Goal: Communication & Community: Participate in discussion

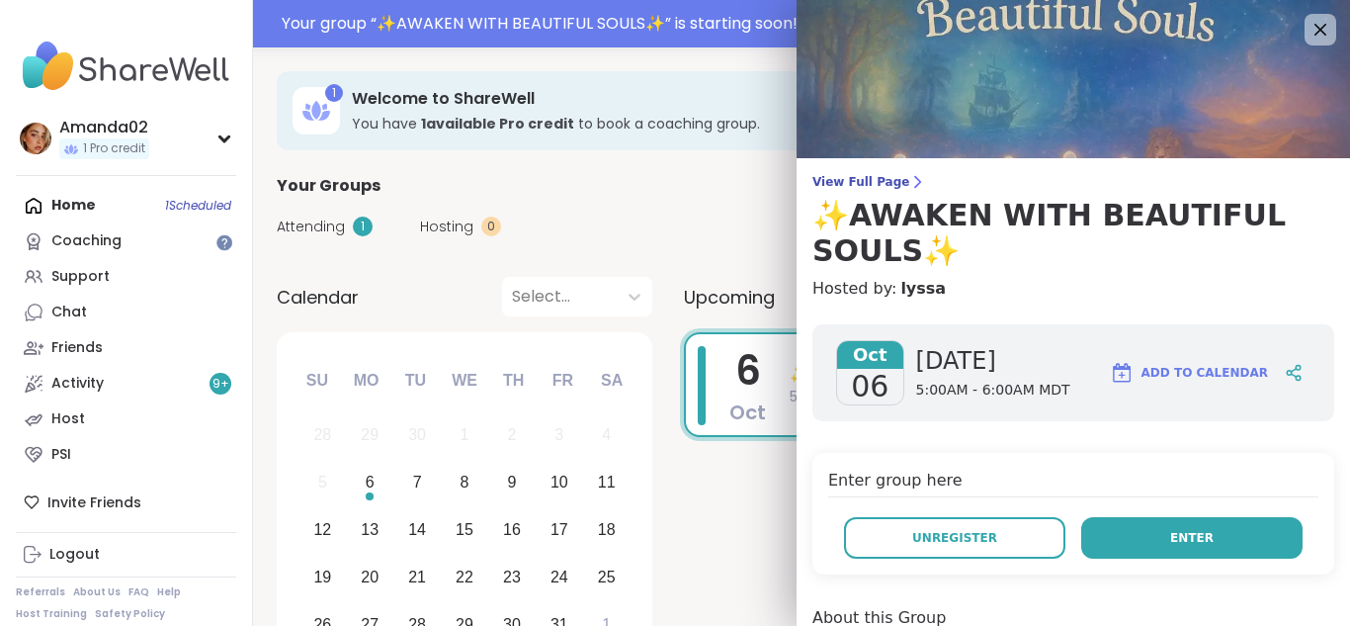
click at [1151, 538] on button "Enter" at bounding box center [1191, 538] width 221 height 42
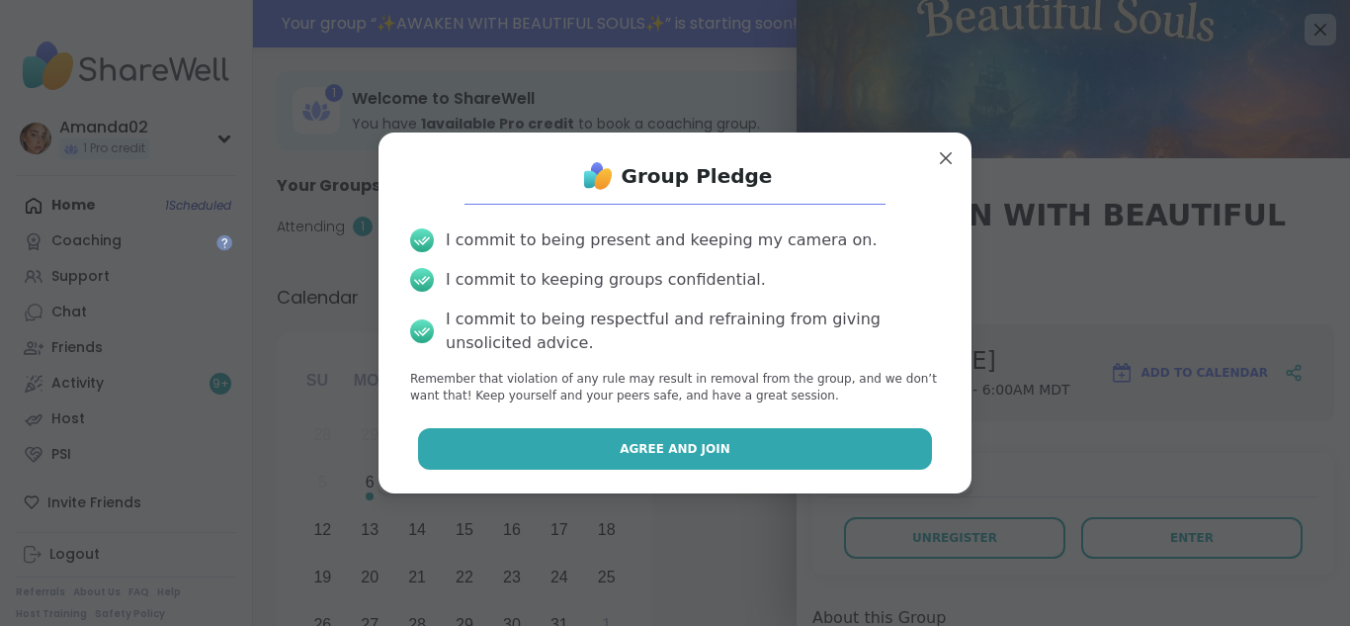
click at [696, 453] on span "Agree and Join" at bounding box center [675, 449] width 111 height 18
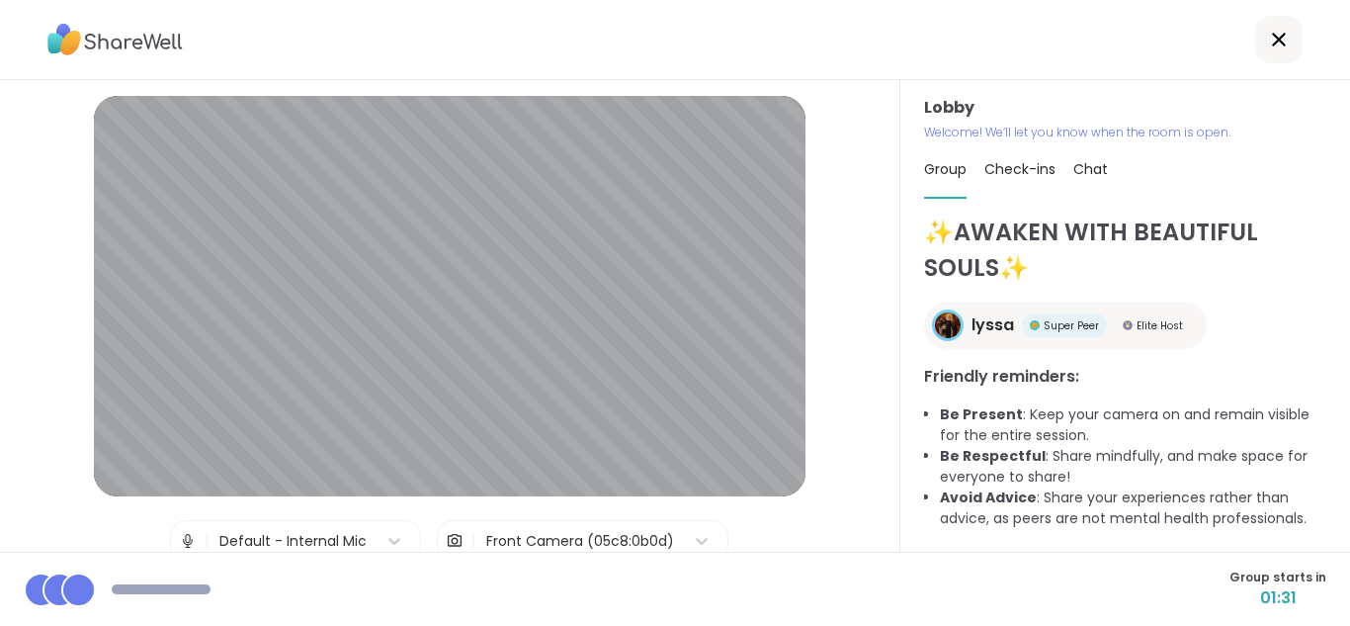
click at [544, 540] on div "Front Camera (05c8:0b0d)" at bounding box center [580, 541] width 188 height 21
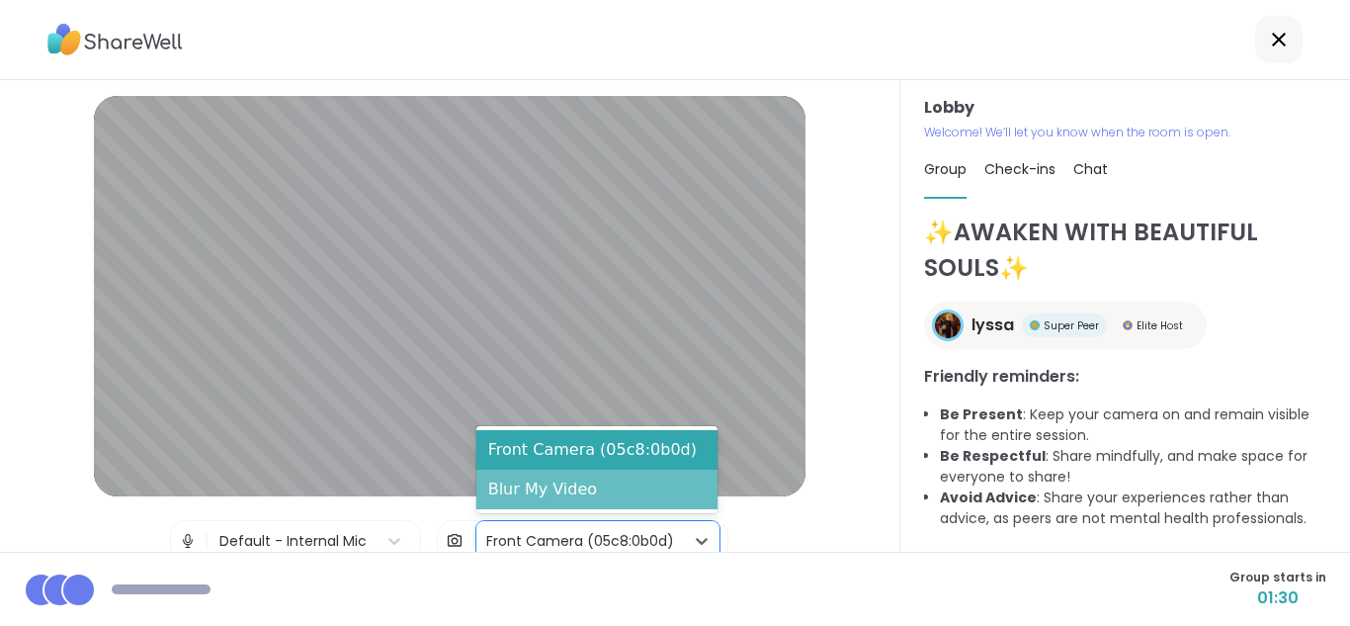
click at [535, 498] on div "Blur My Video" at bounding box center [596, 489] width 241 height 40
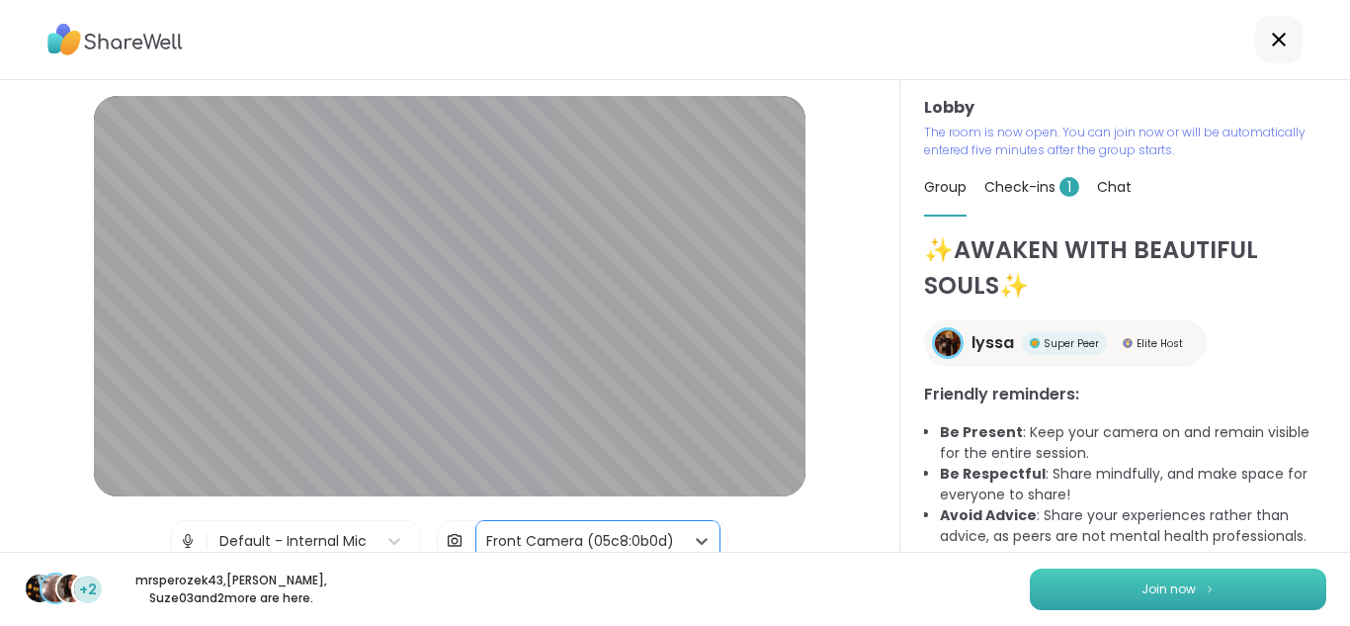
click at [1235, 606] on button "Join now" at bounding box center [1178, 589] width 297 height 42
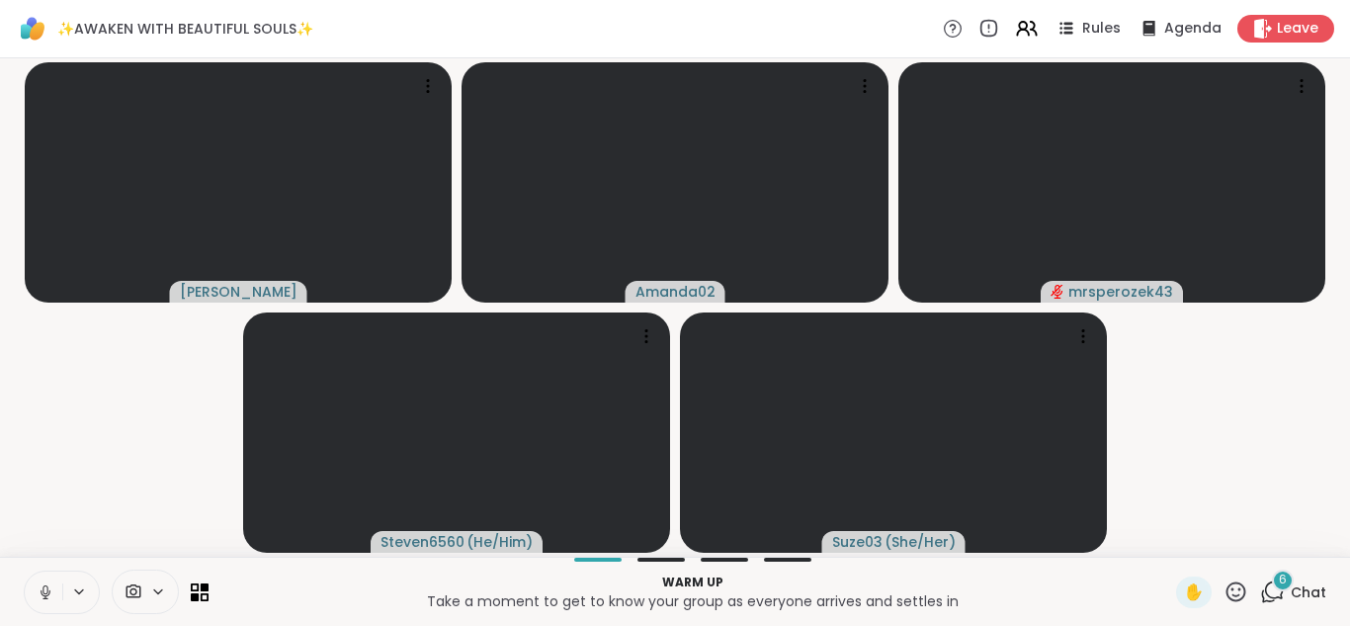
click at [61, 598] on button at bounding box center [44, 592] width 38 height 42
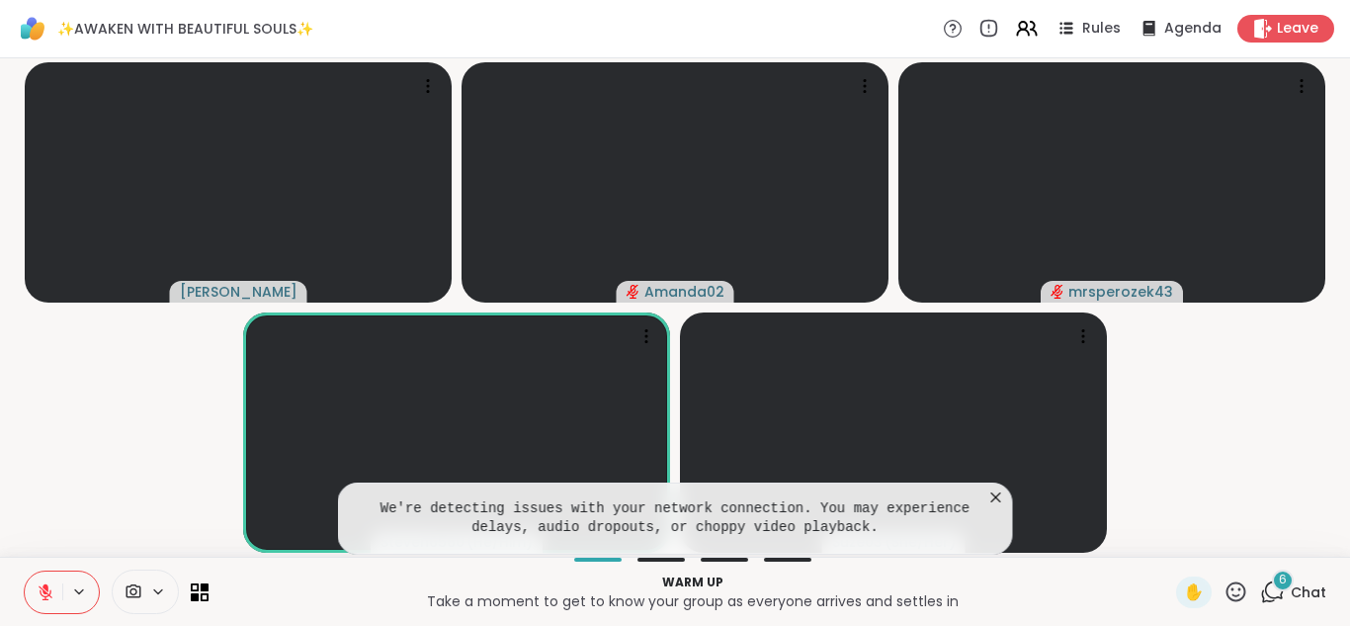
click at [995, 497] on icon at bounding box center [996, 497] width 10 height 10
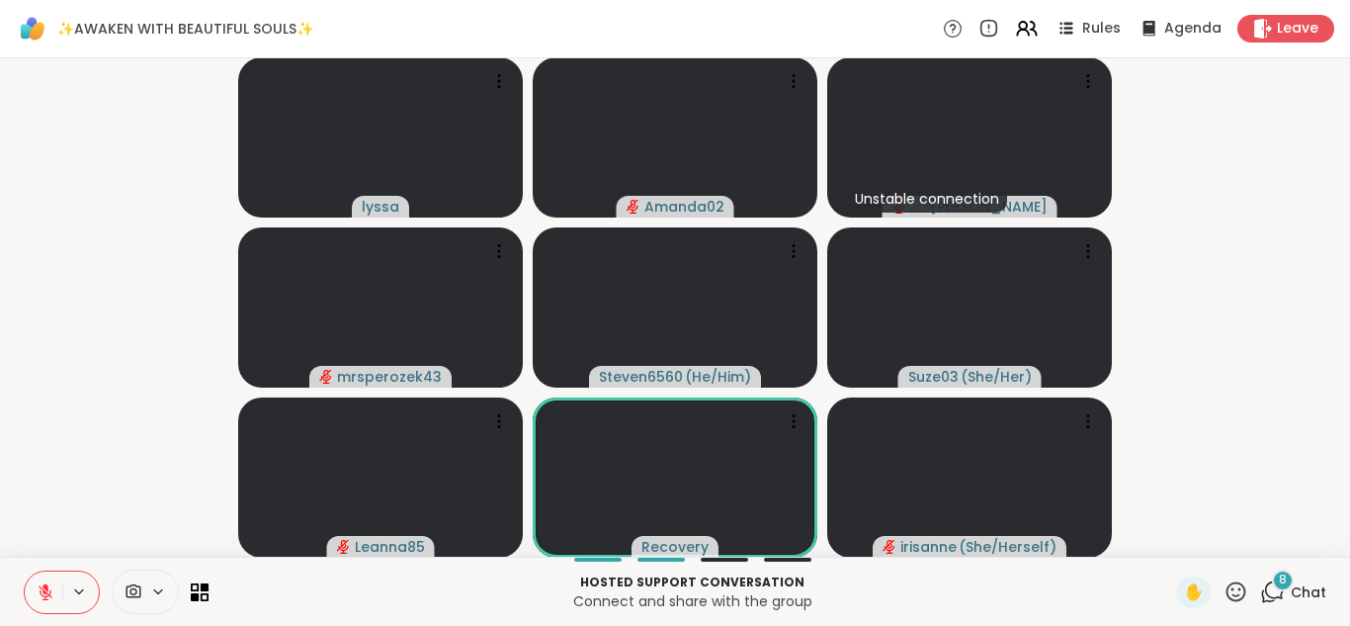
click at [48, 606] on button at bounding box center [44, 592] width 38 height 42
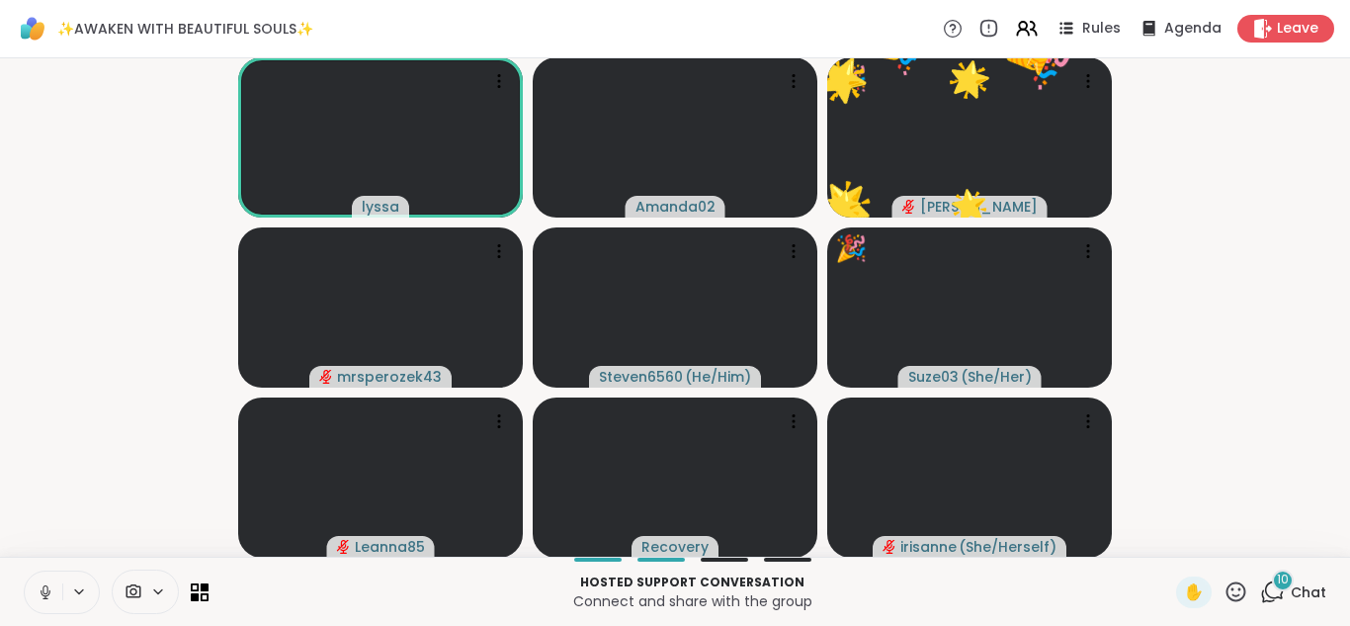
click at [41, 592] on icon at bounding box center [46, 592] width 10 height 6
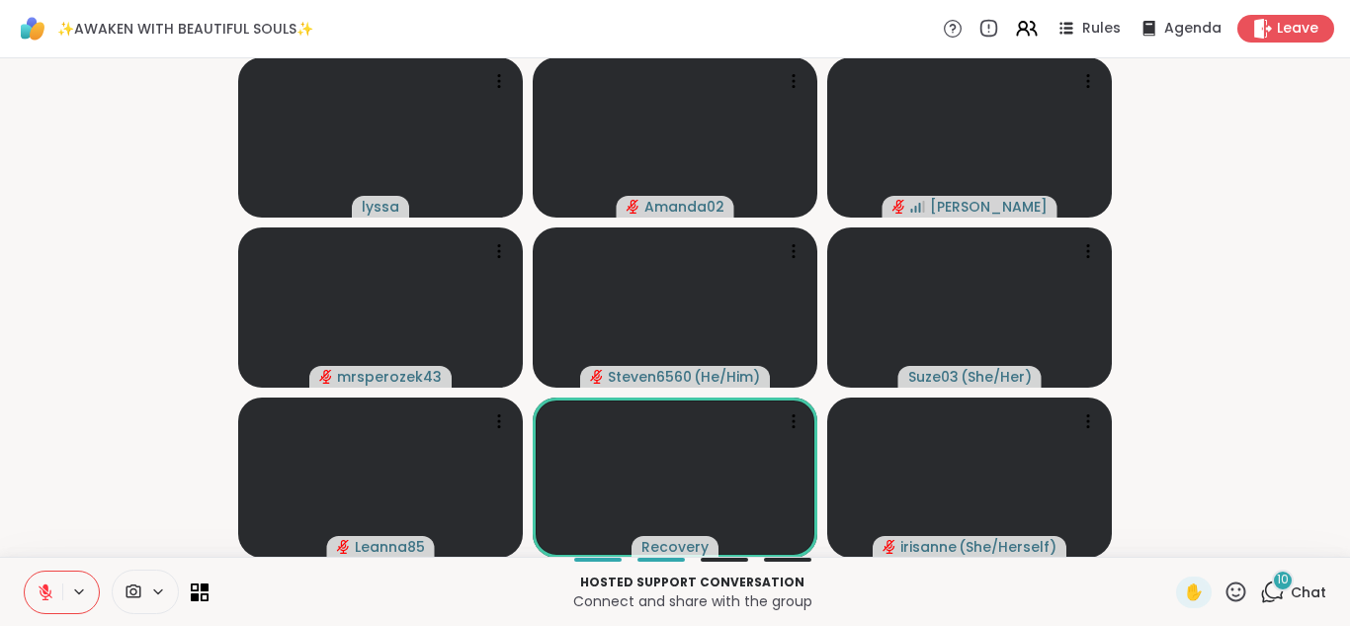
click at [1278, 605] on div "10 Chat" at bounding box center [1293, 592] width 66 height 32
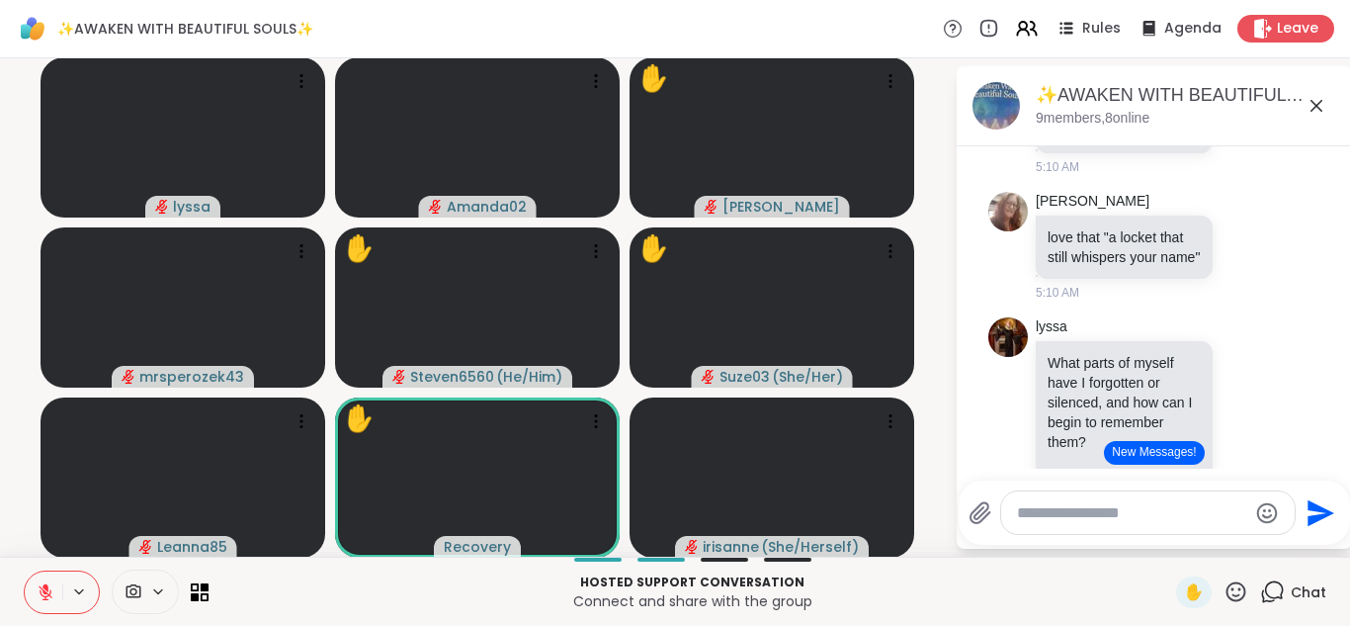
scroll to position [5556, 0]
click at [1235, 597] on icon at bounding box center [1236, 591] width 25 height 25
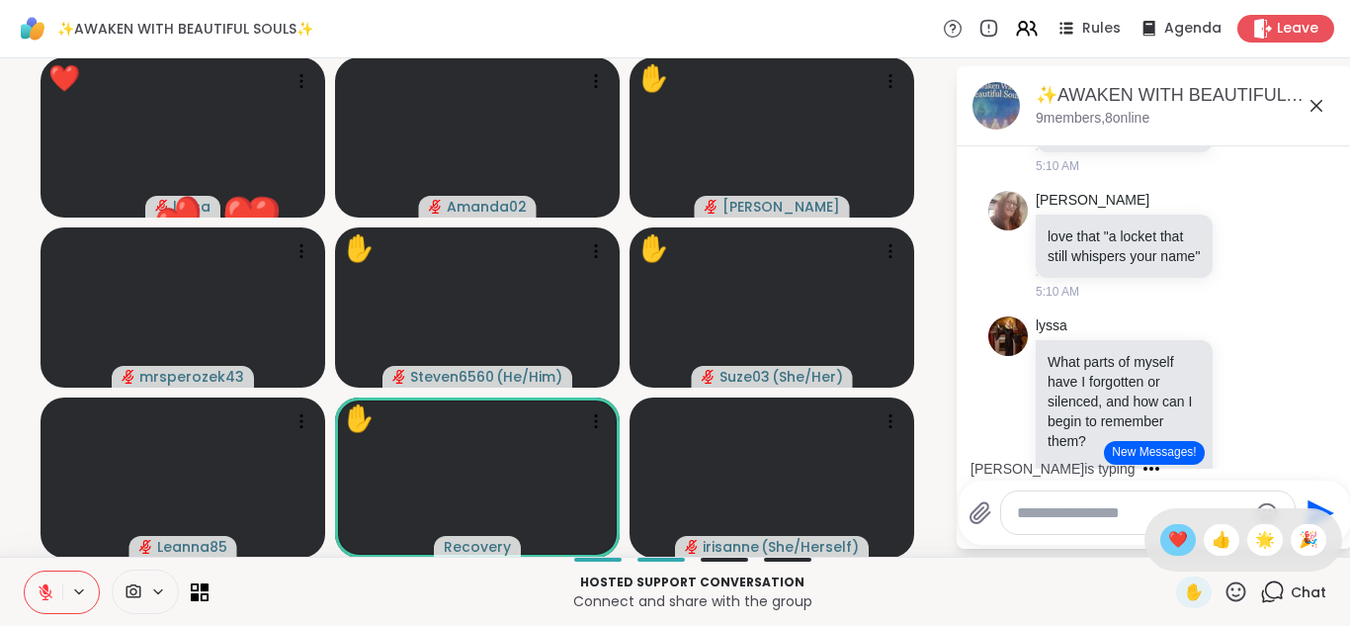
click at [1172, 551] on span "❤️" at bounding box center [1178, 540] width 20 height 24
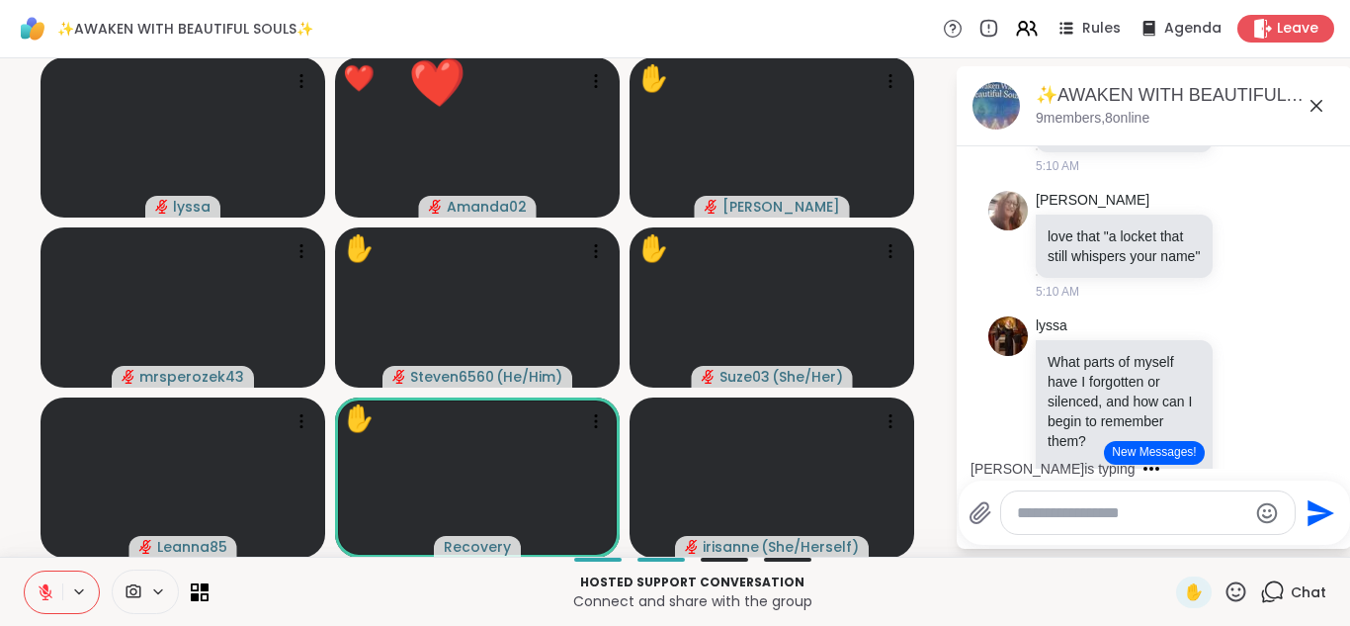
drag, startPoint x: 1172, startPoint y: 551, endPoint x: 43, endPoint y: 618, distance: 1130.8
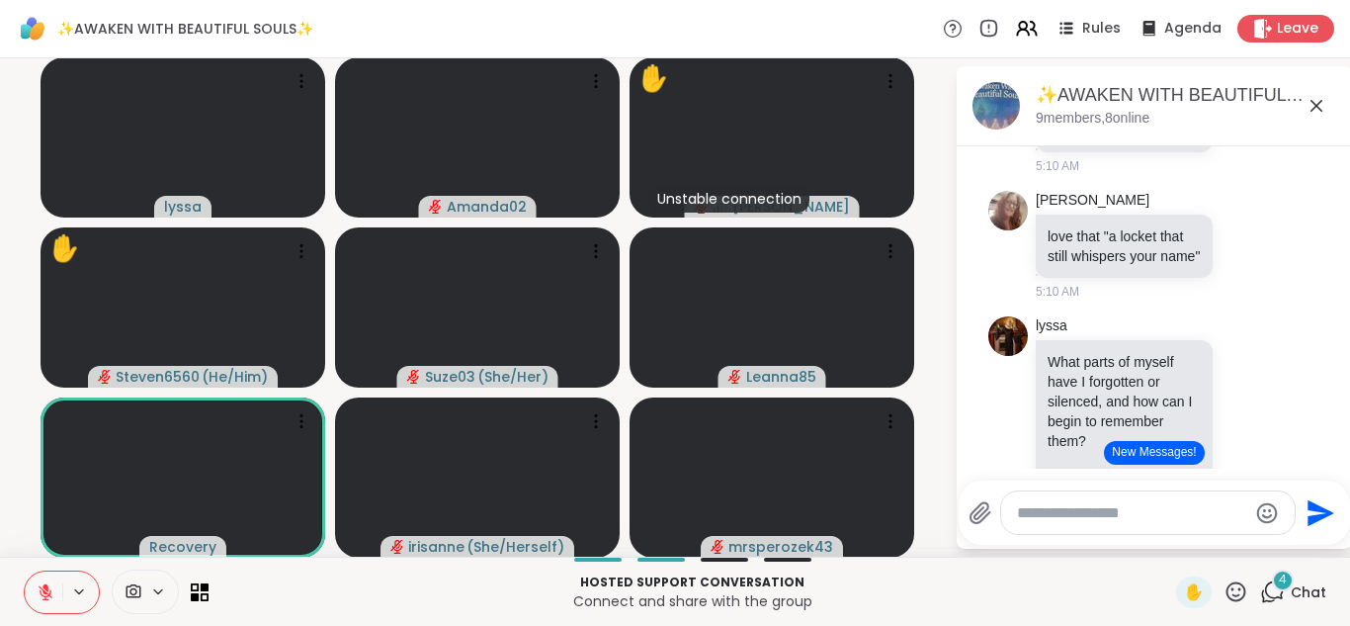
click at [1240, 588] on icon at bounding box center [1237, 591] width 20 height 20
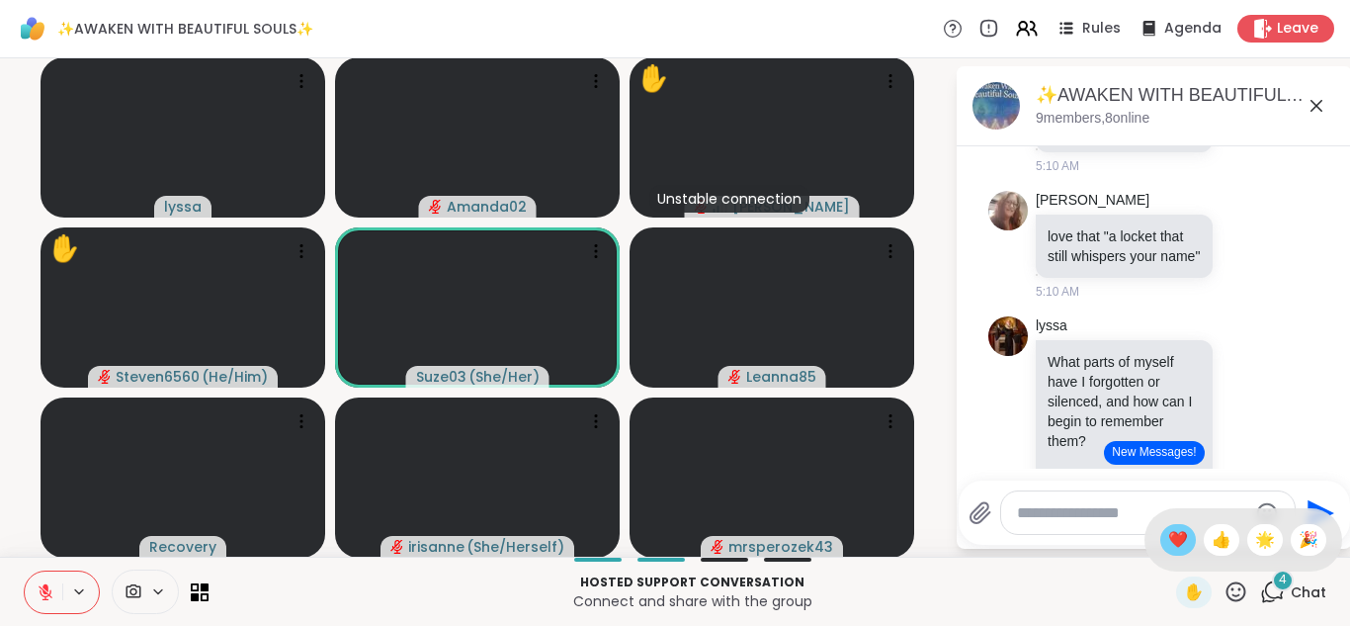
click at [1185, 544] on span "❤️" at bounding box center [1178, 540] width 20 height 24
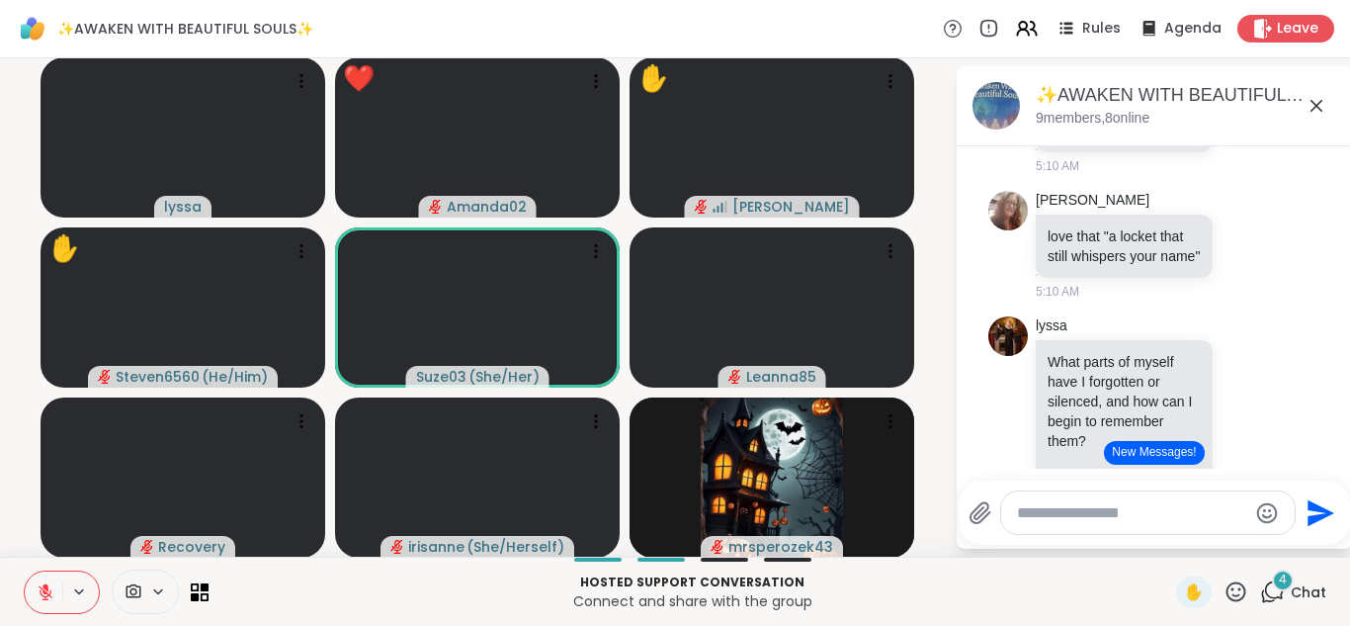
click at [1275, 584] on div "4" at bounding box center [1283, 580] width 22 height 22
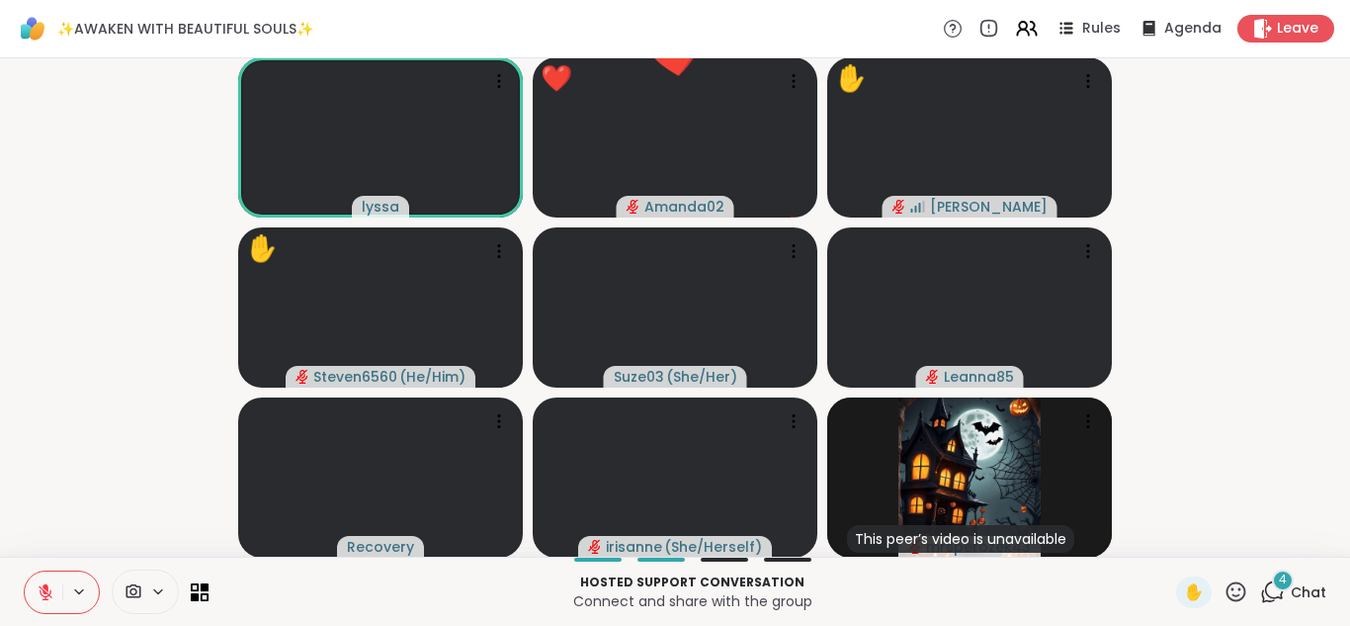
click at [1275, 584] on div "4" at bounding box center [1283, 580] width 22 height 22
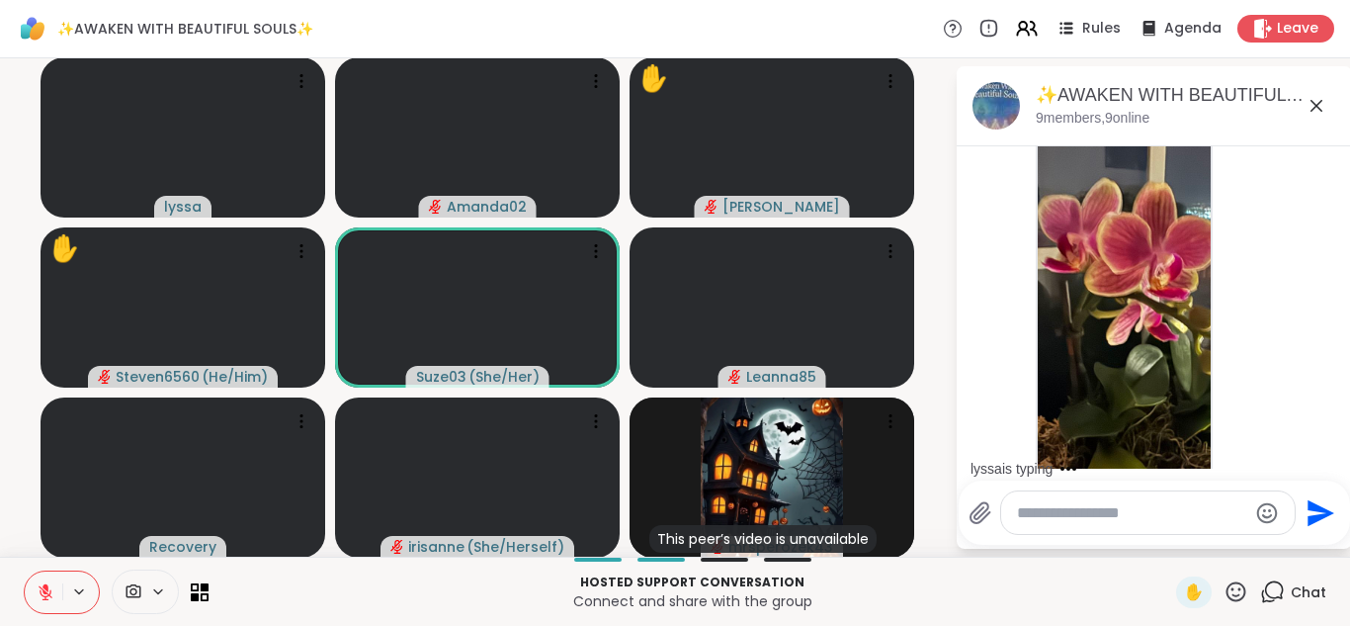
scroll to position [2433, 0]
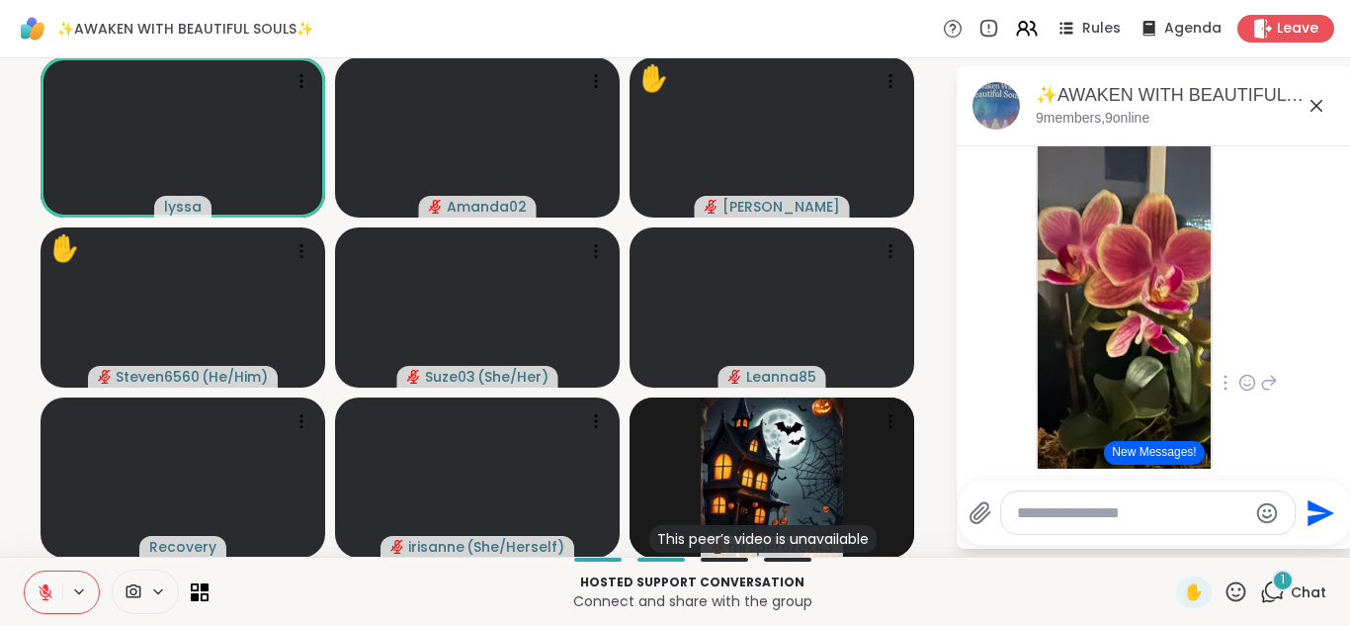
click at [1254, 376] on icon at bounding box center [1247, 383] width 15 height 15
click at [1243, 351] on button "Select Reaction: Heart" at bounding box center [1248, 351] width 40 height 40
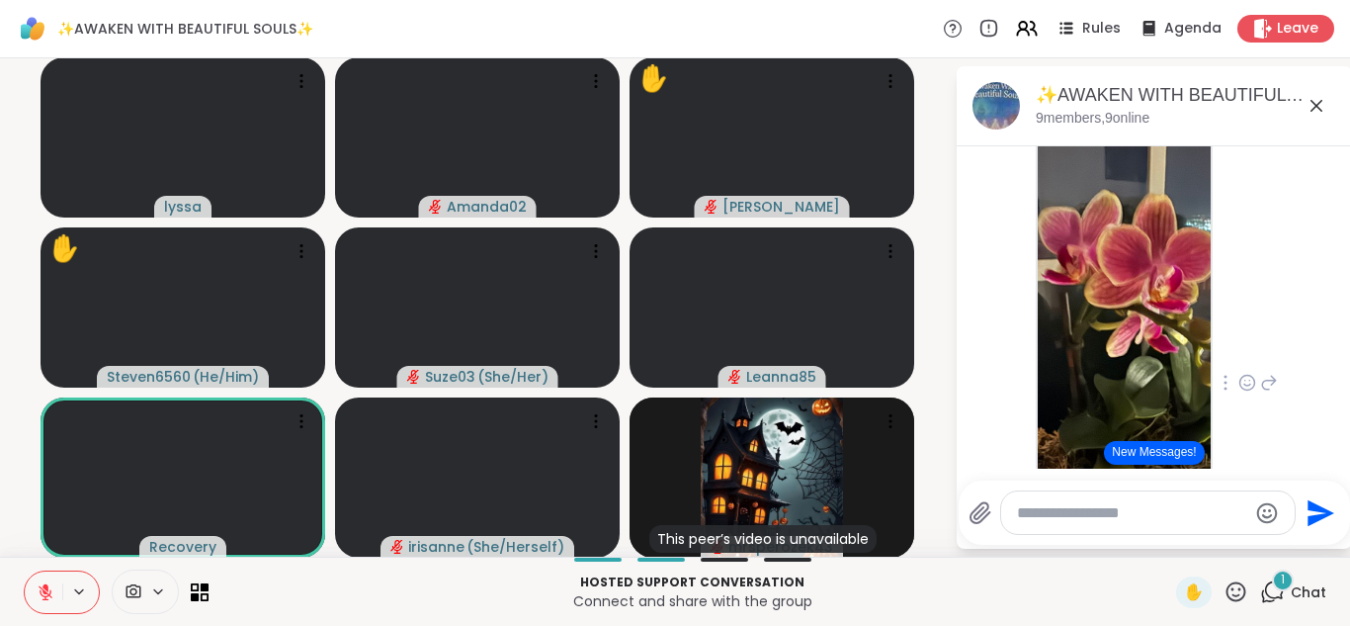
click at [1240, 590] on icon at bounding box center [1237, 591] width 20 height 20
click at [1184, 547] on span "❤️" at bounding box center [1178, 540] width 20 height 24
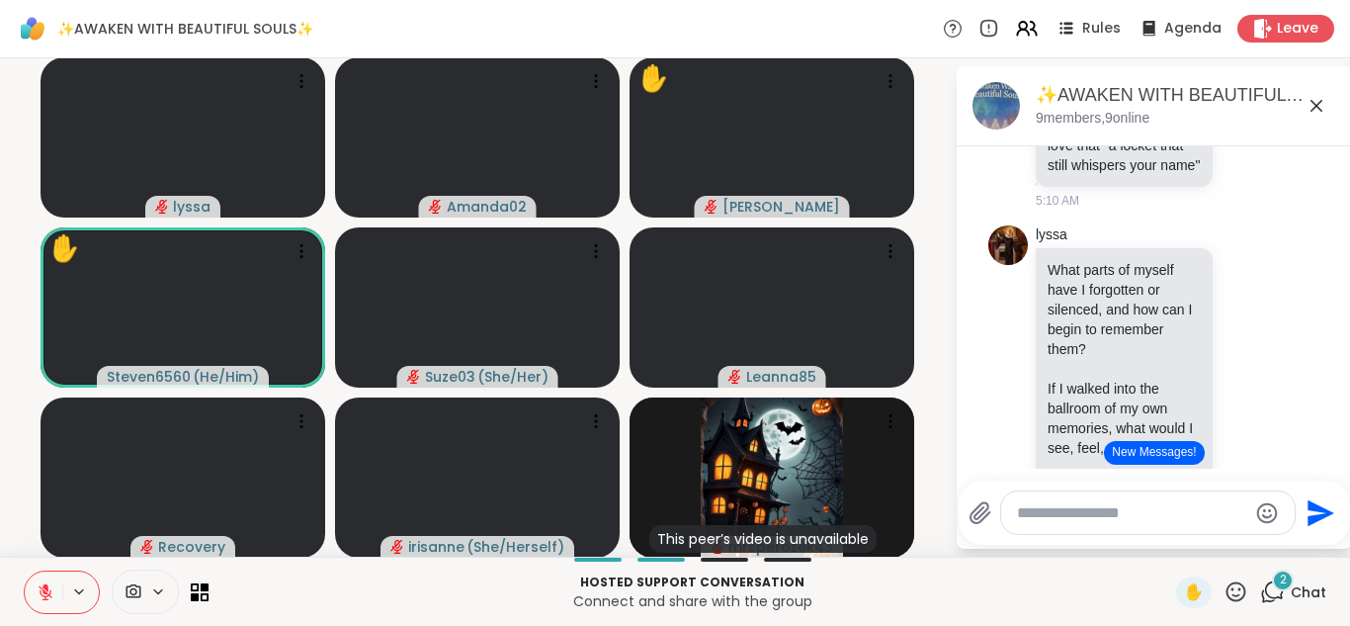
scroll to position [5680, 0]
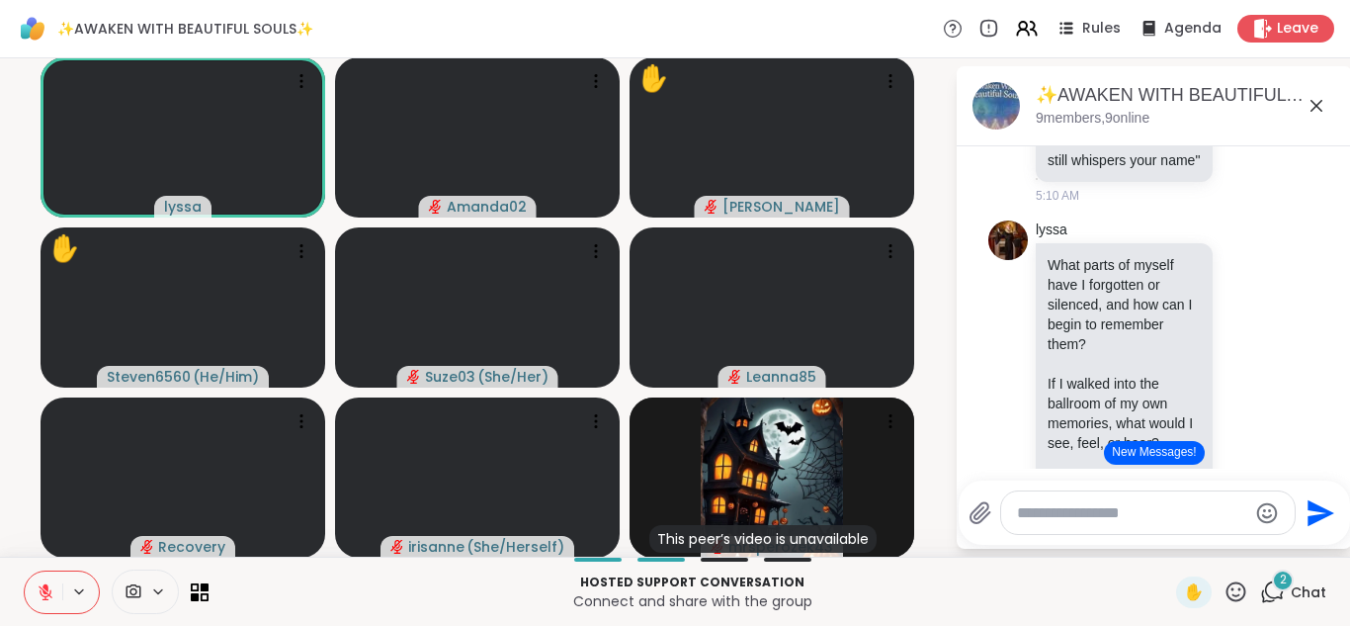
click at [1232, 598] on icon at bounding box center [1237, 591] width 20 height 20
click at [1262, 543] on span "🌟" at bounding box center [1265, 540] width 20 height 24
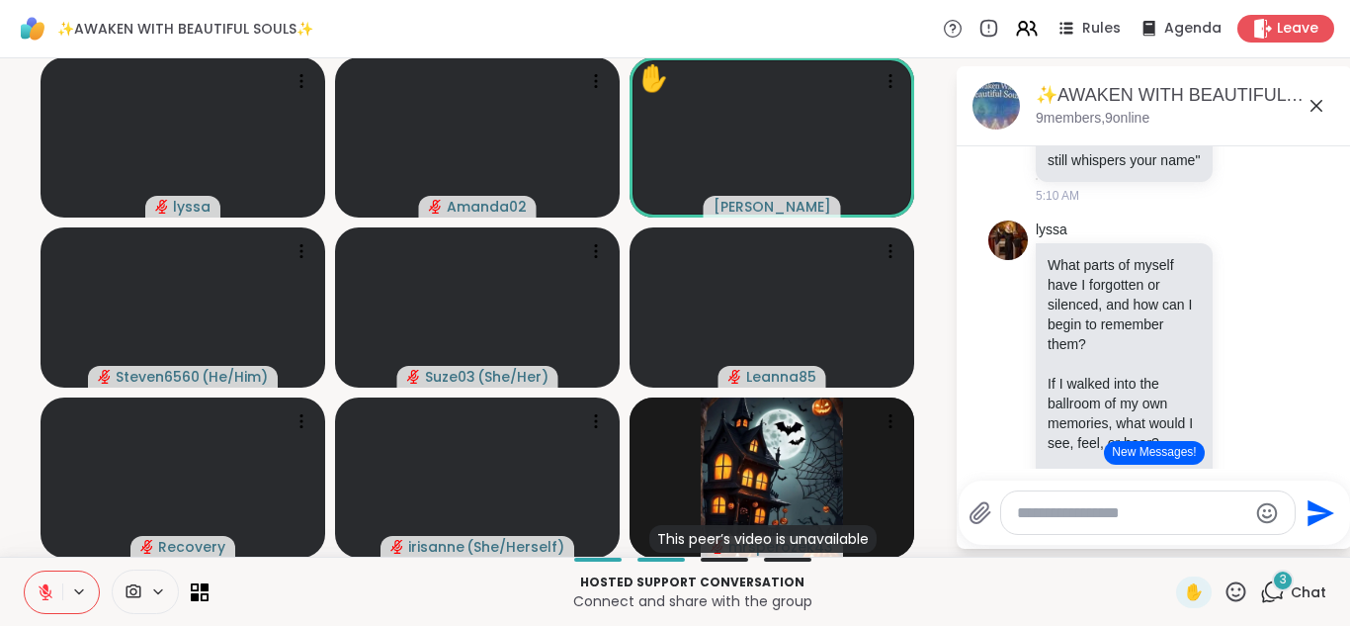
click at [1246, 597] on icon at bounding box center [1236, 591] width 25 height 25
click at [1181, 551] on span "❤️" at bounding box center [1178, 540] width 20 height 24
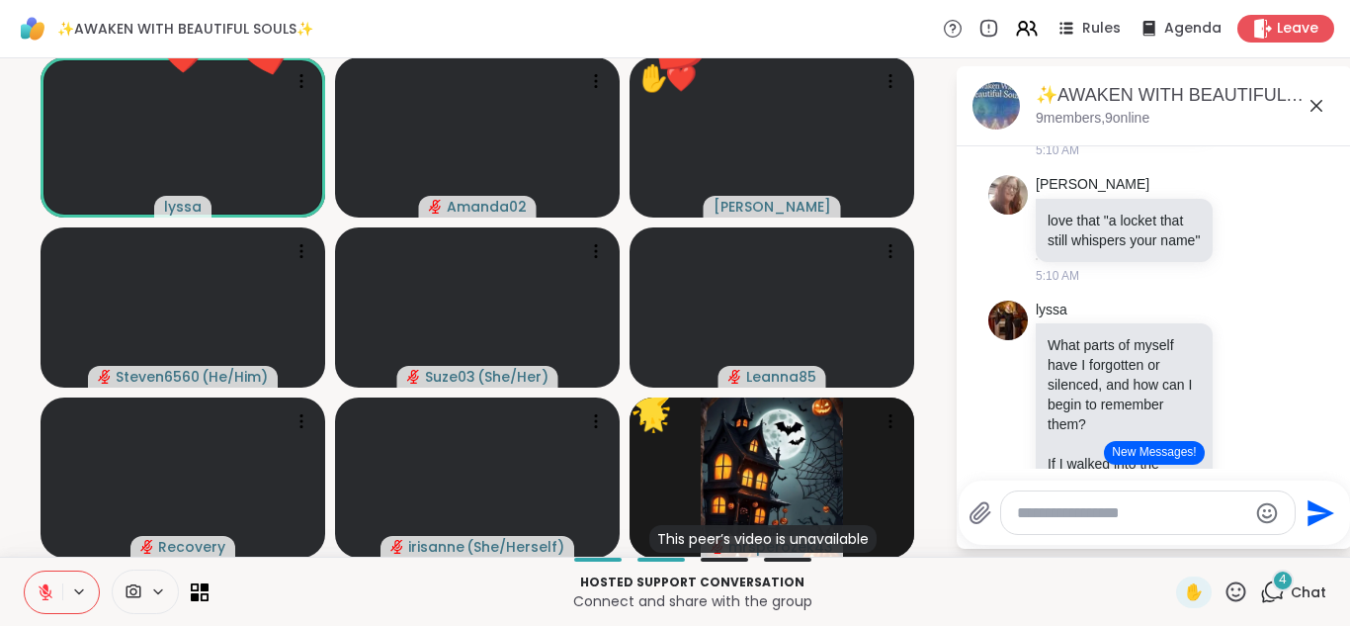
scroll to position [5606, 0]
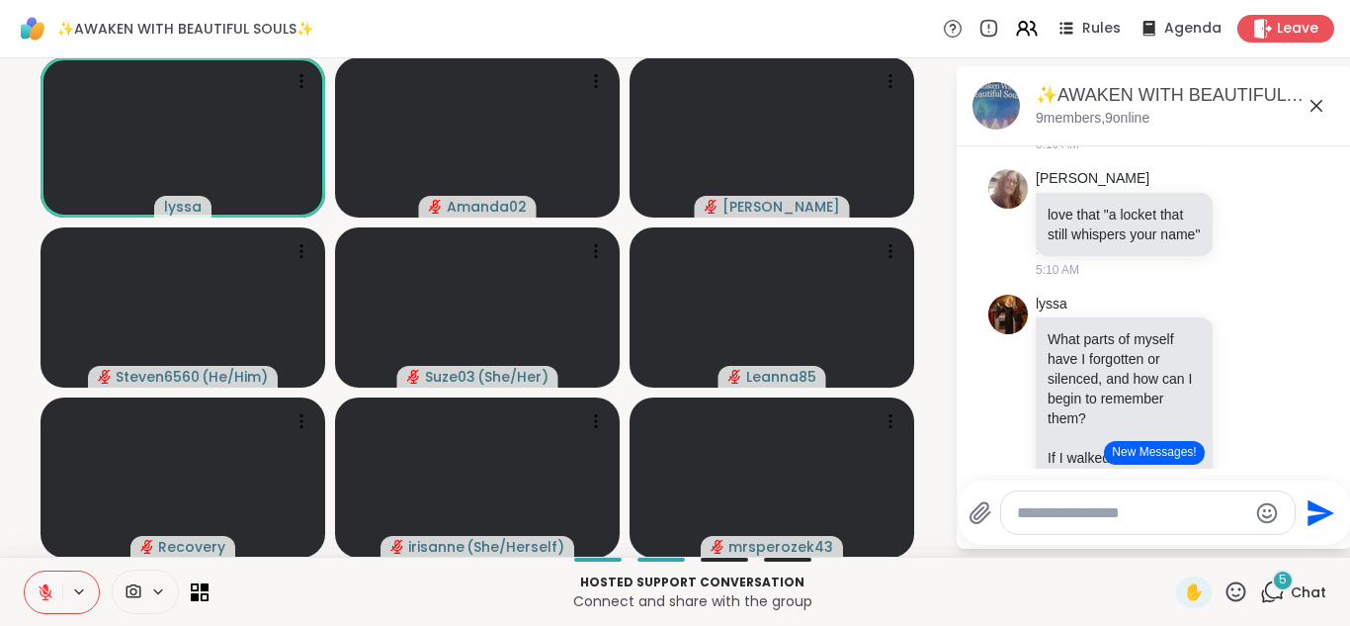
click at [1086, 517] on textarea "Type your message" at bounding box center [1132, 513] width 230 height 20
type textarea "***"
type textarea "*"
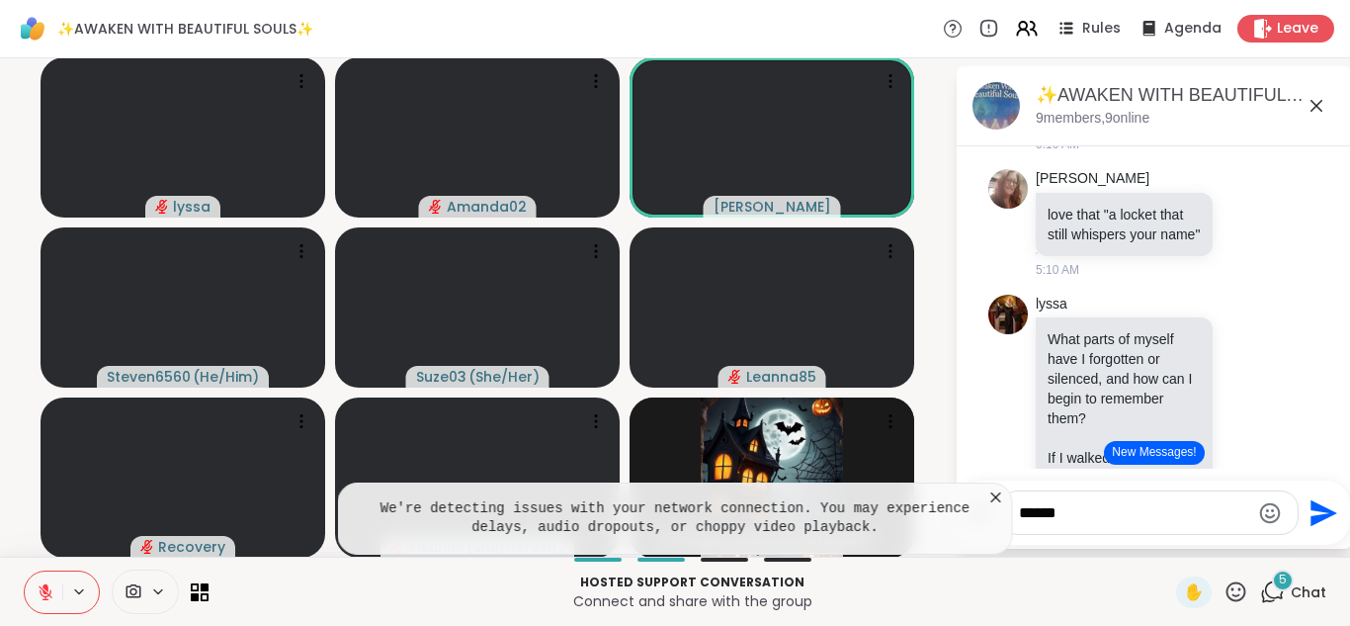
type textarea "******"
click at [996, 496] on icon at bounding box center [996, 497] width 10 height 10
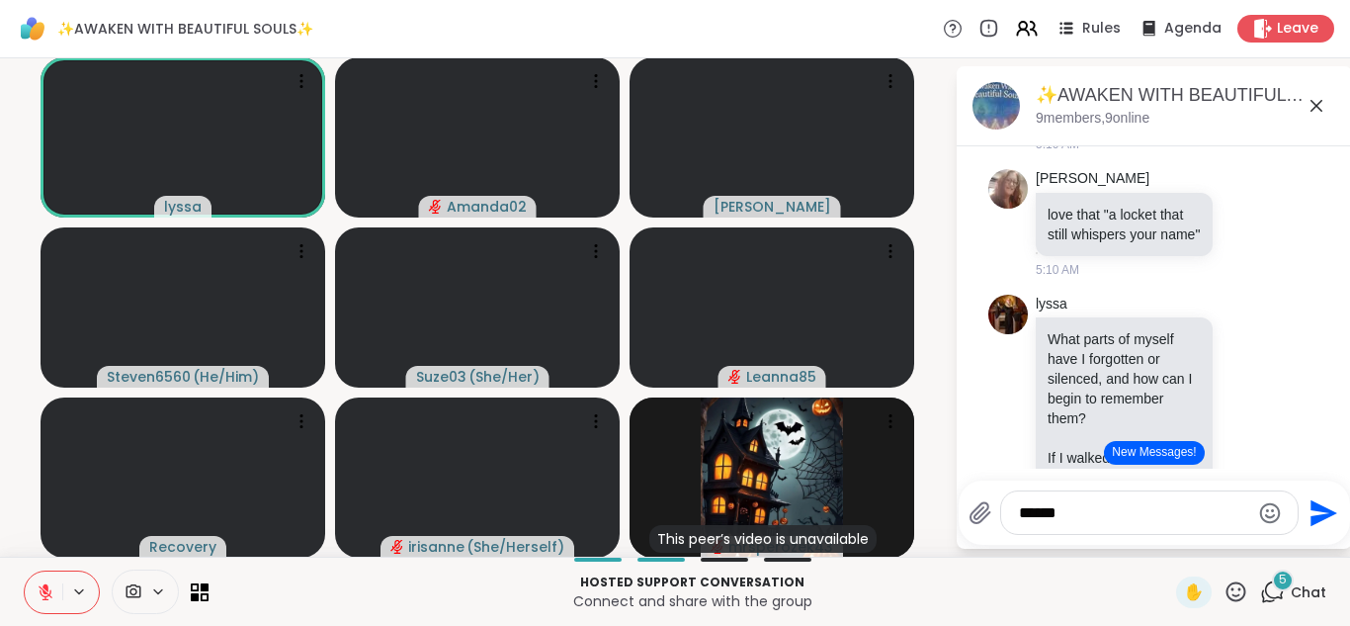
click at [41, 589] on icon at bounding box center [46, 592] width 18 height 18
click at [1124, 516] on textarea "******" at bounding box center [1134, 513] width 230 height 20
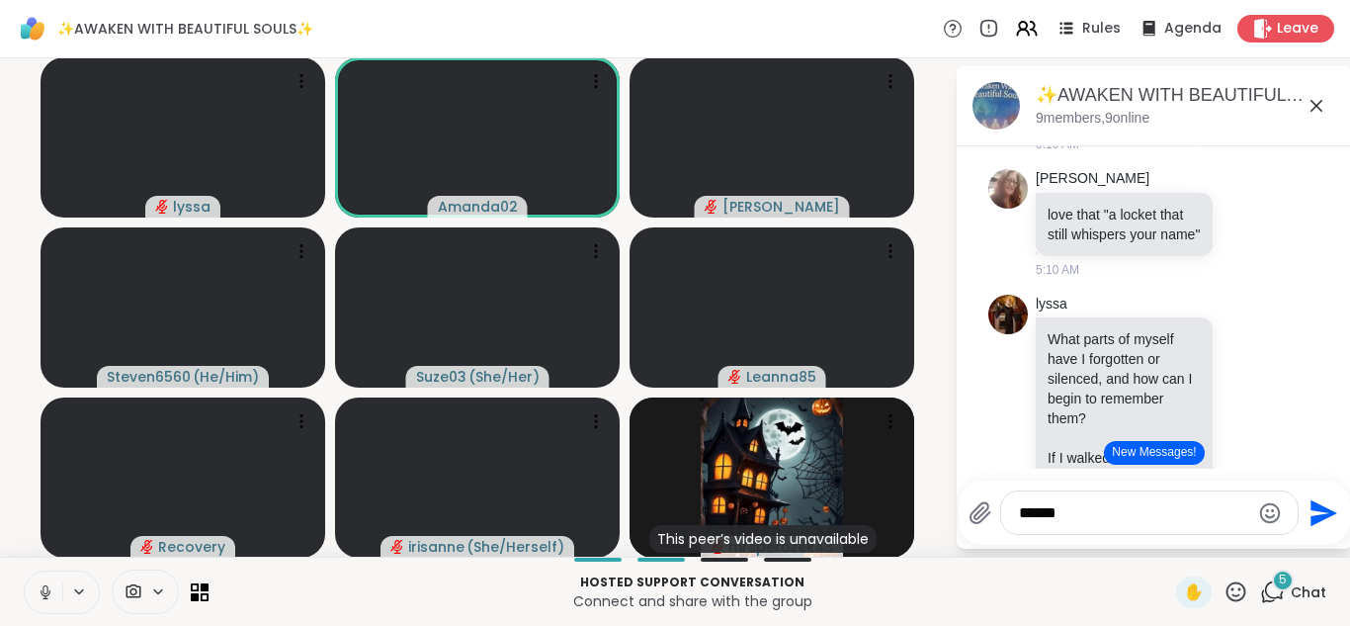
click at [1312, 506] on icon "Send" at bounding box center [1324, 512] width 27 height 27
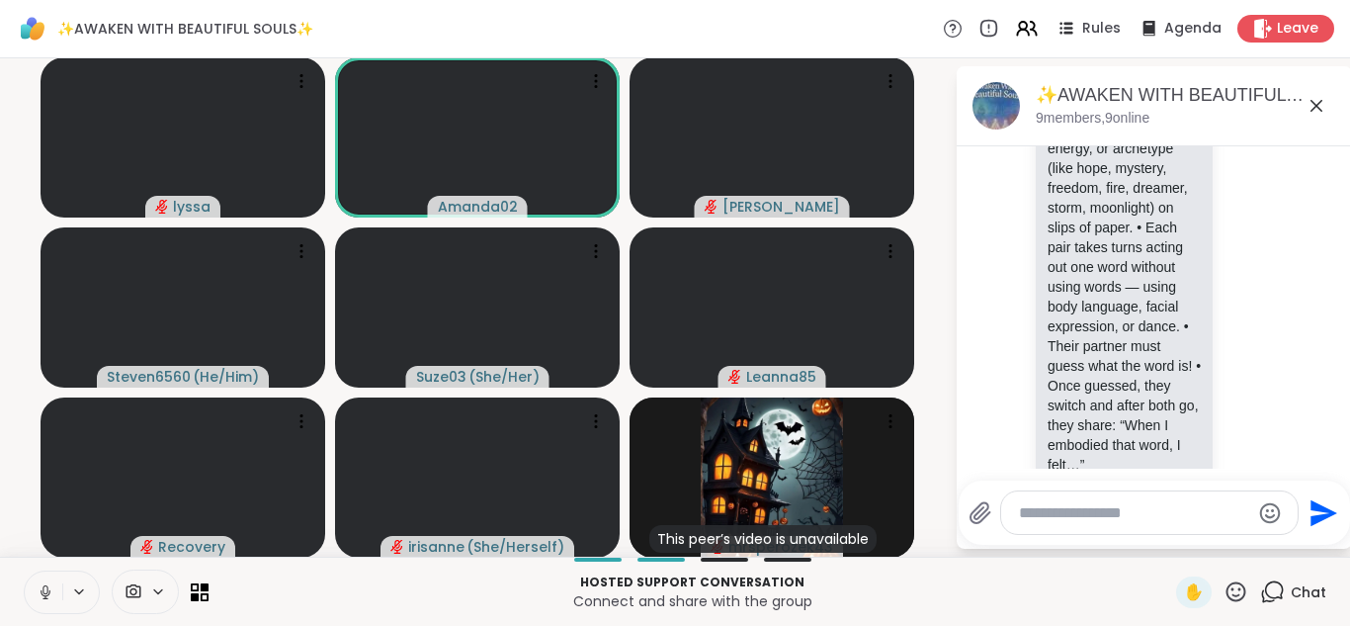
scroll to position [9213, 0]
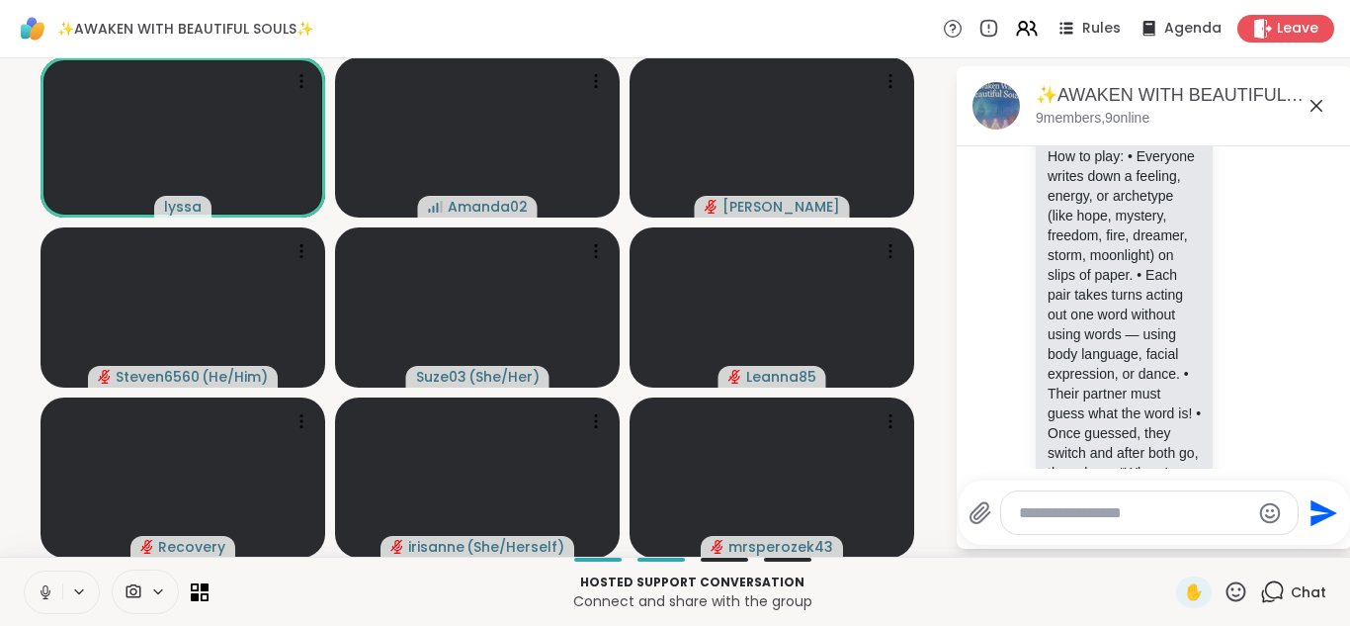
click at [37, 597] on icon at bounding box center [46, 592] width 18 height 18
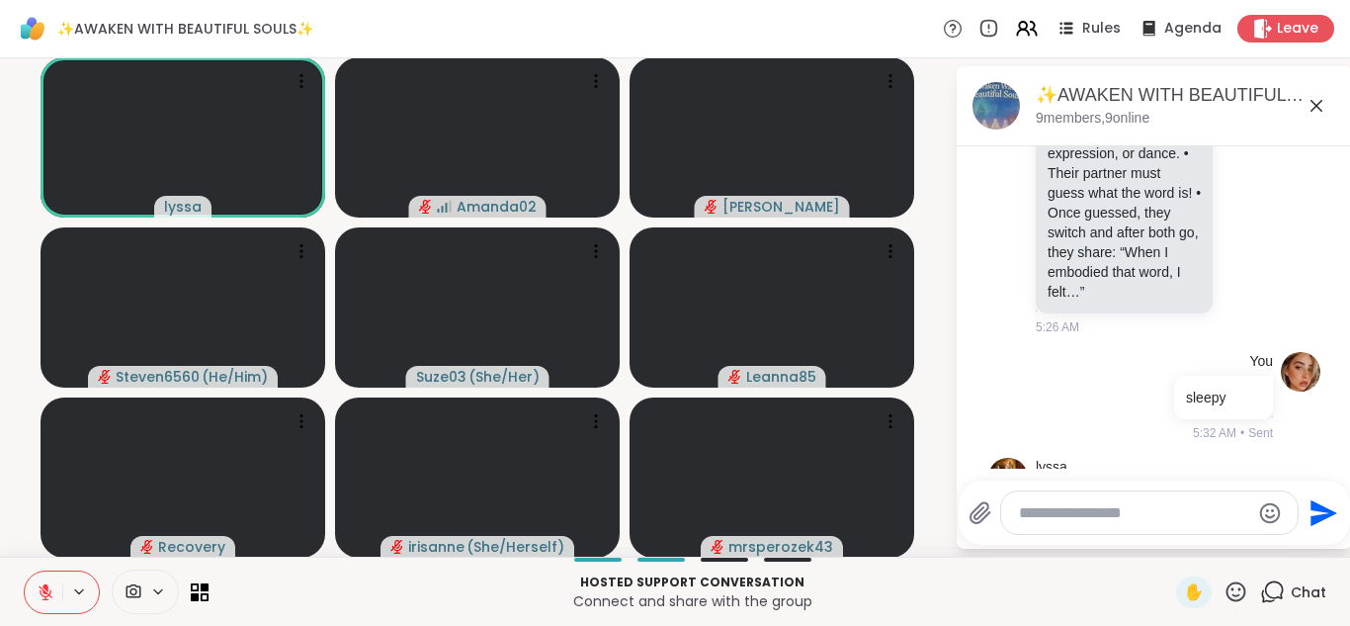
click at [1105, 492] on span "lyssa" at bounding box center [1087, 504] width 36 height 24
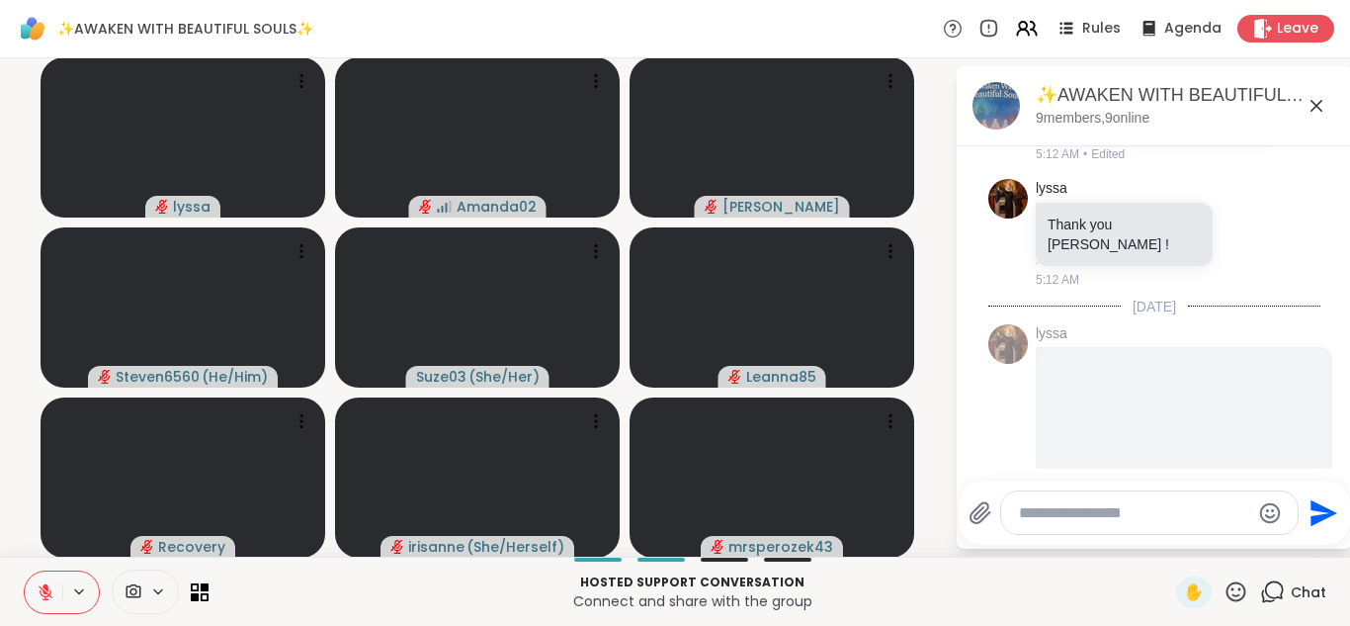
scroll to position [6589, 0]
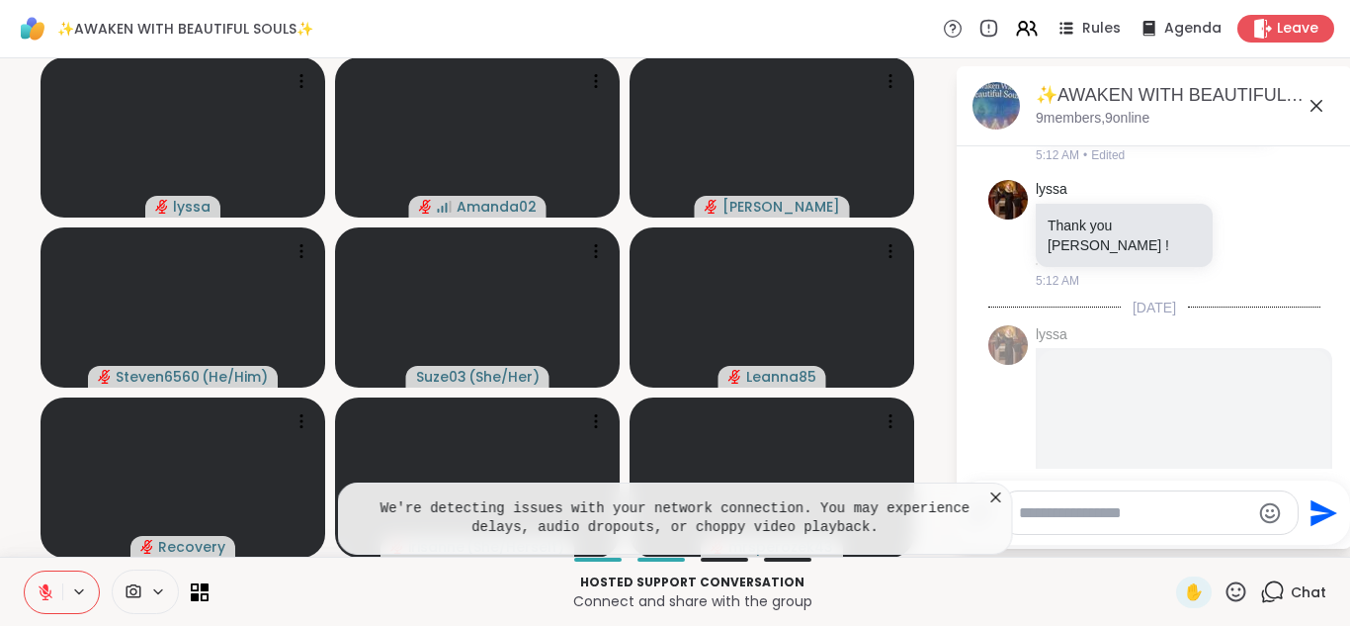
click at [993, 501] on icon at bounding box center [996, 497] width 20 height 20
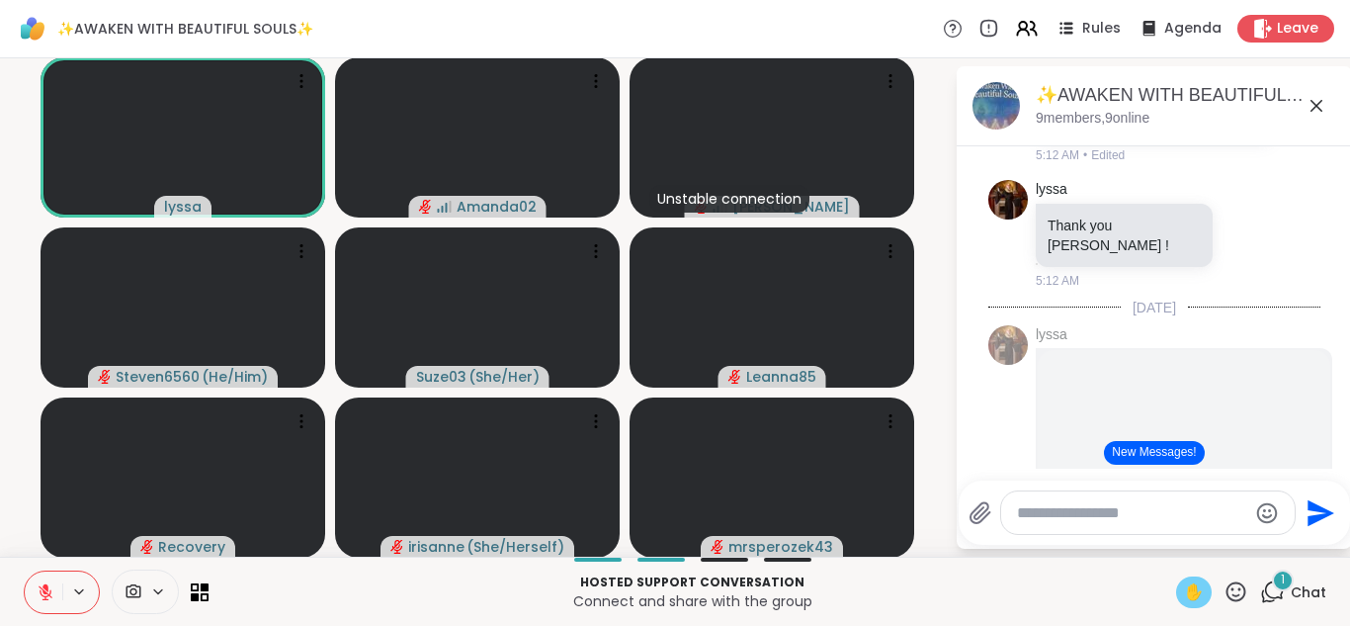
click at [1180, 599] on div "✋" at bounding box center [1194, 592] width 36 height 32
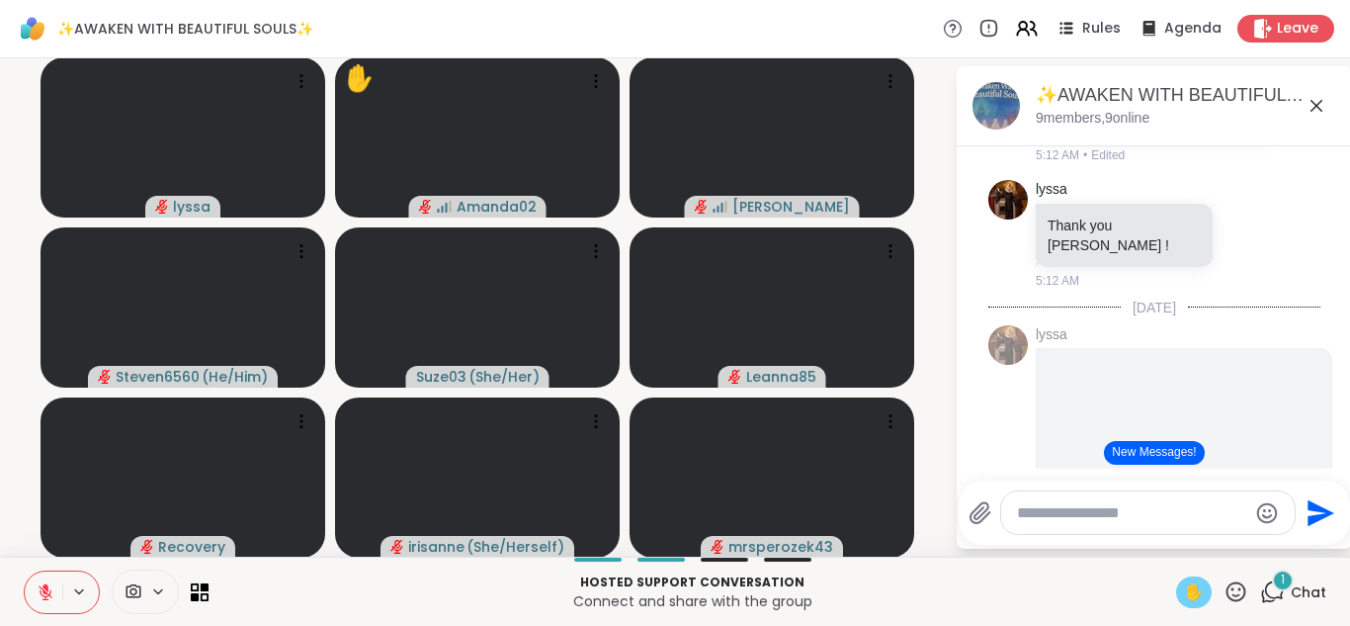
click at [33, 585] on button at bounding box center [44, 592] width 38 height 42
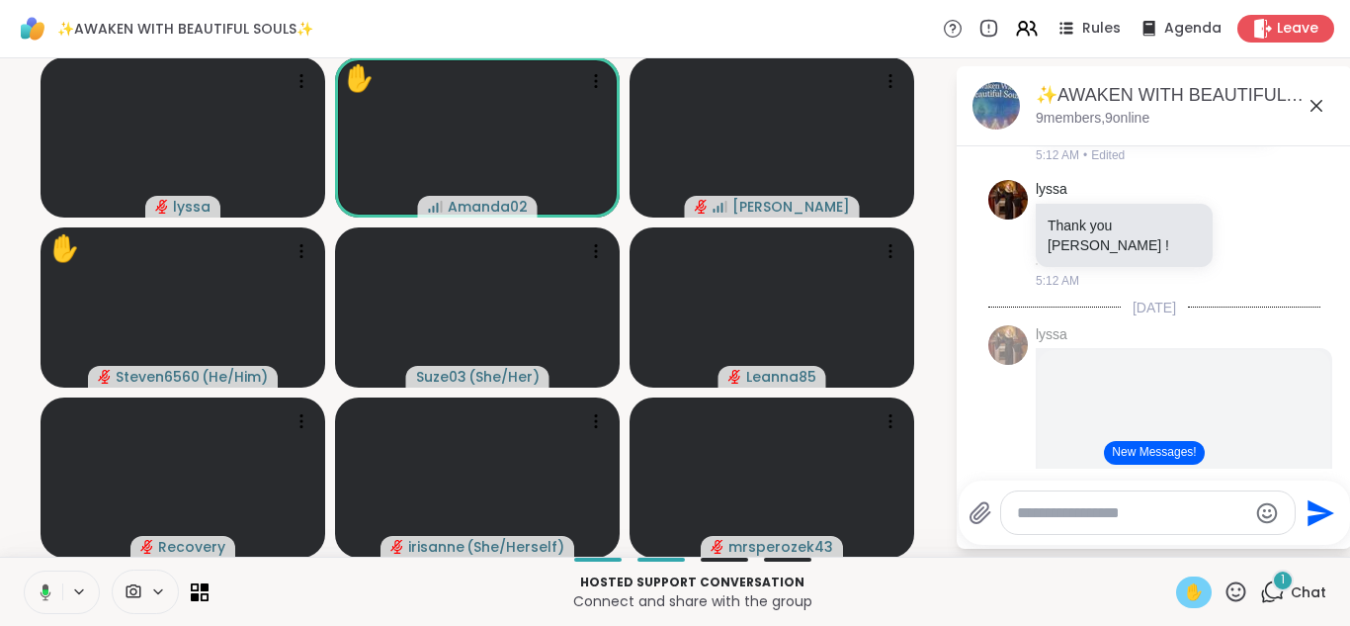
click at [1204, 595] on span "✋" at bounding box center [1194, 592] width 20 height 24
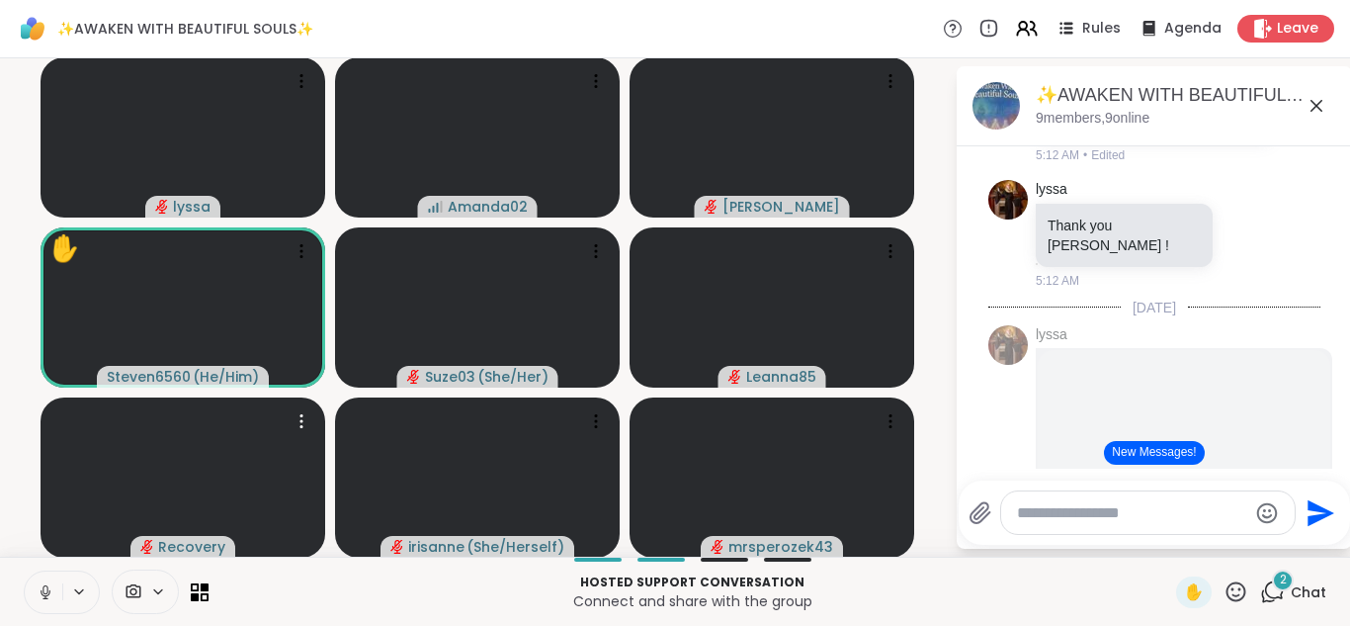
click at [57, 601] on button at bounding box center [44, 592] width 38 height 42
click at [1233, 593] on icon at bounding box center [1236, 591] width 25 height 25
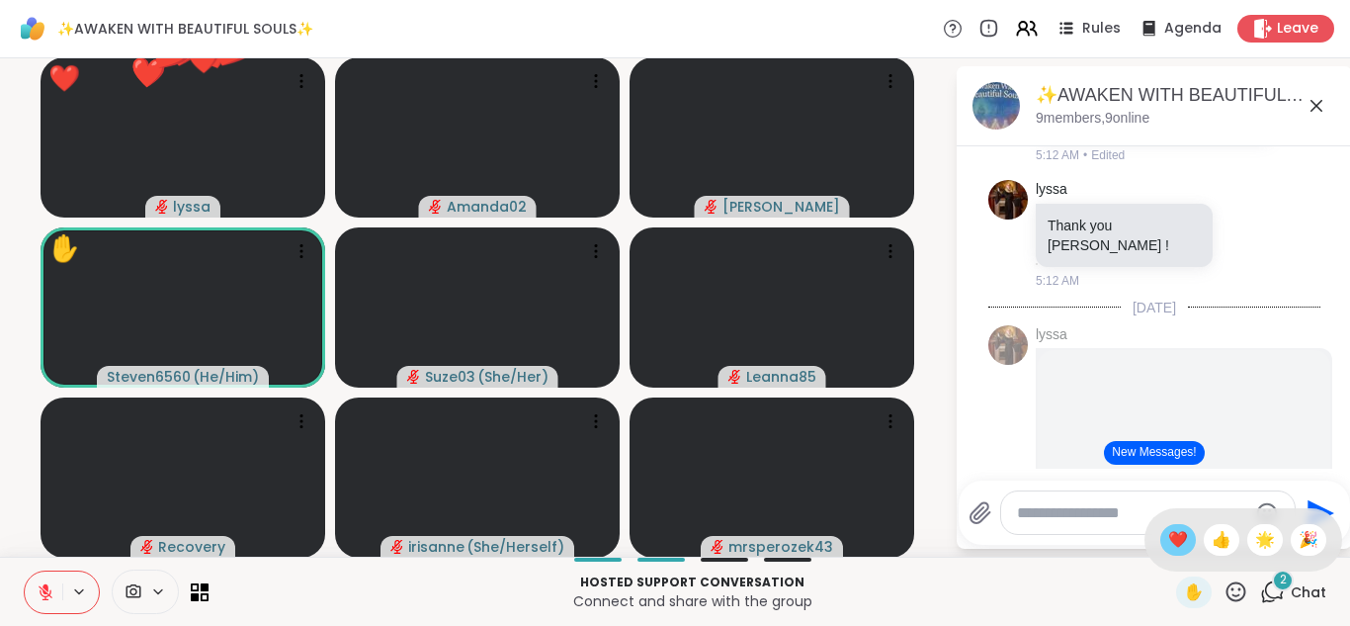
click at [1178, 539] on span "❤️" at bounding box center [1178, 540] width 20 height 24
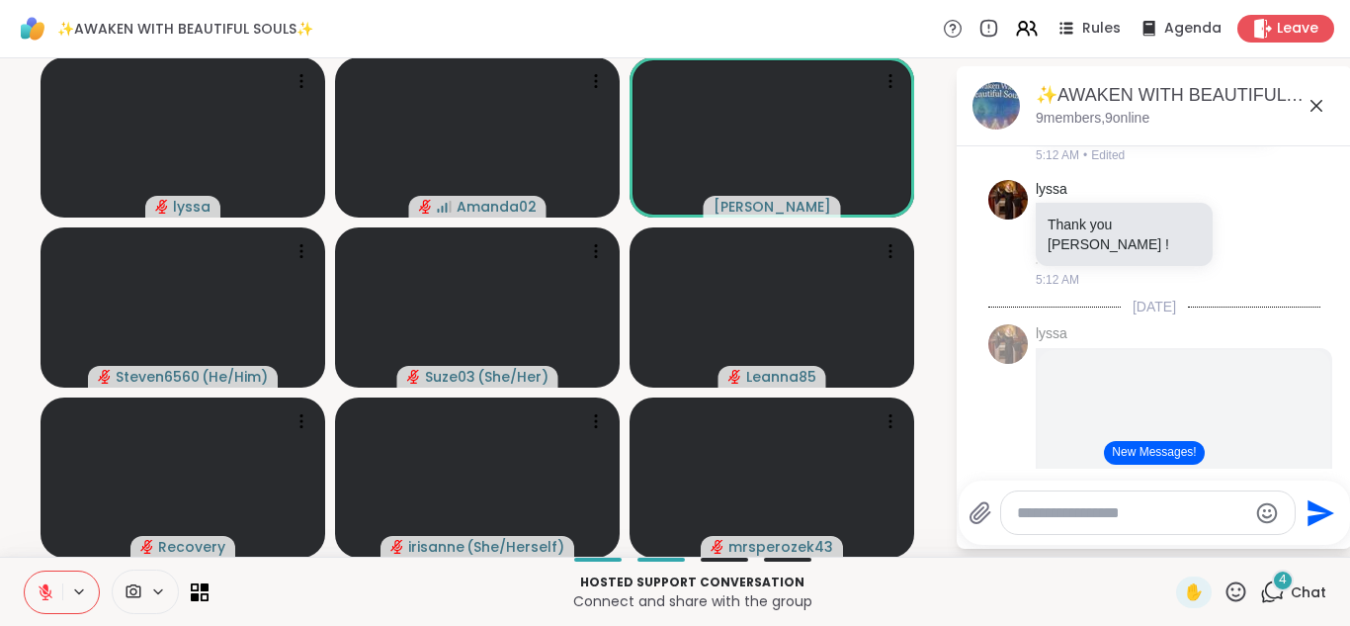
scroll to position [6645, 0]
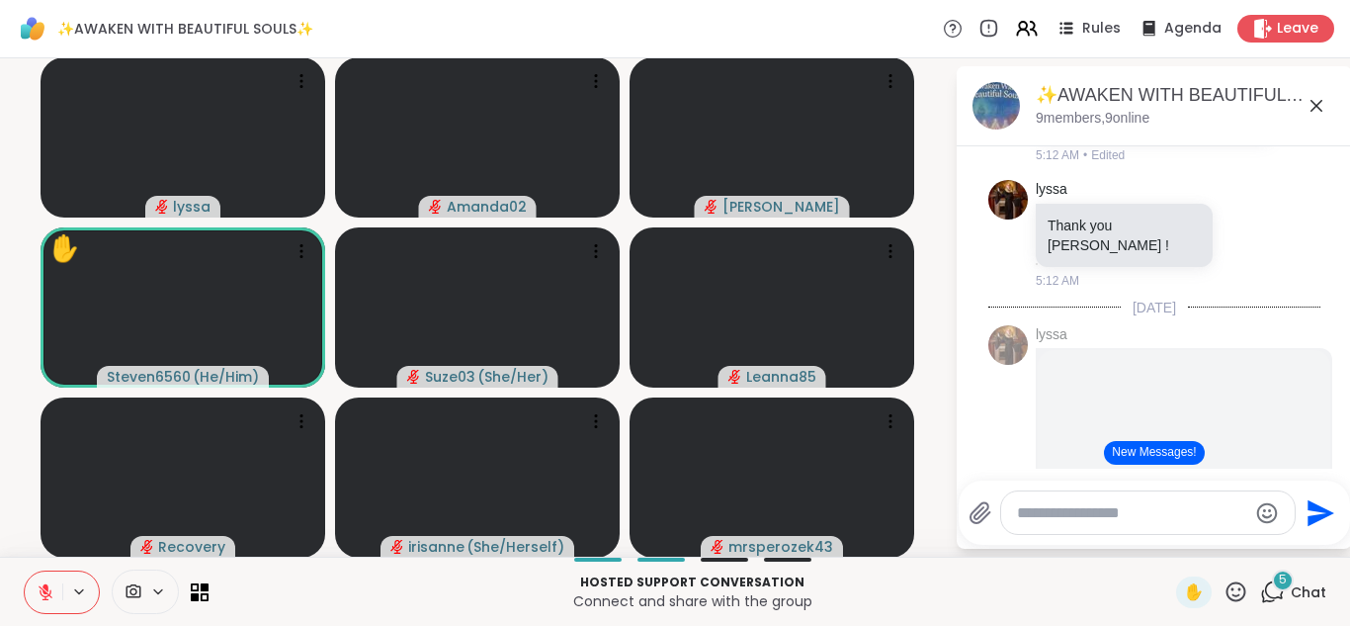
click at [1231, 580] on icon at bounding box center [1236, 591] width 25 height 25
click at [1231, 601] on icon at bounding box center [1236, 591] width 25 height 25
click at [1210, 597] on div "✋" at bounding box center [1194, 592] width 36 height 32
click at [1183, 602] on div "✋" at bounding box center [1194, 592] width 36 height 32
click at [1229, 592] on icon at bounding box center [1237, 591] width 20 height 20
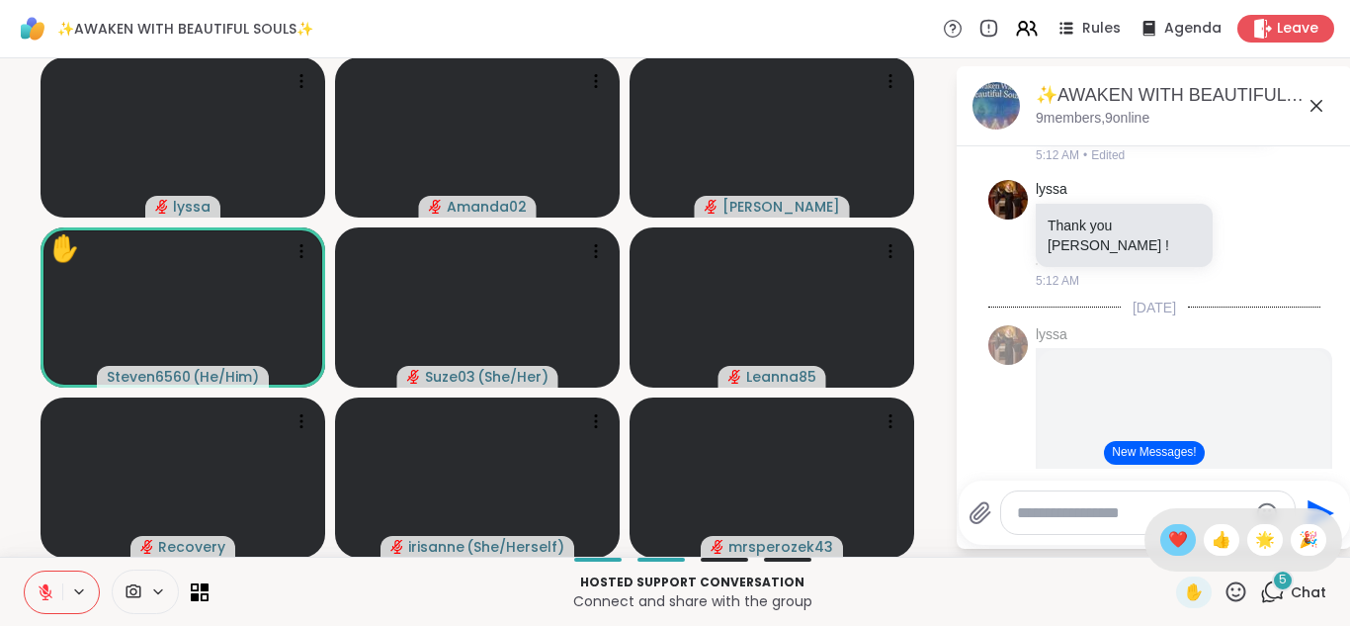
click at [1165, 532] on div "❤️" at bounding box center [1178, 540] width 36 height 32
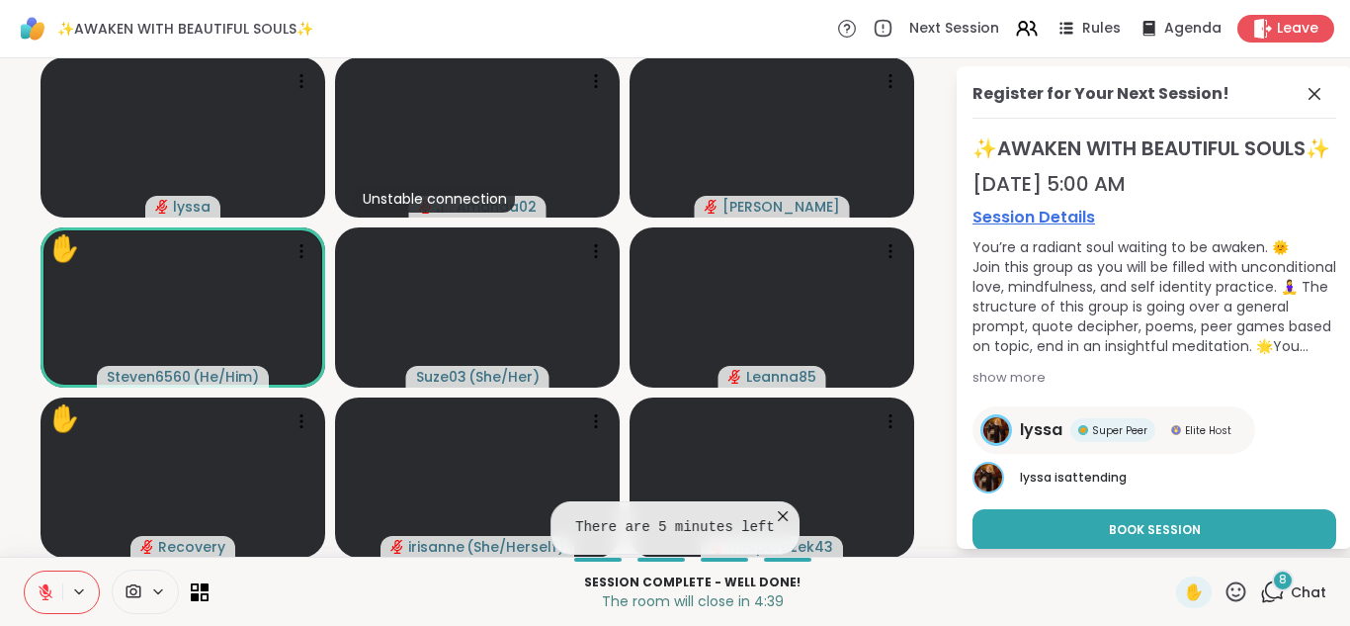
click at [1289, 589] on div "8" at bounding box center [1283, 580] width 22 height 22
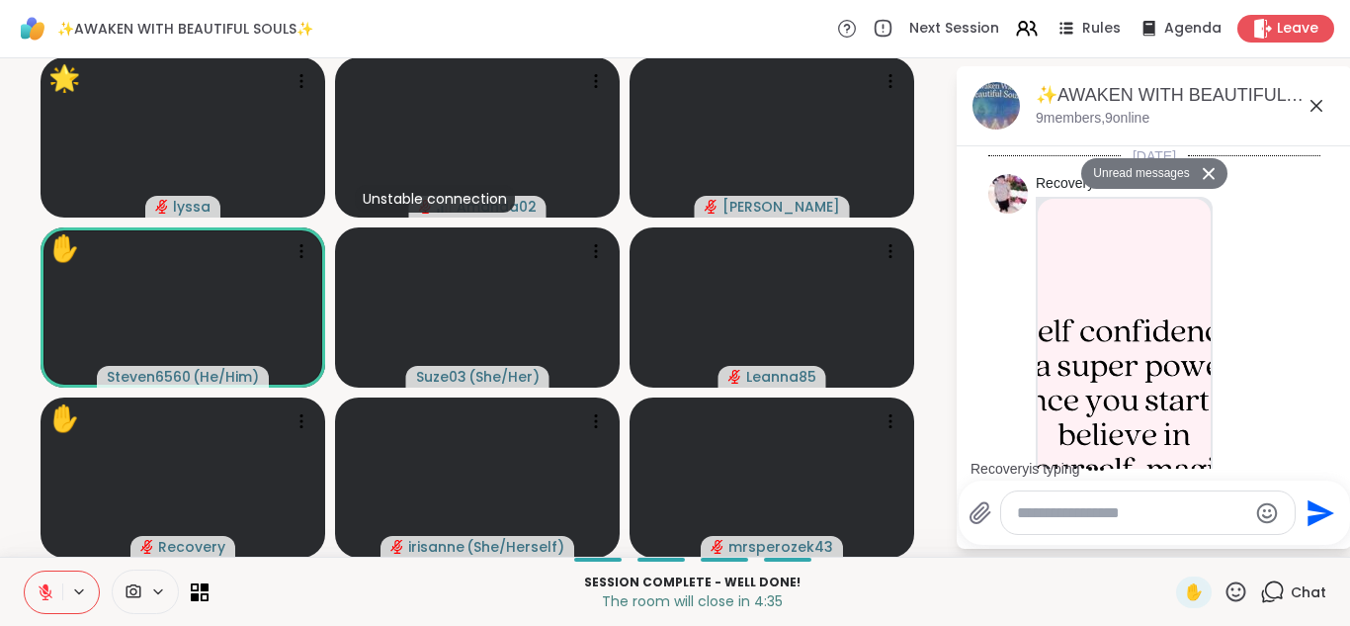
scroll to position [12857, 0]
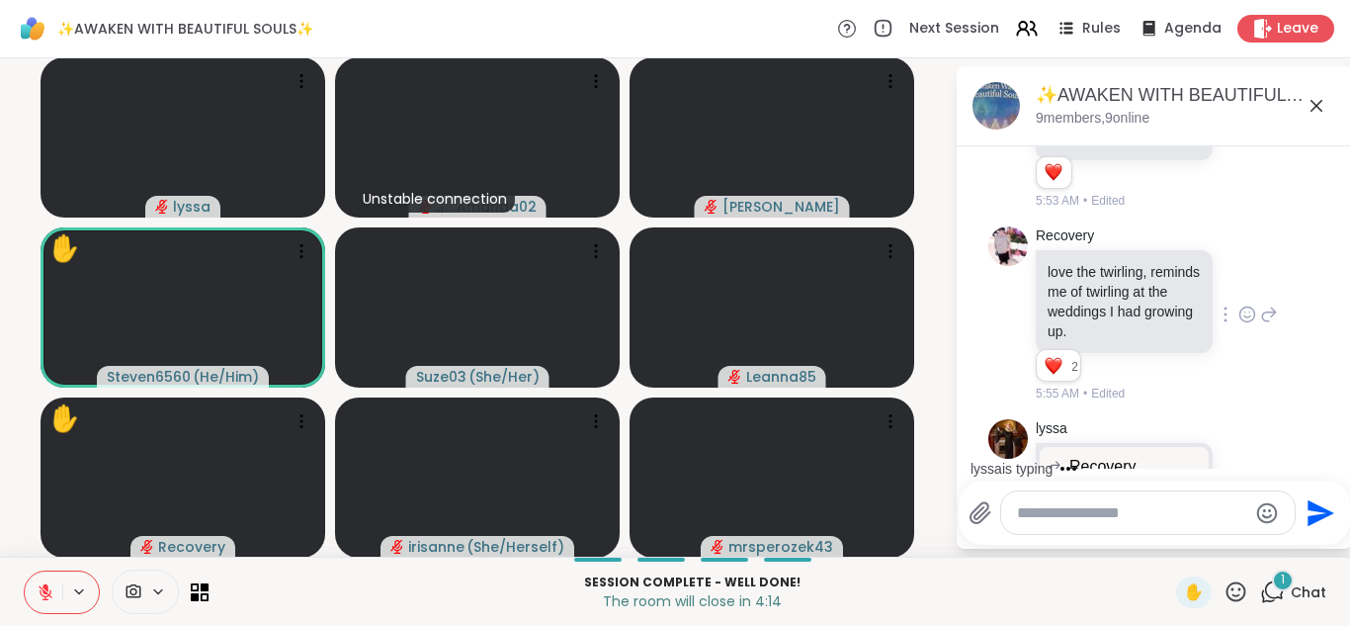
scroll to position [13451, 0]
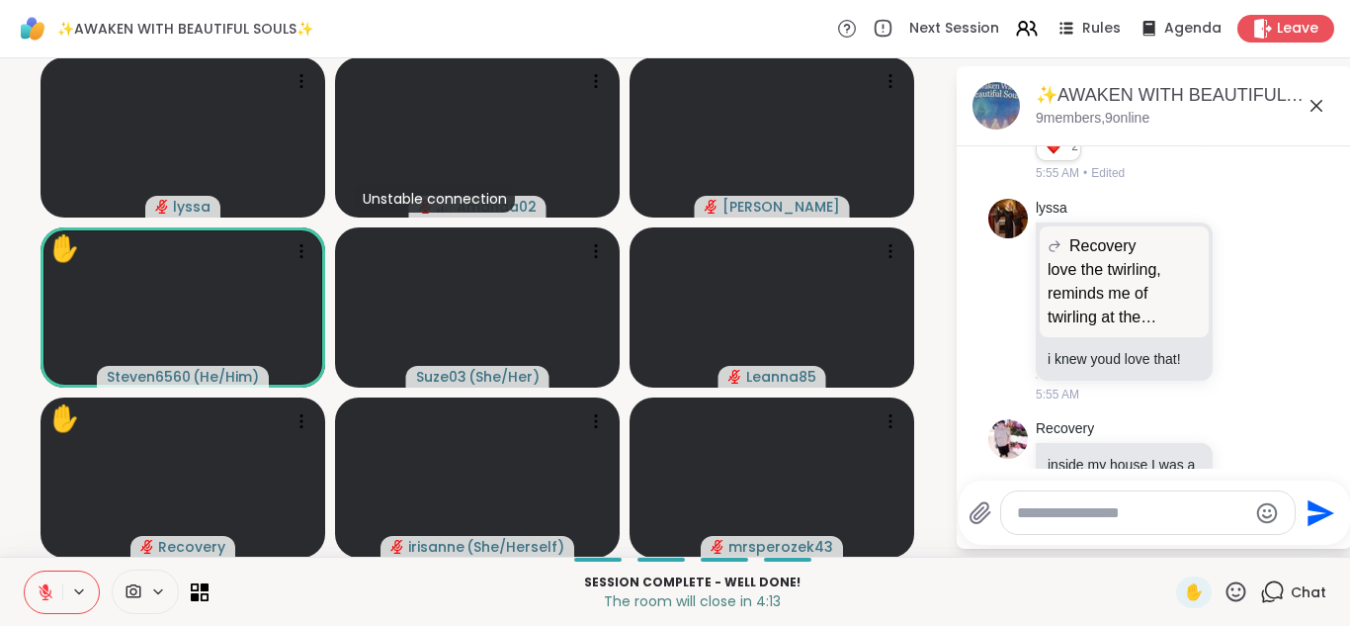
click at [1239, 597] on icon at bounding box center [1236, 591] width 25 height 25
click at [1306, 554] on div "🎉" at bounding box center [1309, 540] width 36 height 32
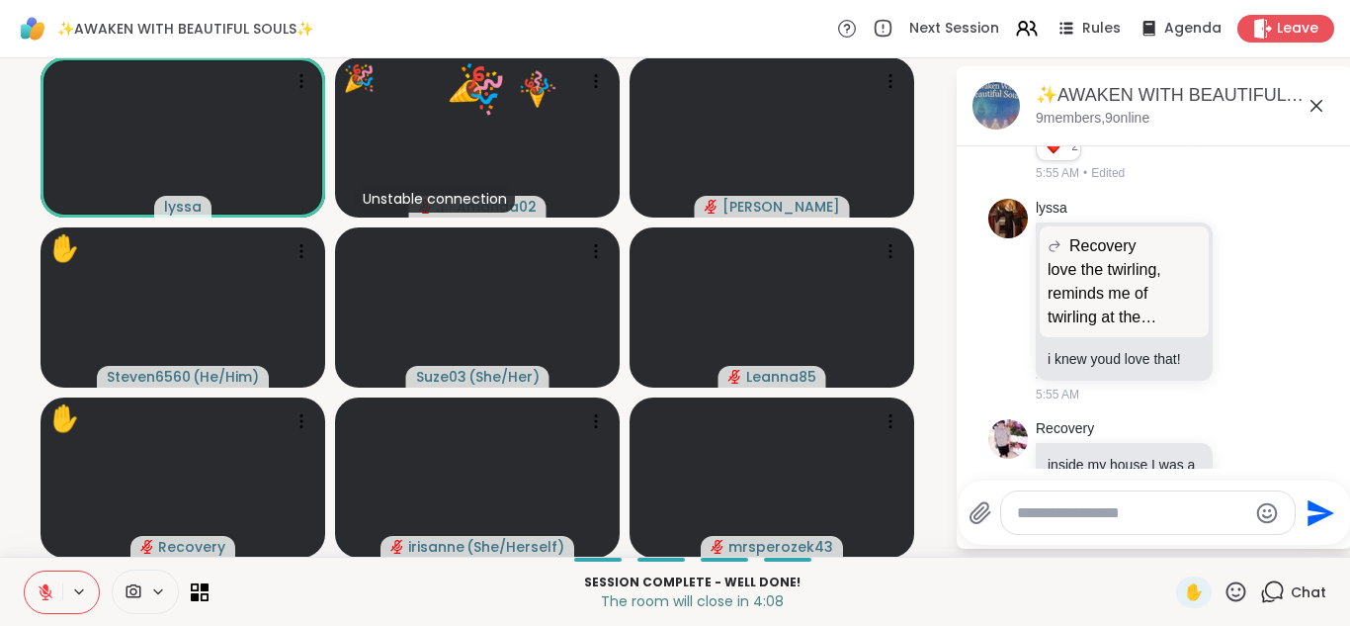
click at [1317, 106] on icon at bounding box center [1317, 106] width 12 height 12
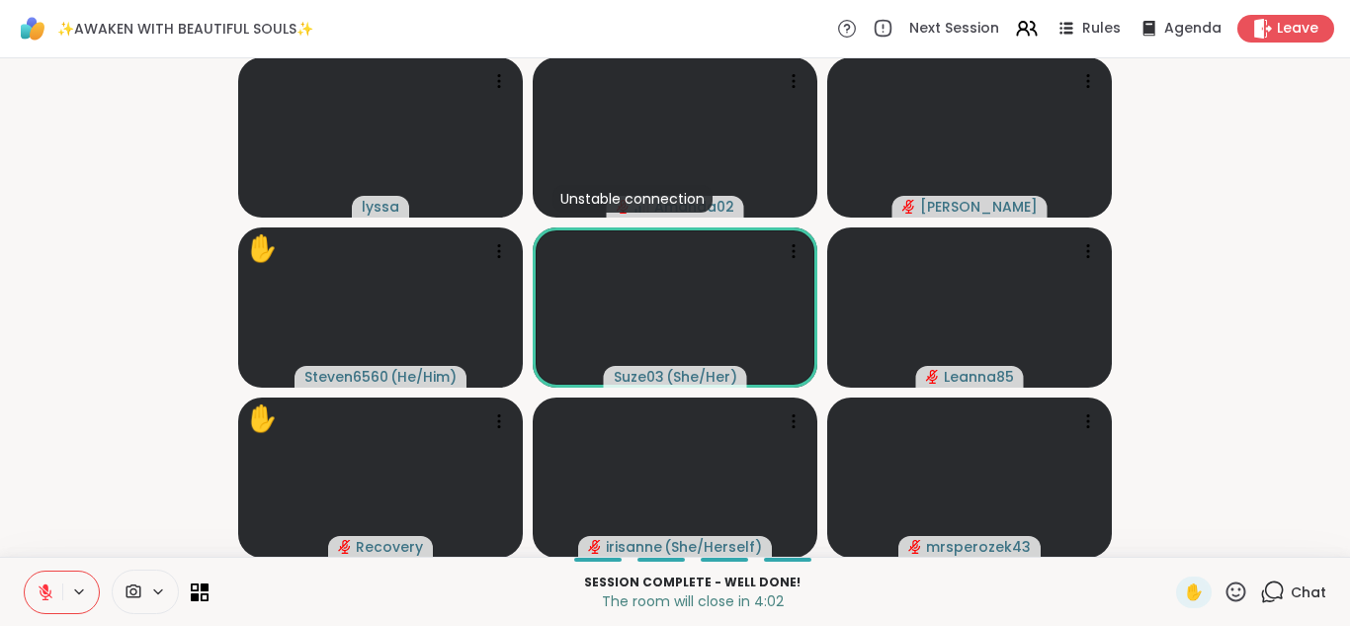
click at [1238, 590] on icon at bounding box center [1236, 591] width 25 height 25
click at [1190, 545] on div "❤️" at bounding box center [1178, 540] width 36 height 32
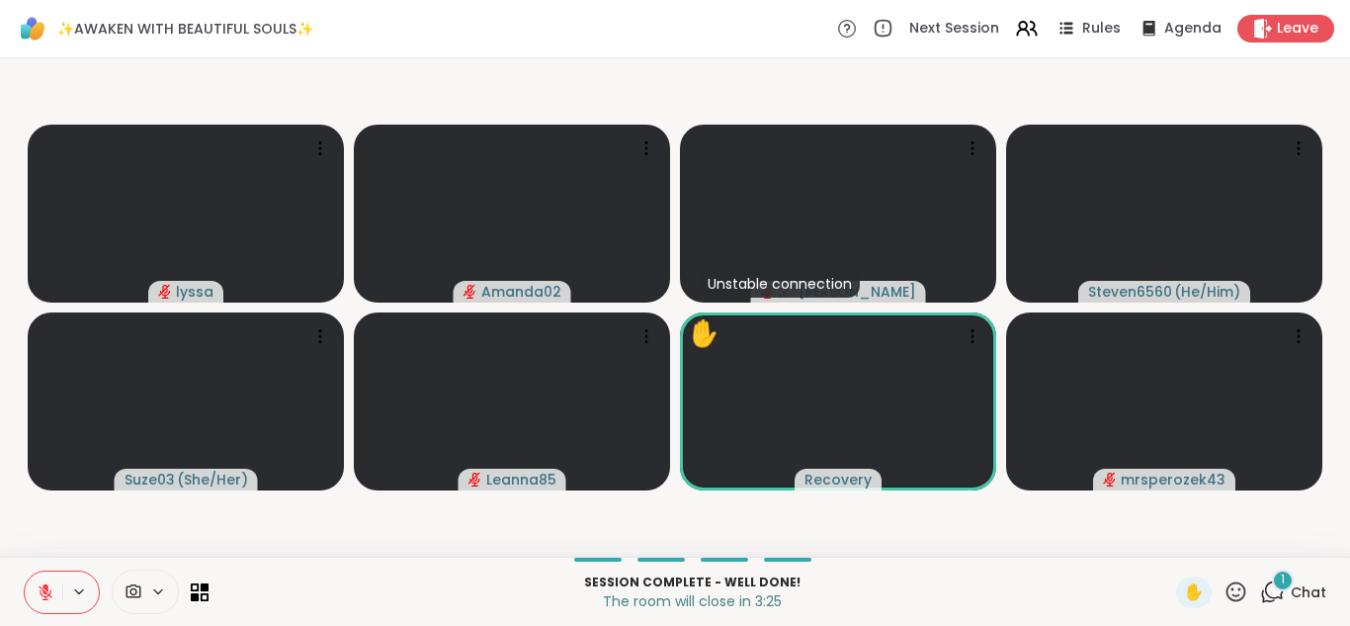
click at [1277, 605] on div "1 Chat" at bounding box center [1293, 592] width 66 height 32
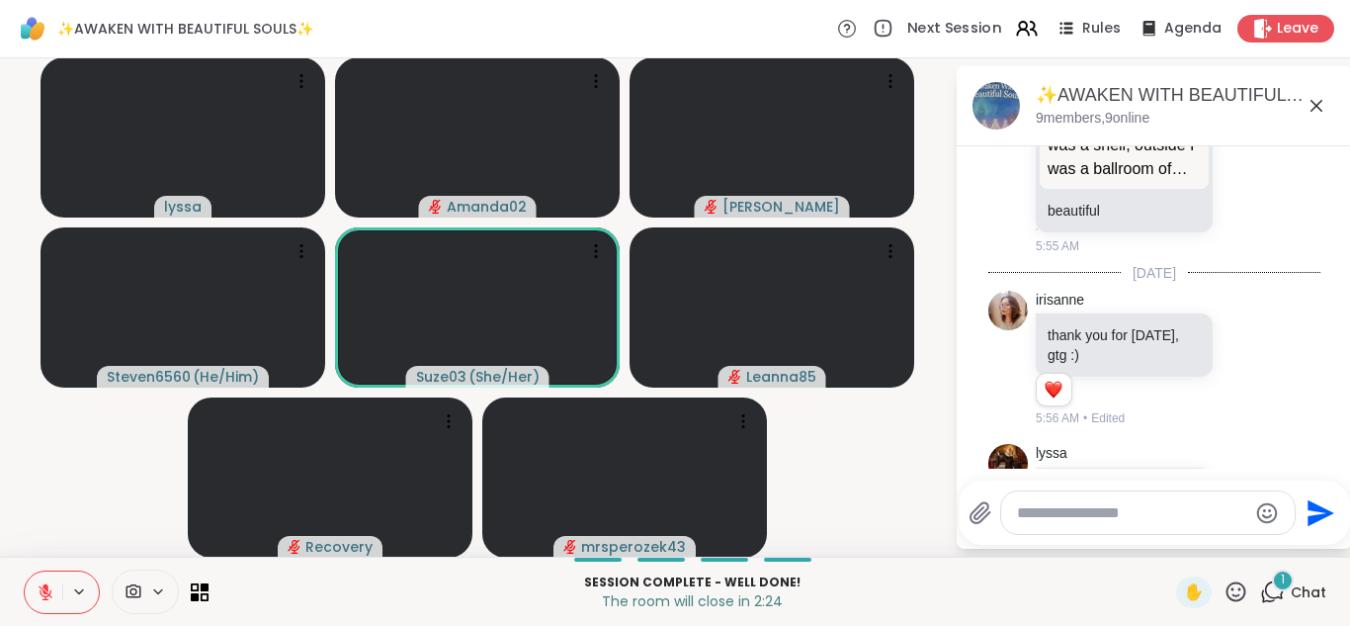
scroll to position [13926, 0]
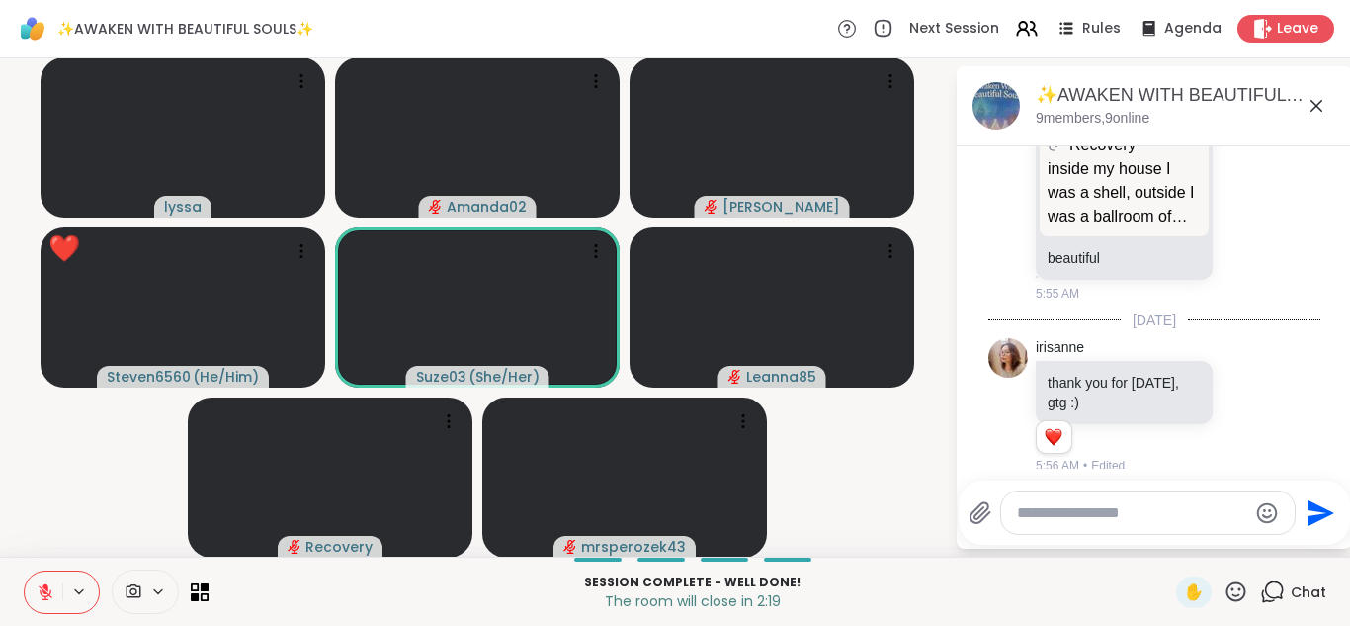
click at [1051, 519] on textarea "Type your message" at bounding box center [1132, 513] width 230 height 20
type textarea "*"
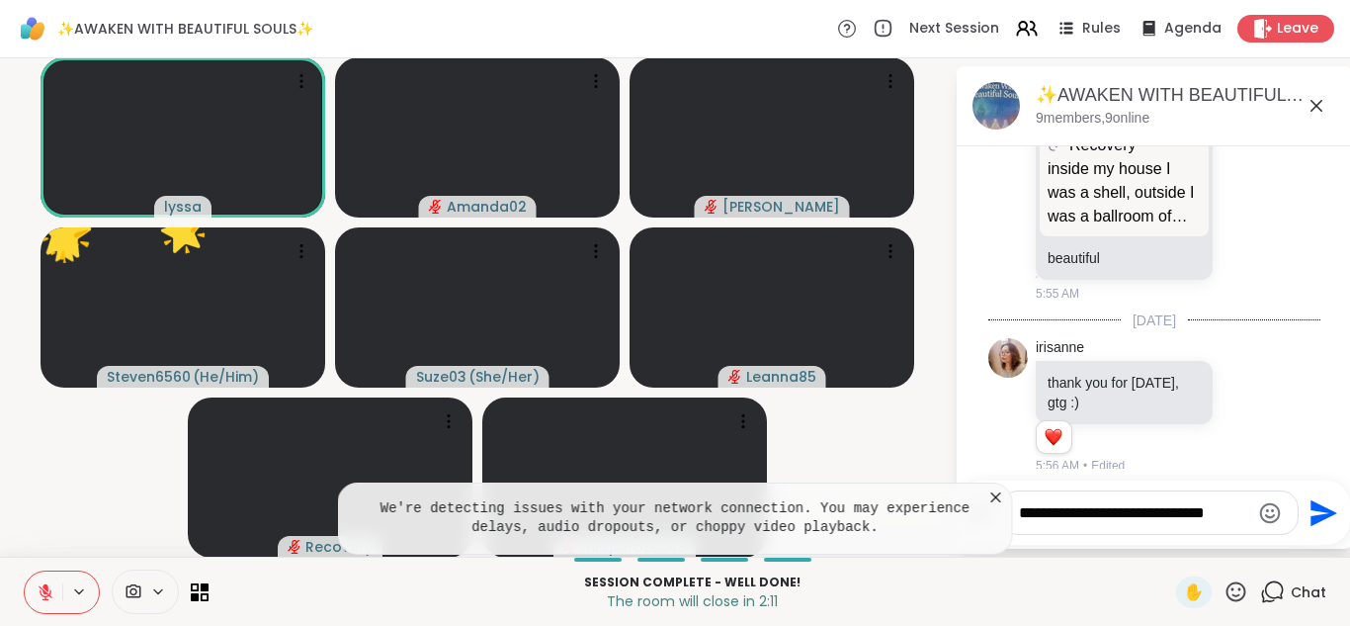
type textarea "**********"
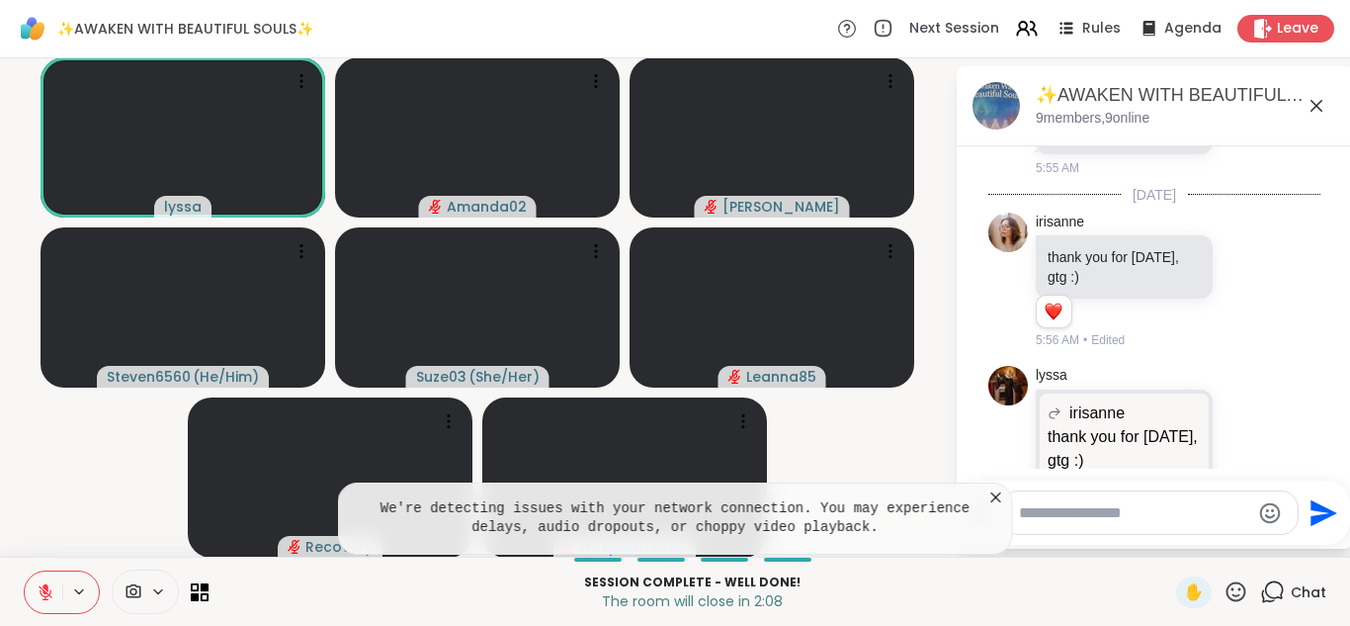
click at [1001, 522] on div "We're detecting issues with your network connection. You may experience delays,…" at bounding box center [675, 518] width 675 height 72
click at [991, 495] on icon at bounding box center [996, 497] width 20 height 20
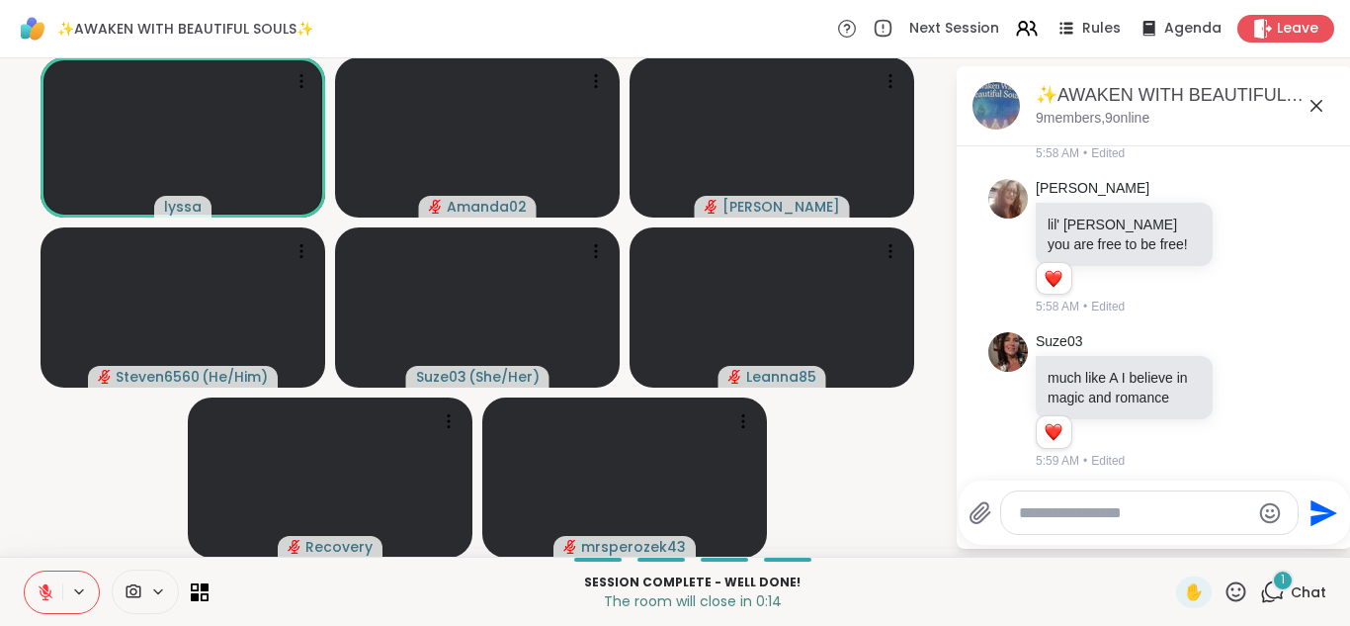
scroll to position [14980, 0]
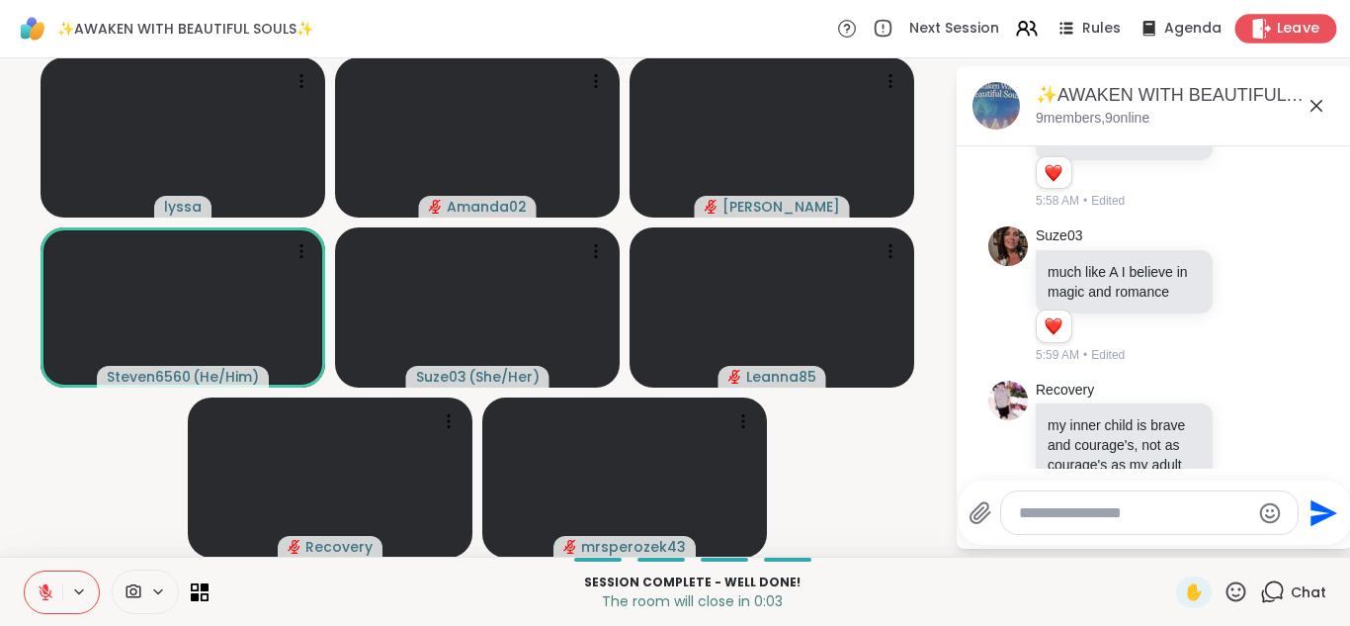
click at [1281, 30] on span "Leave" at bounding box center [1298, 29] width 43 height 21
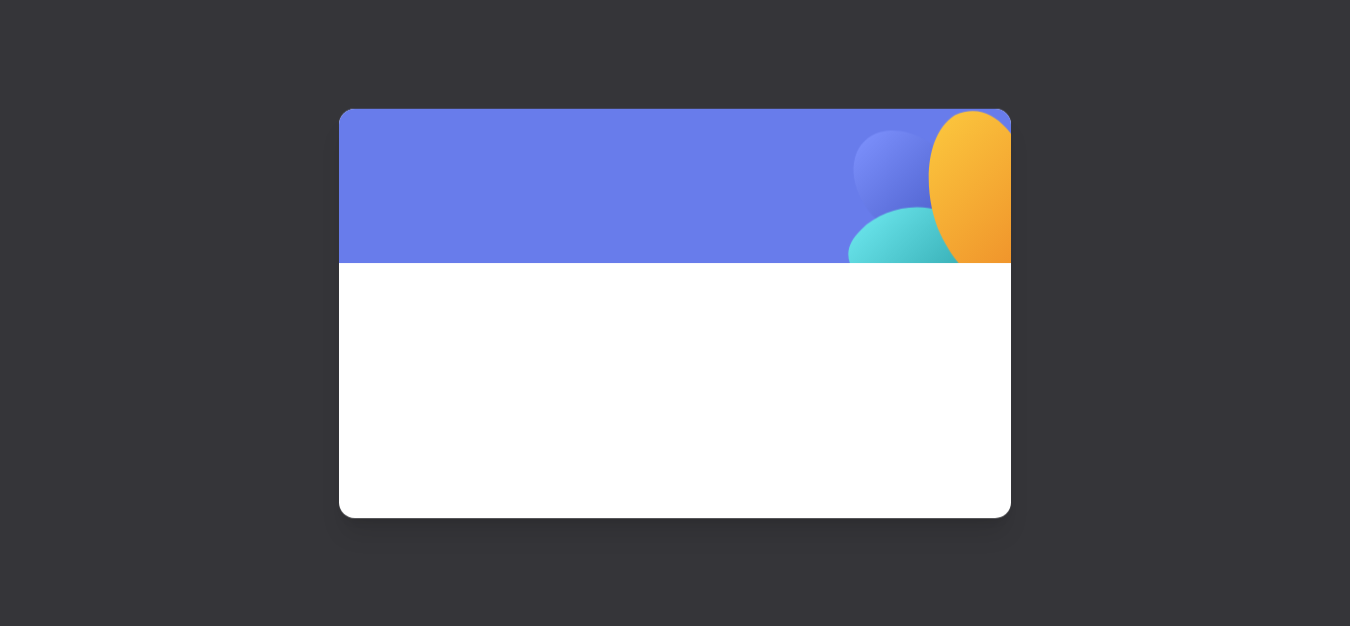
click at [662, 363] on span at bounding box center [674, 363] width 577 height 107
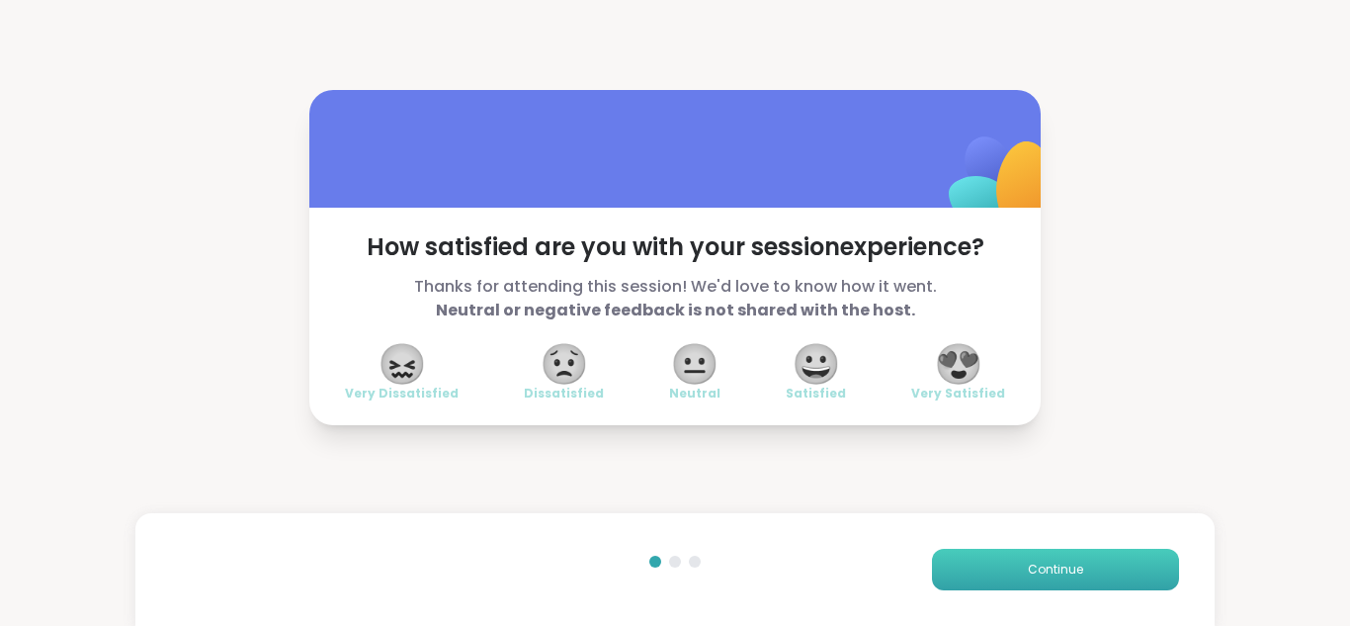
click at [1125, 580] on button "Continue" at bounding box center [1055, 570] width 247 height 42
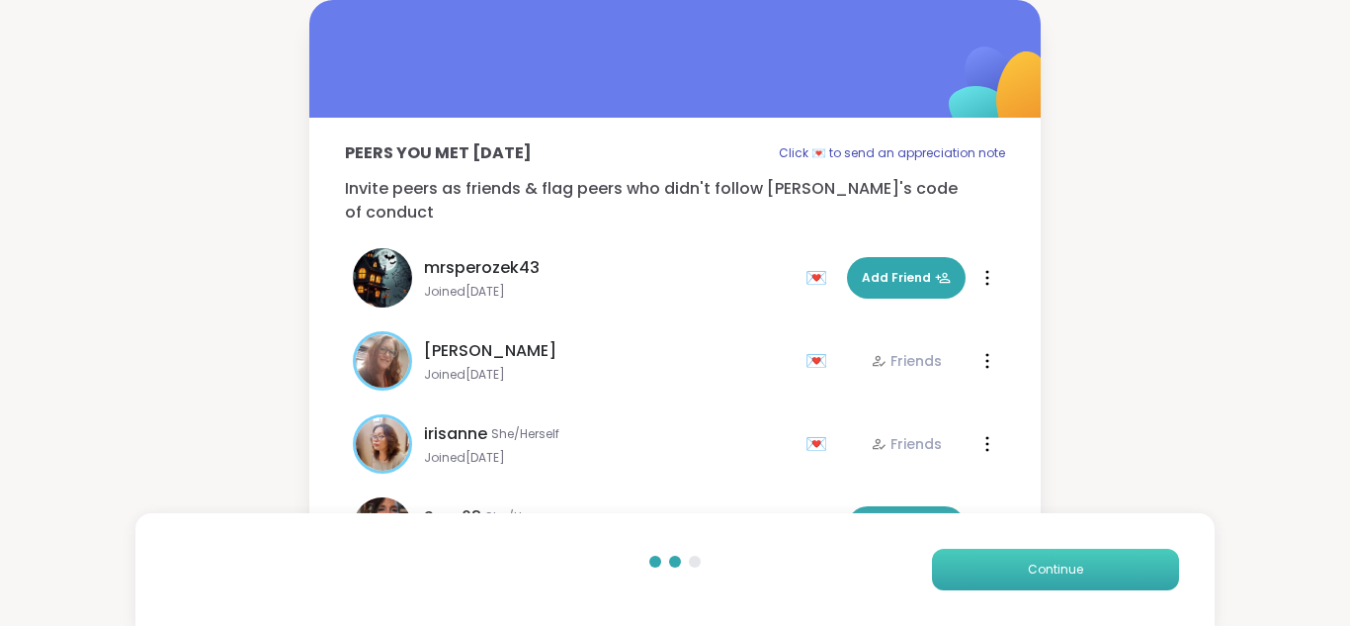
click at [1143, 569] on button "Continue" at bounding box center [1055, 570] width 247 height 42
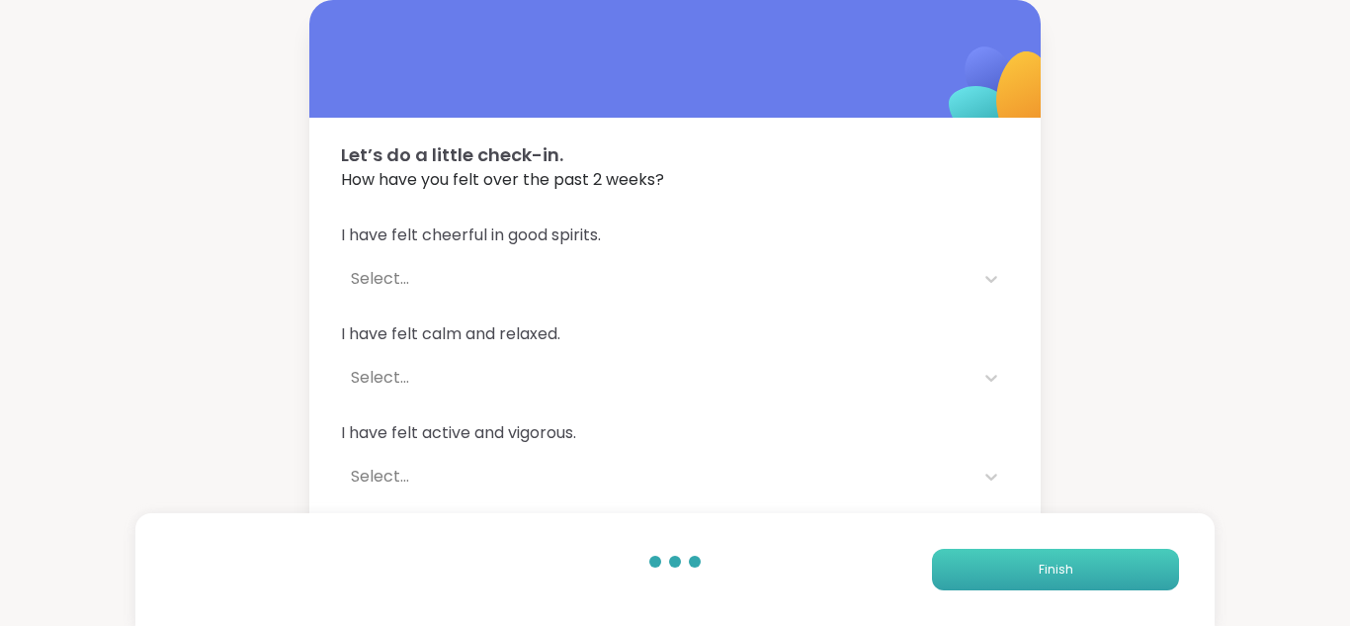
click at [1144, 585] on button "Finish" at bounding box center [1055, 570] width 247 height 42
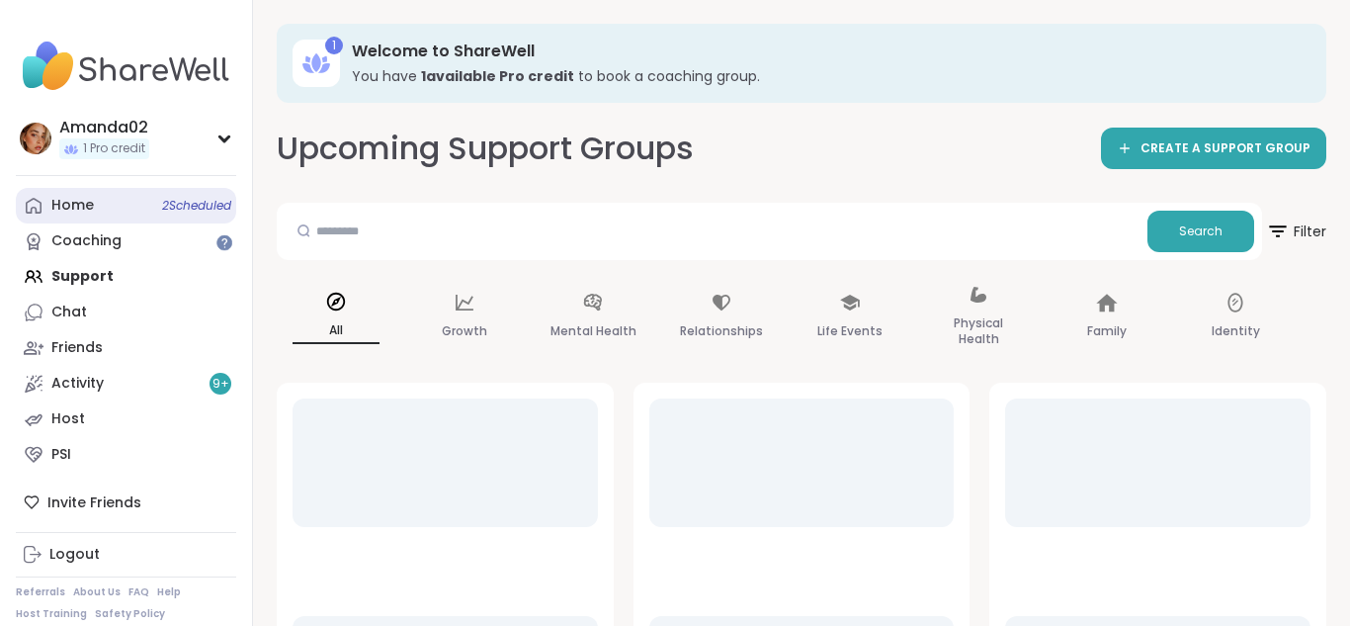
click at [51, 210] on div "Home 2 Scheduled" at bounding box center [72, 206] width 43 height 20
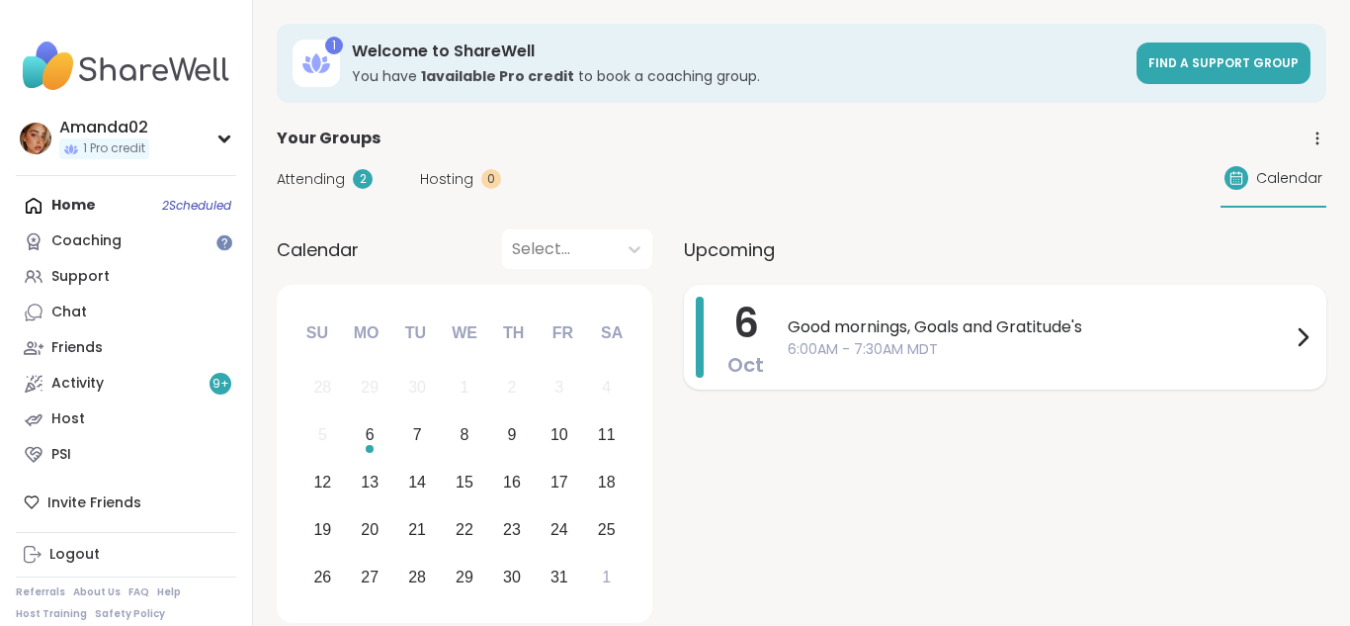
click at [843, 357] on span "6:00AM - 7:30AM MDT" at bounding box center [1039, 349] width 503 height 21
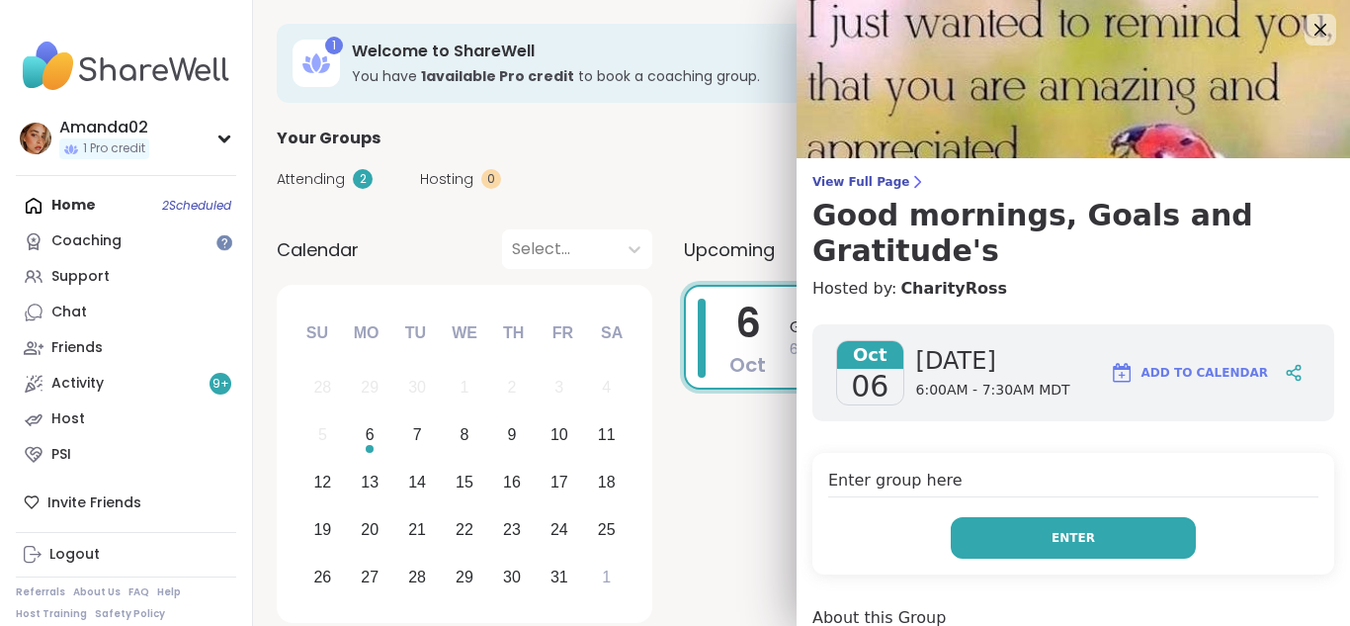
click at [1030, 517] on button "Enter" at bounding box center [1073, 538] width 245 height 42
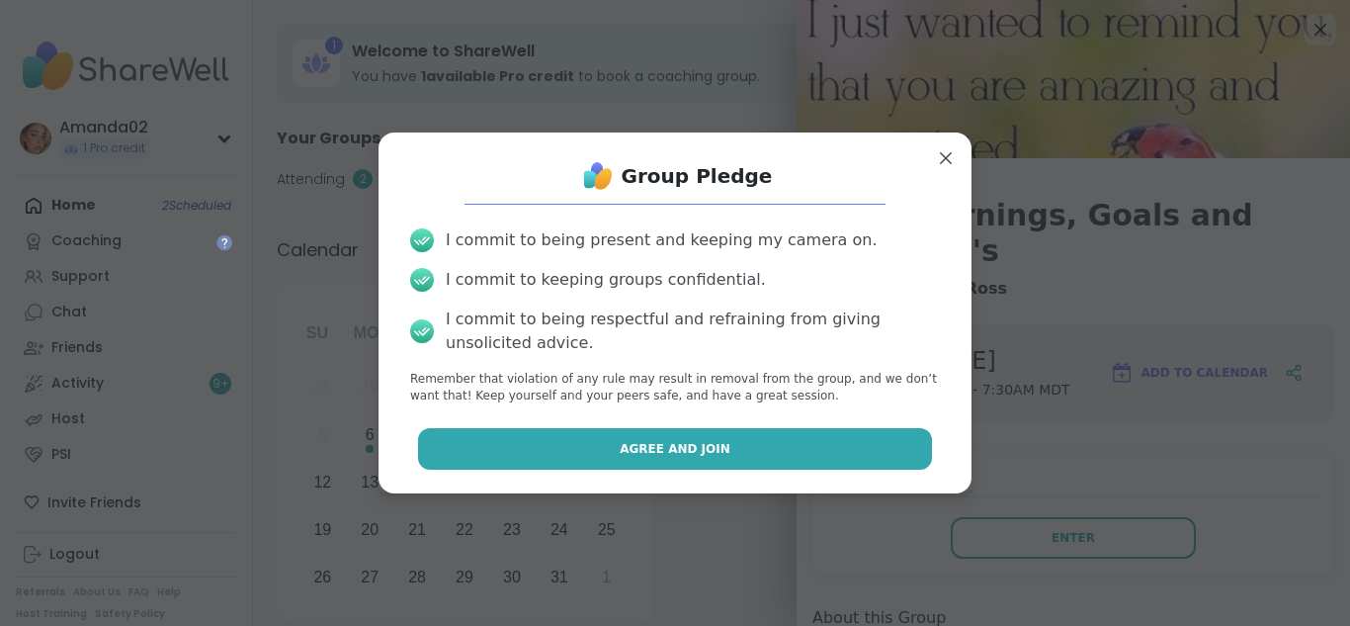
click at [913, 449] on button "Agree and Join" at bounding box center [675, 449] width 515 height 42
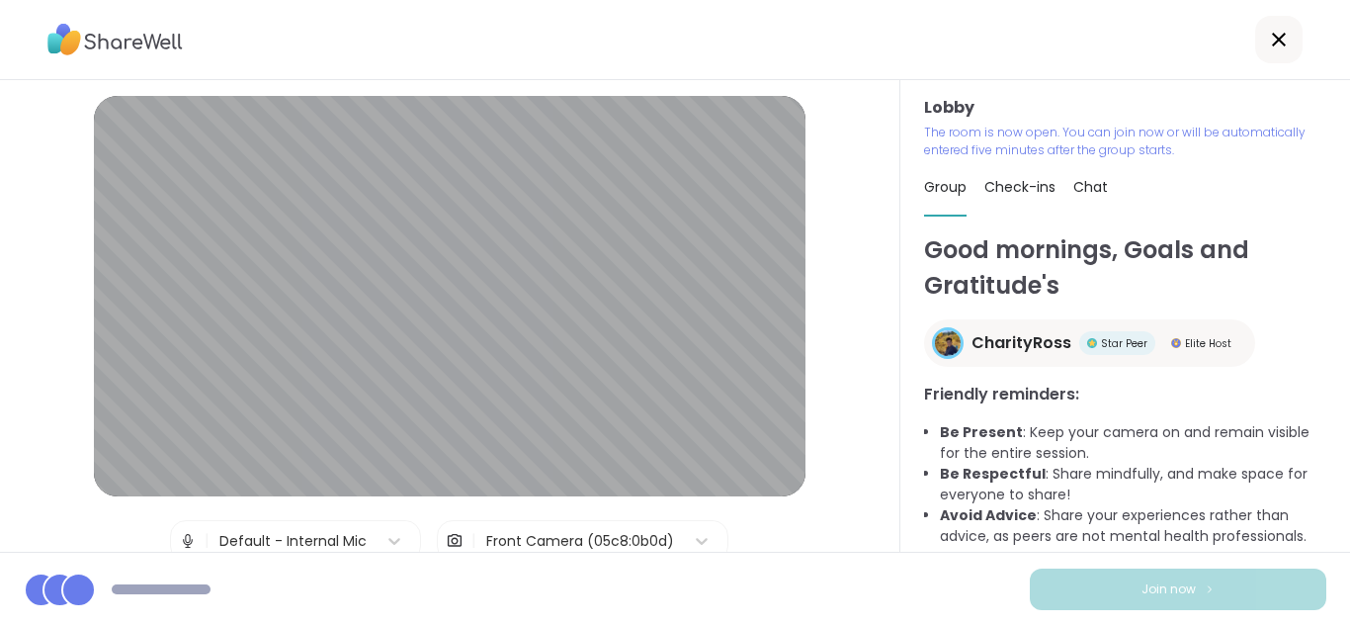
click at [601, 539] on div "Front Camera (05c8:0b0d)" at bounding box center [580, 541] width 188 height 21
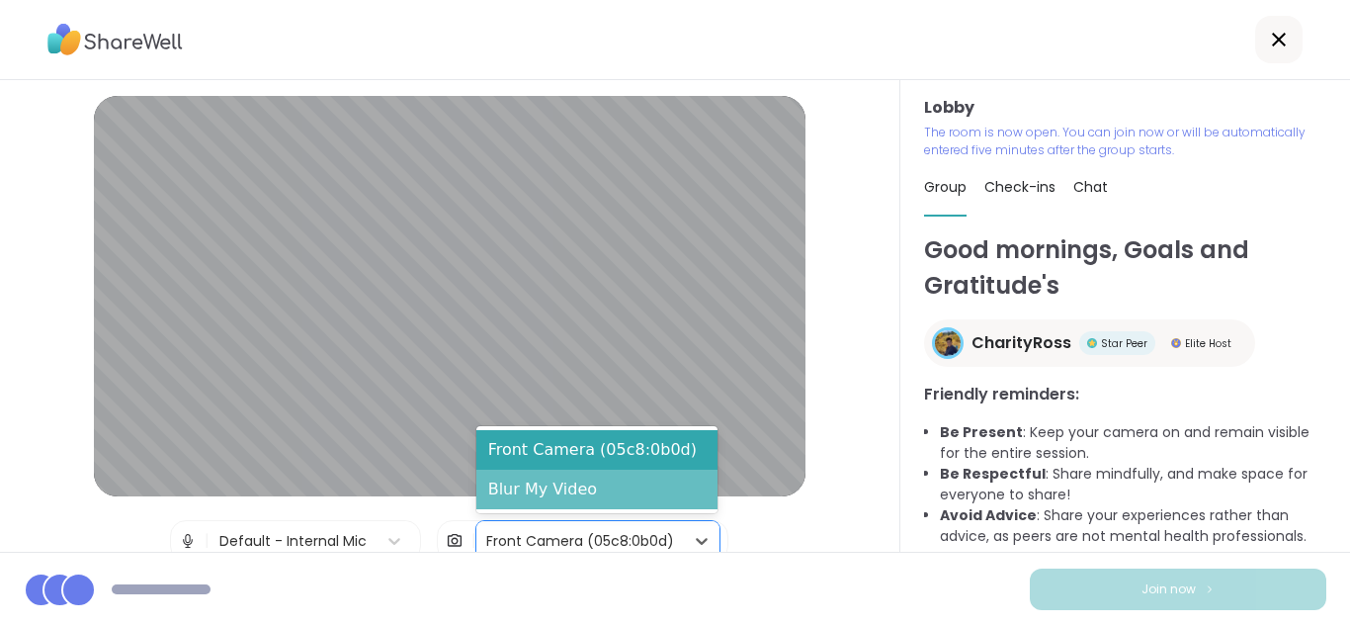
click at [582, 492] on div "Blur My Video" at bounding box center [596, 489] width 241 height 40
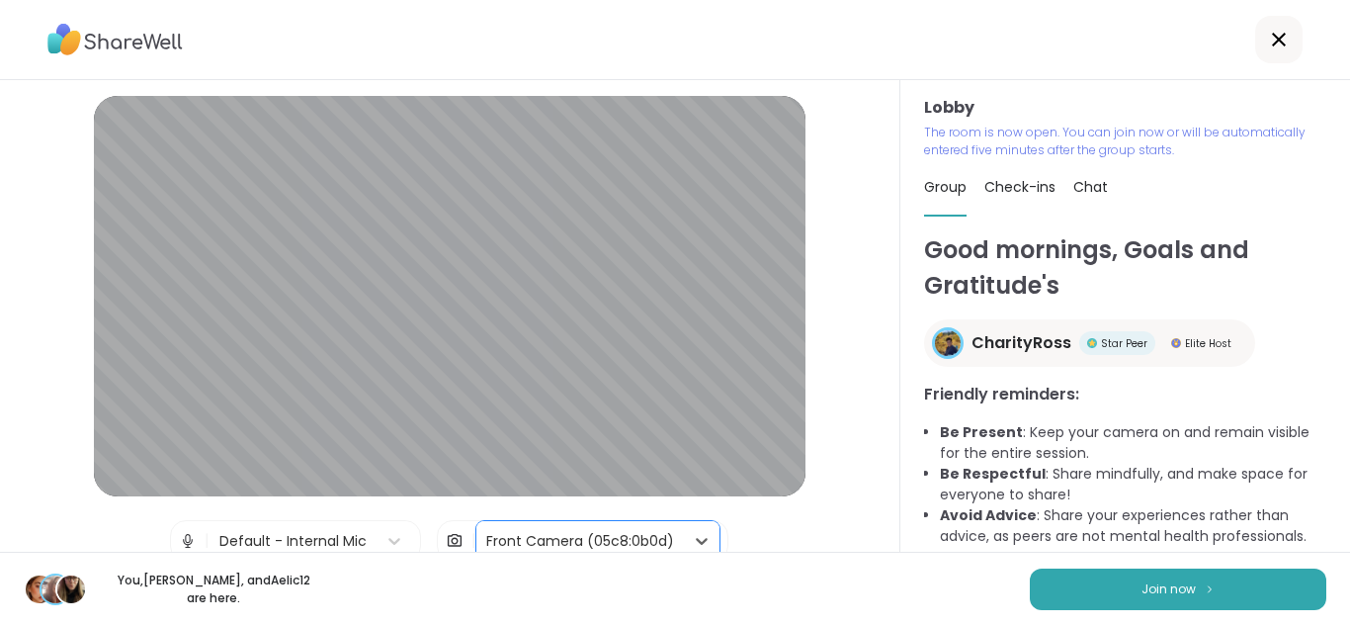
scroll to position [83, 0]
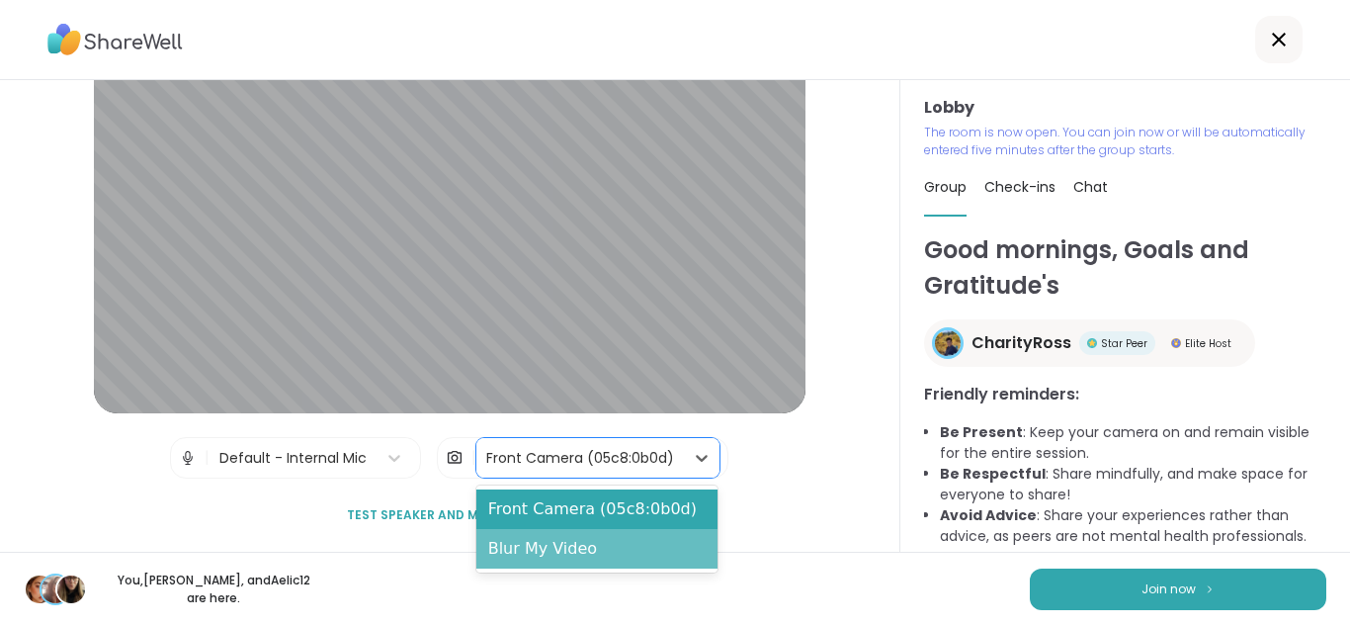
click at [656, 555] on div "Blur My Video" at bounding box center [596, 549] width 241 height 40
click at [668, 564] on div "Blur My Video" at bounding box center [596, 549] width 241 height 40
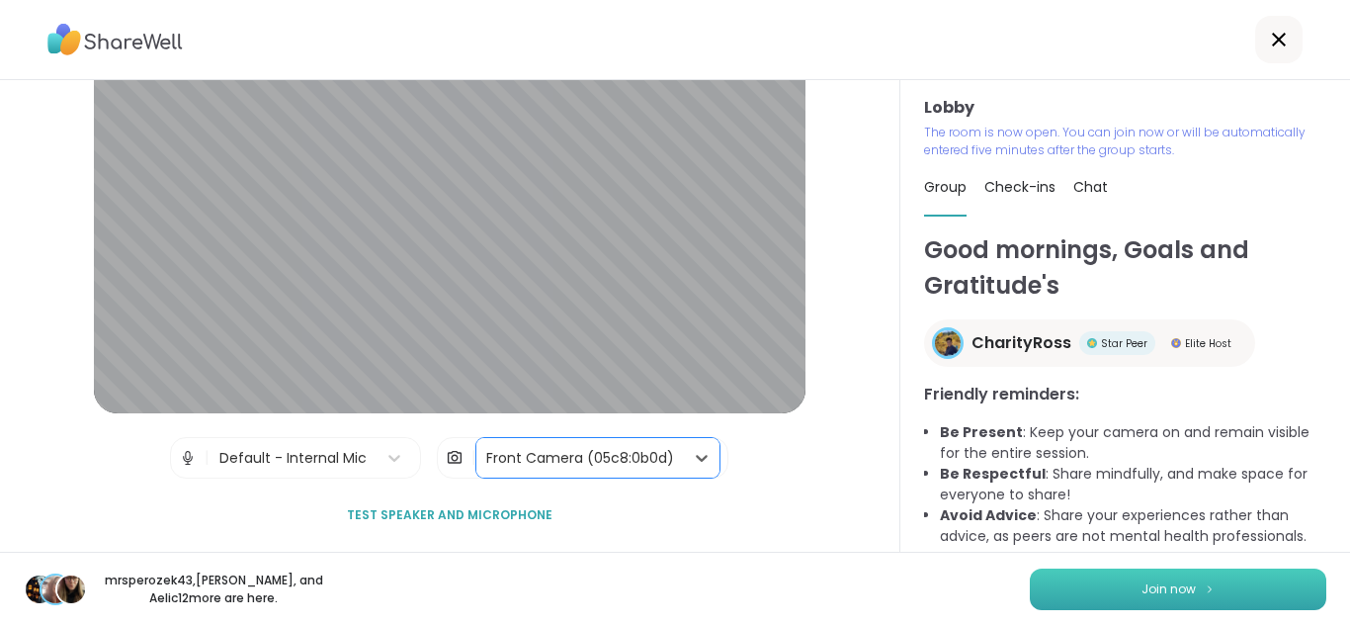
click at [1270, 581] on button "Join now" at bounding box center [1178, 589] width 297 height 42
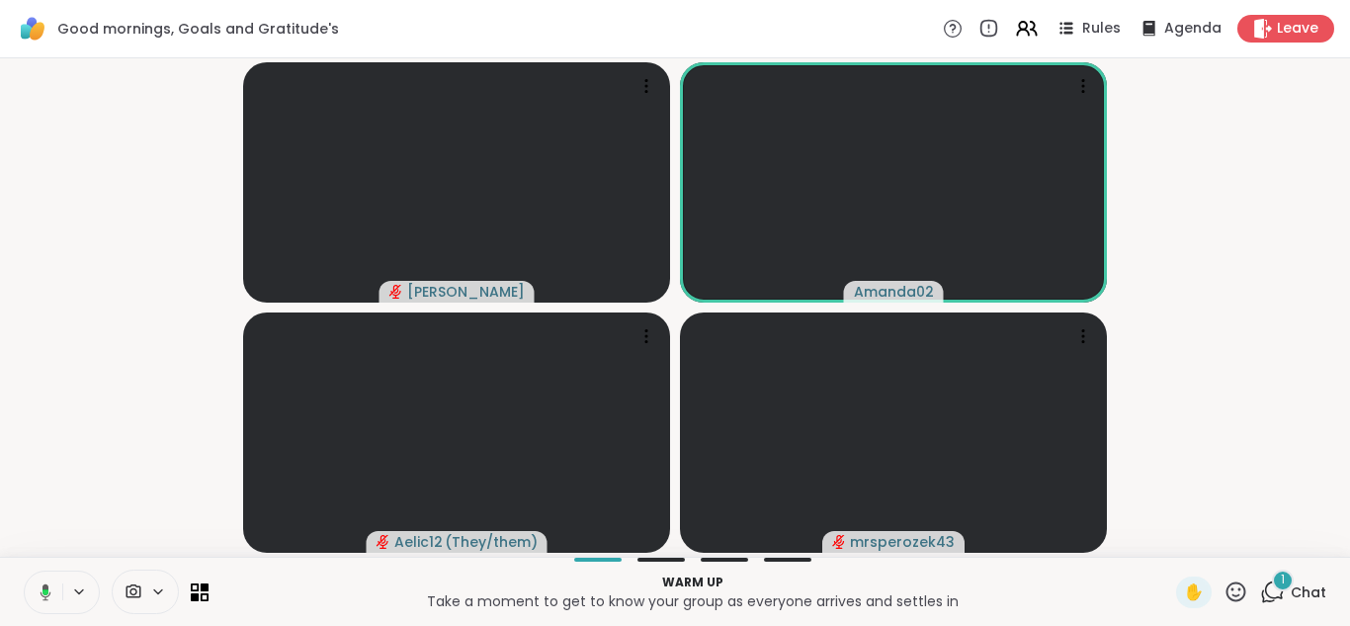
click at [49, 589] on icon at bounding box center [43, 592] width 18 height 18
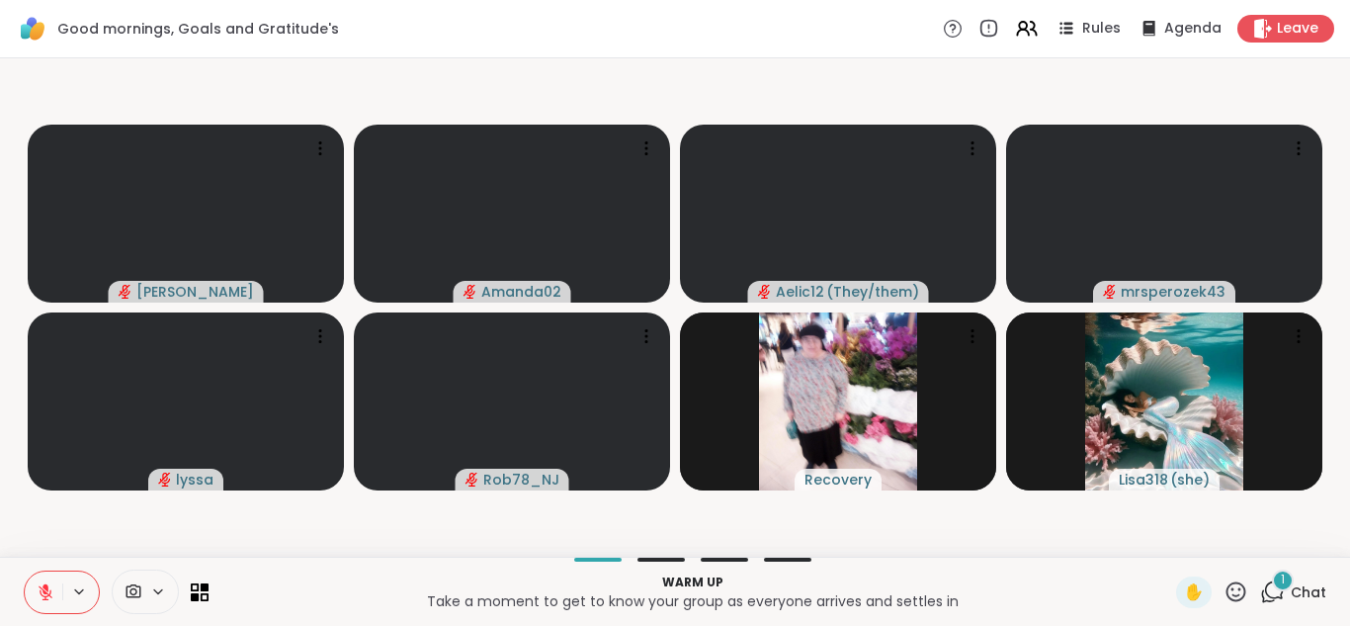
click at [39, 586] on icon at bounding box center [46, 592] width 14 height 14
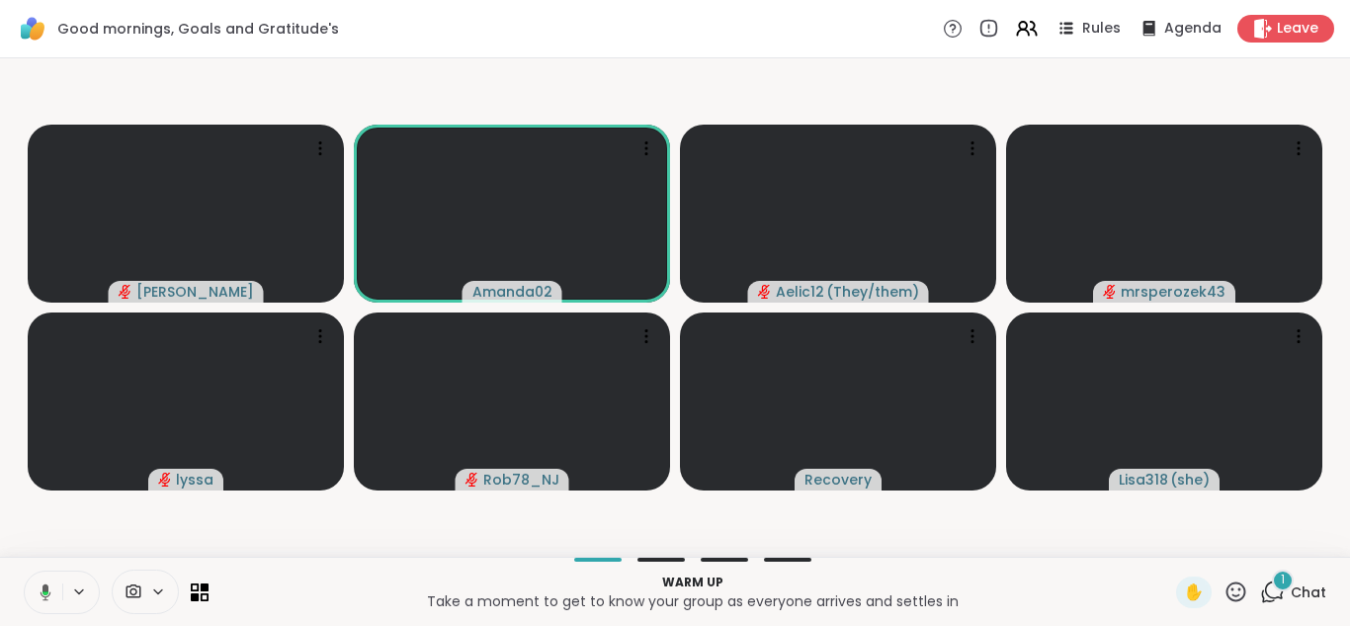
click at [39, 586] on icon at bounding box center [43, 592] width 18 height 18
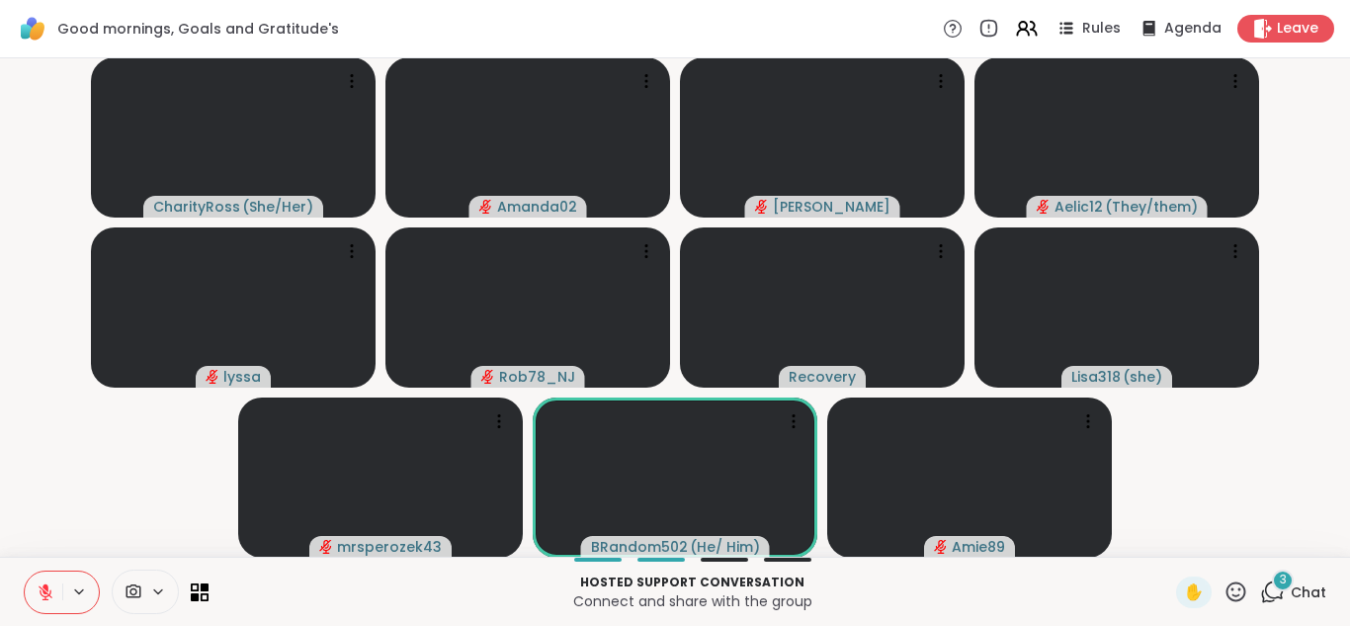
click at [1286, 607] on div "3 Chat" at bounding box center [1293, 592] width 66 height 32
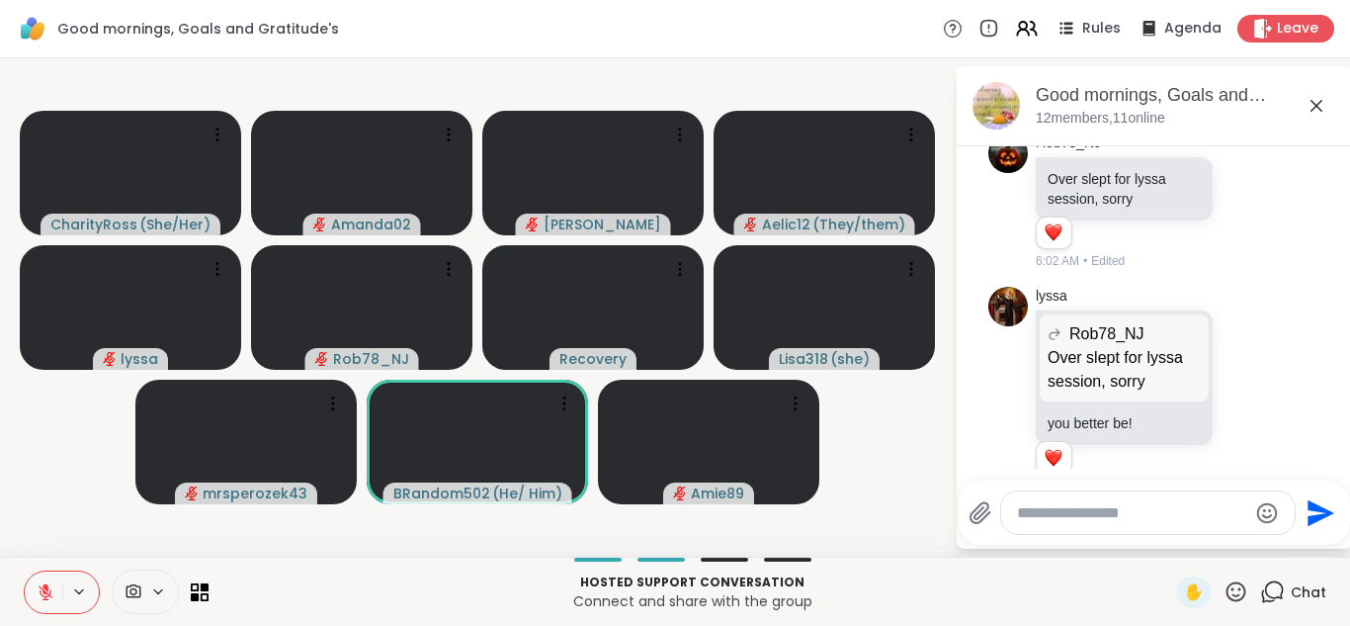
scroll to position [227, 0]
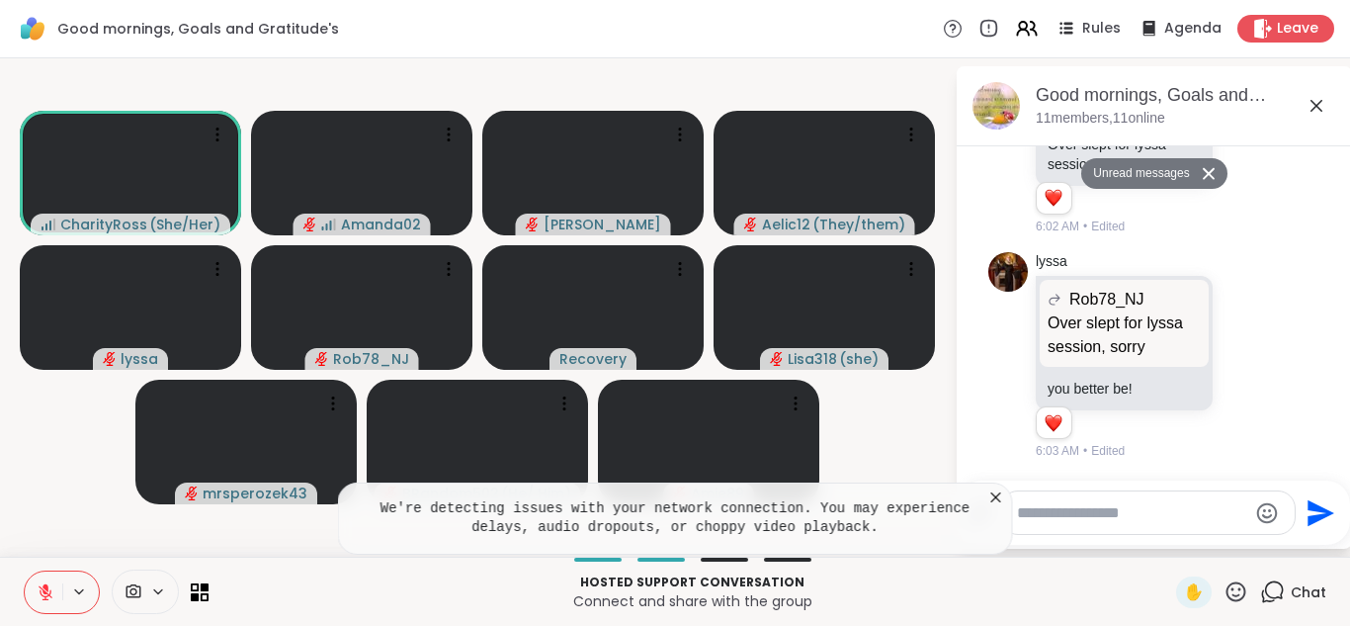
click at [991, 501] on icon at bounding box center [996, 497] width 10 height 10
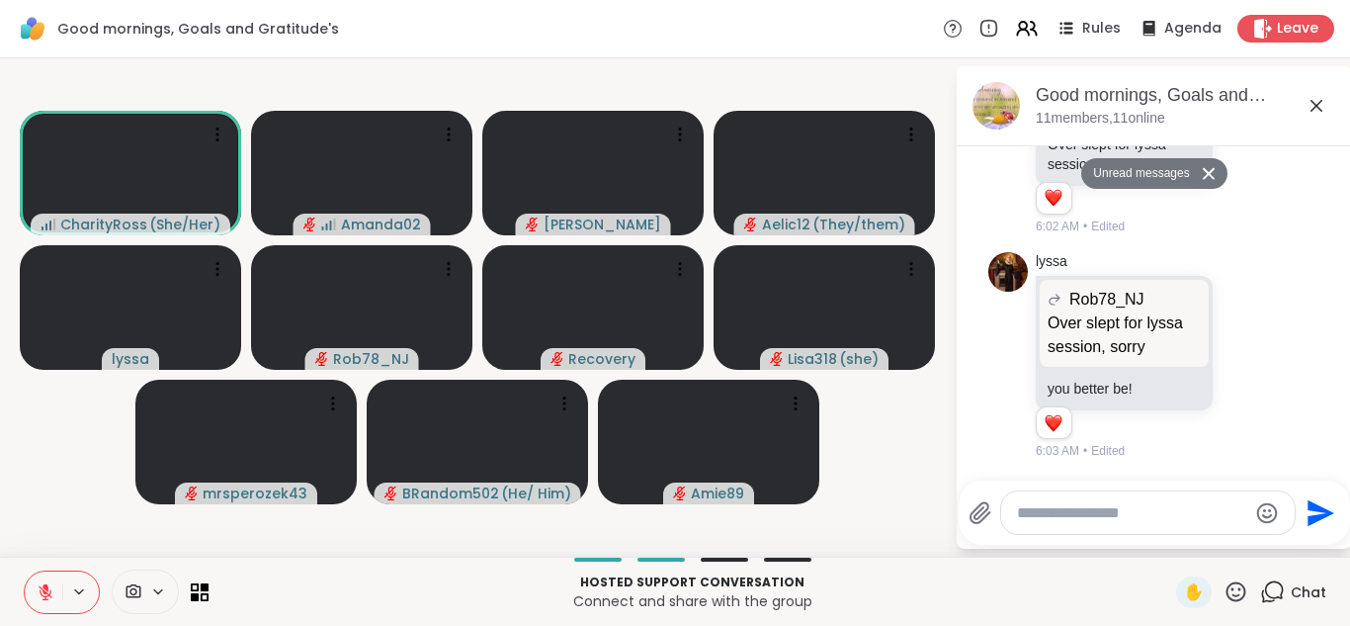
click at [1038, 514] on textarea "Type your message" at bounding box center [1132, 513] width 230 height 20
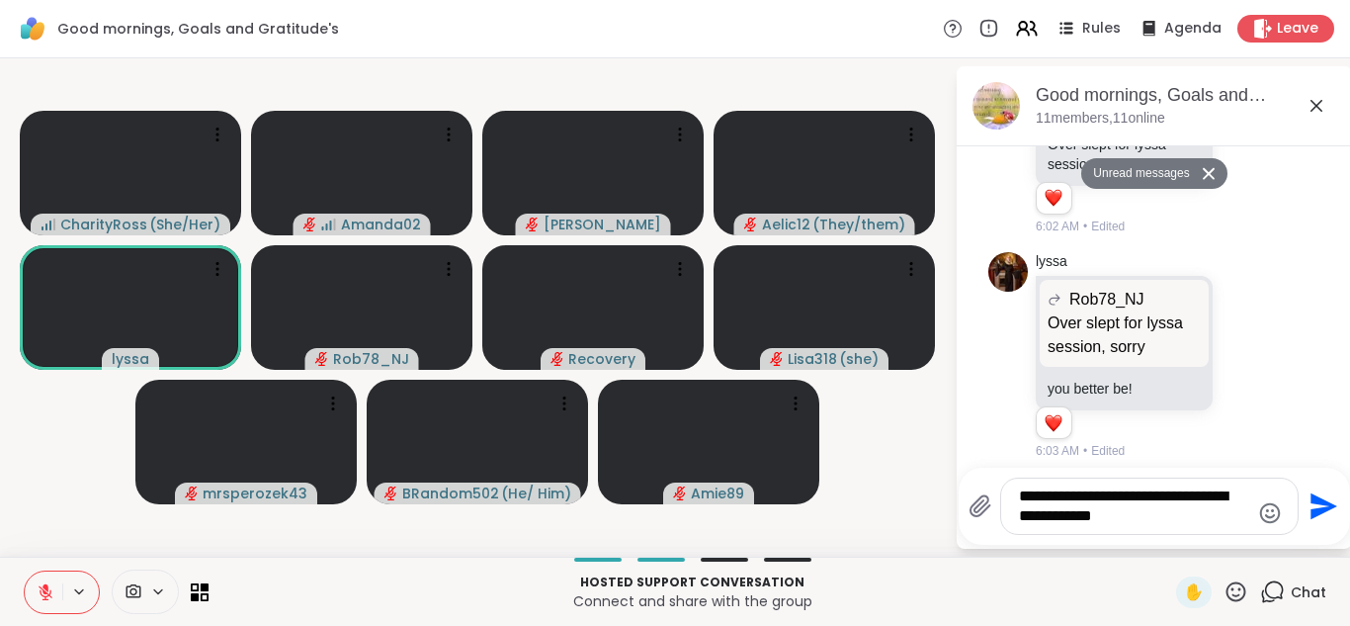
type textarea "**********"
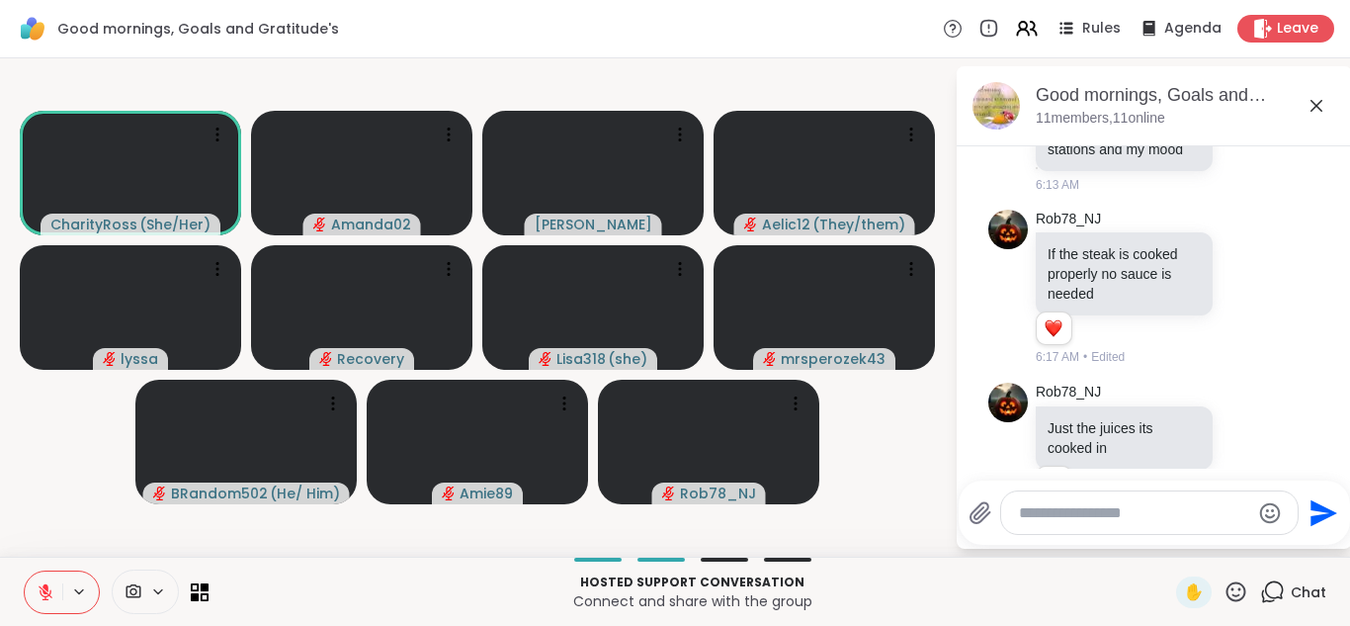
scroll to position [1596, 0]
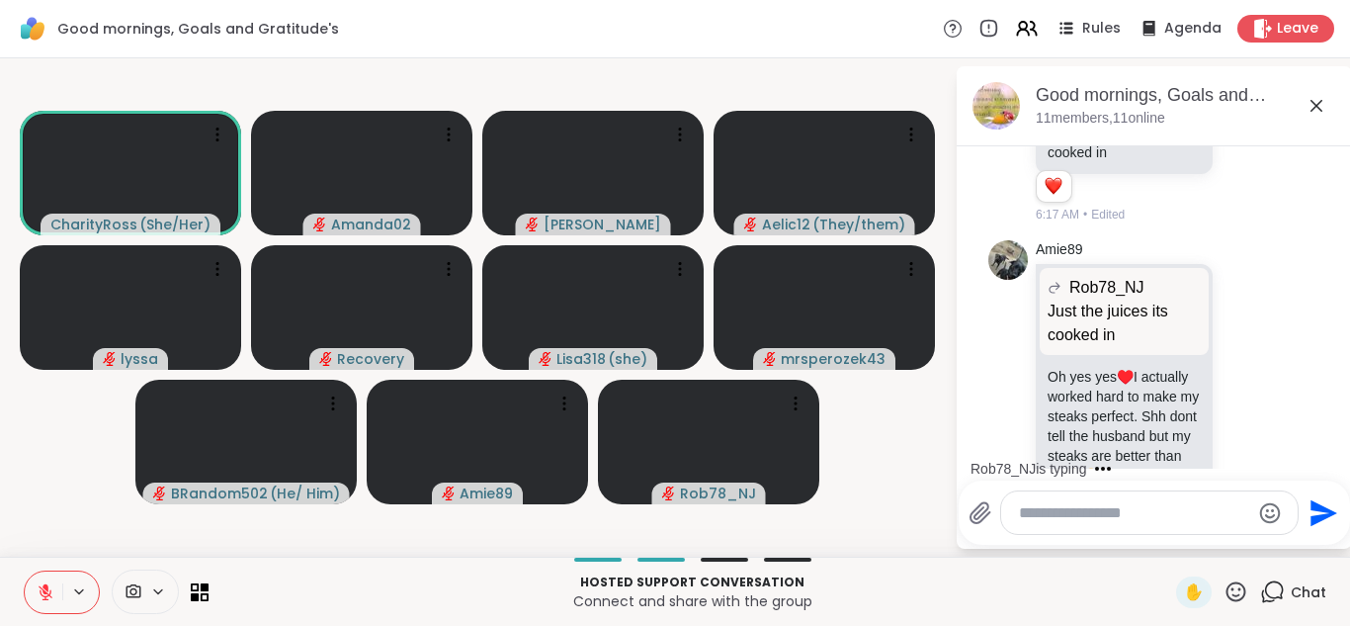
click at [51, 588] on icon at bounding box center [46, 592] width 18 height 18
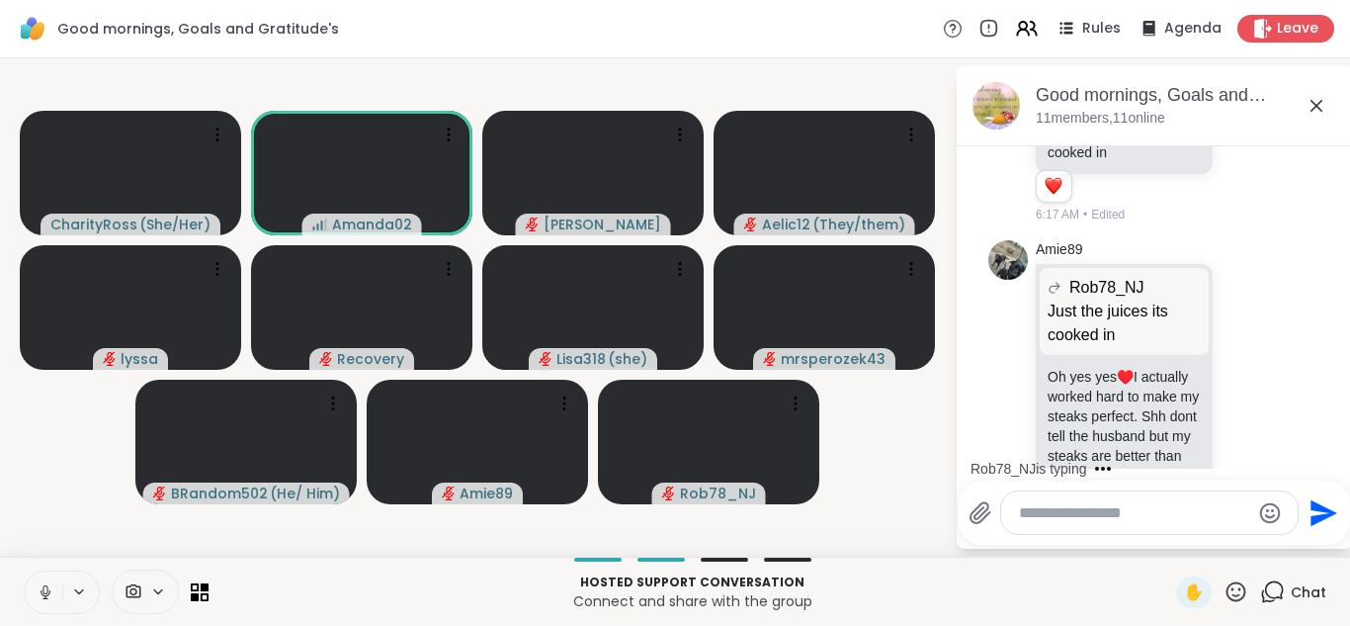
click at [51, 588] on icon at bounding box center [46, 592] width 18 height 18
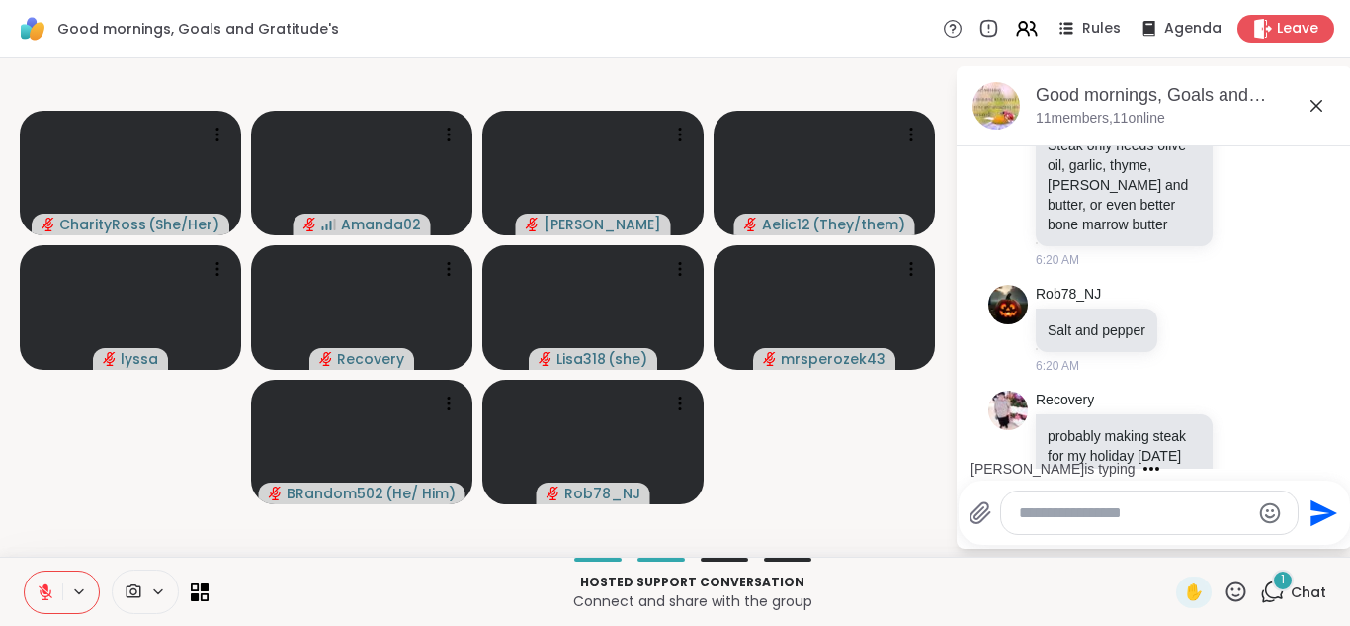
scroll to position [2136, 0]
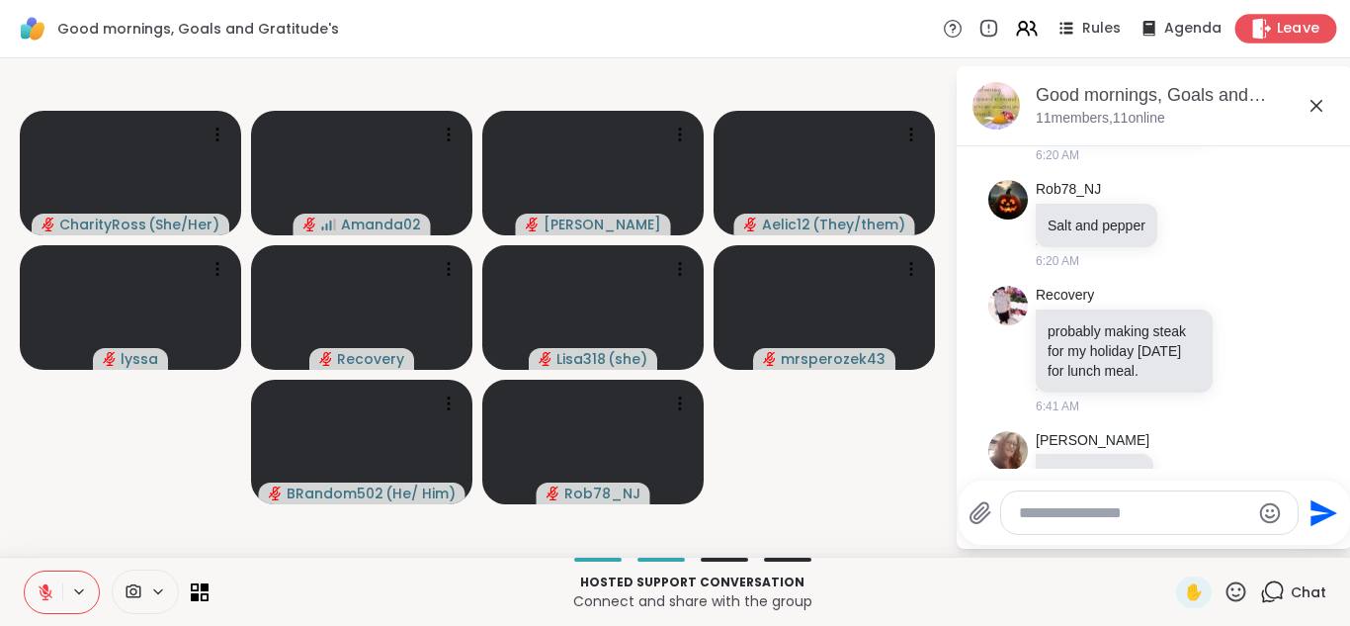
click at [1252, 28] on icon at bounding box center [1261, 28] width 21 height 21
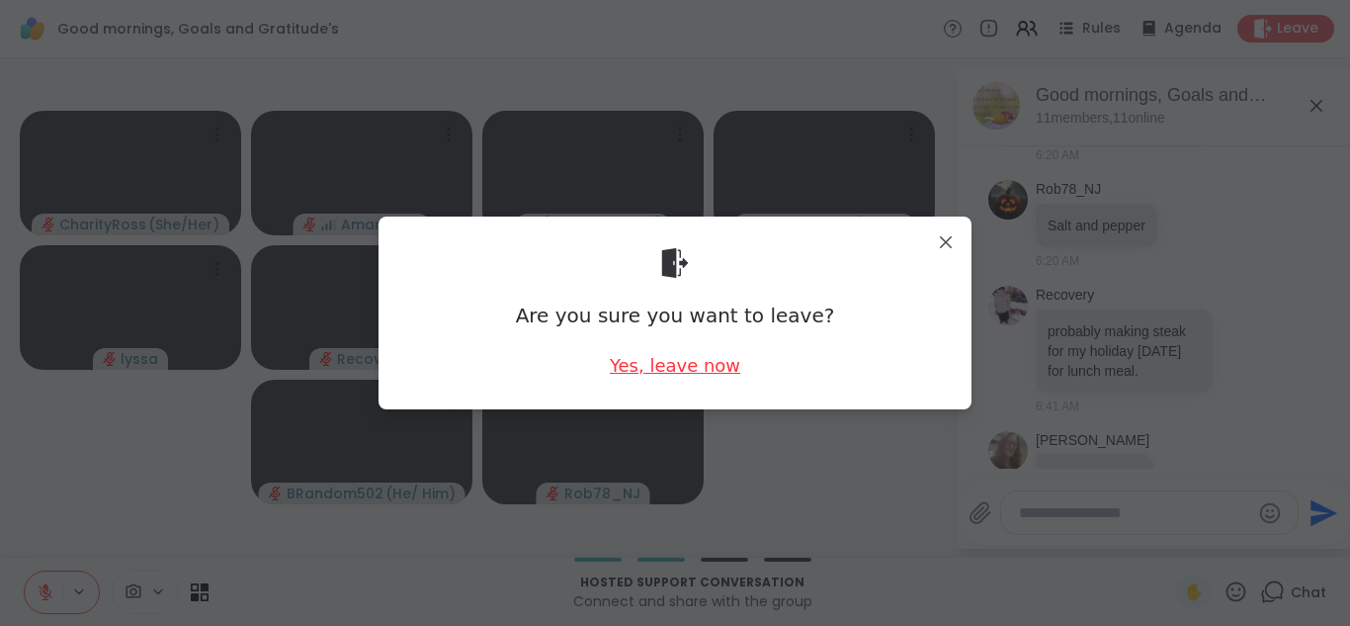
click at [664, 362] on div "Yes, leave now" at bounding box center [675, 365] width 130 height 25
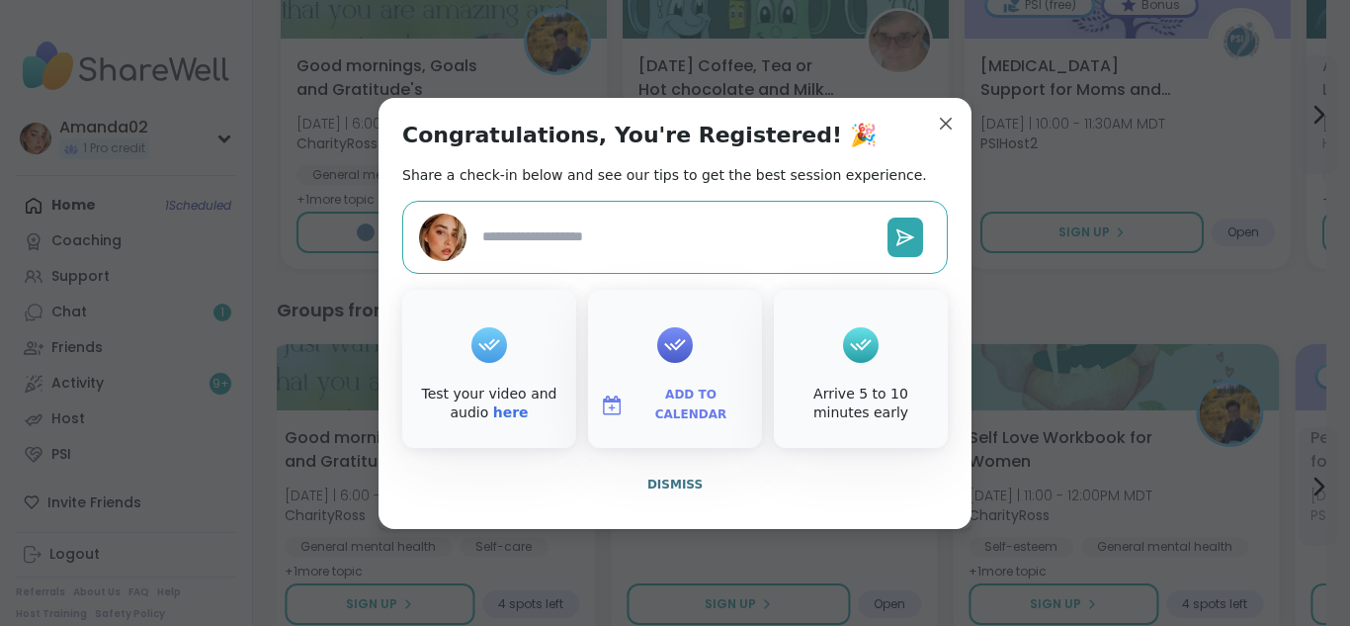
type textarea "*"
